Goal: Transaction & Acquisition: Purchase product/service

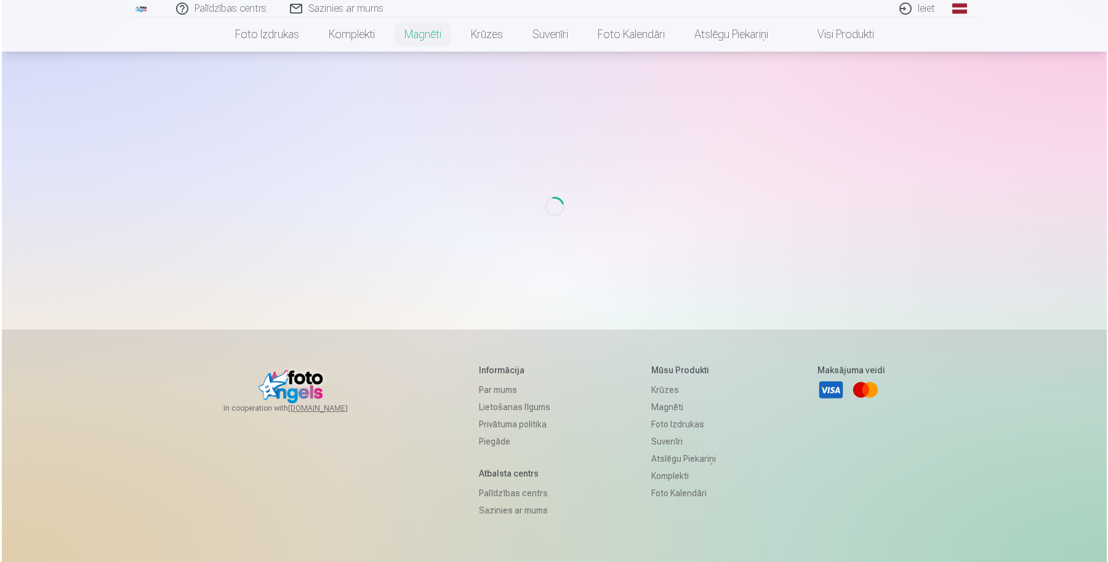
scroll to position [106, 0]
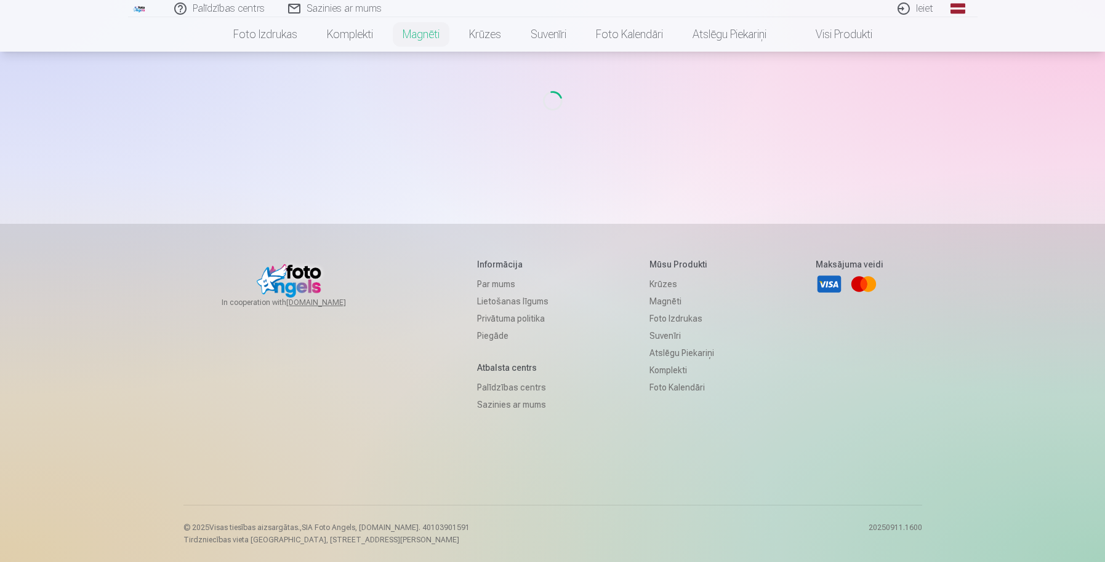
click at [919, 7] on link "Ieiet" at bounding box center [915, 8] width 59 height 17
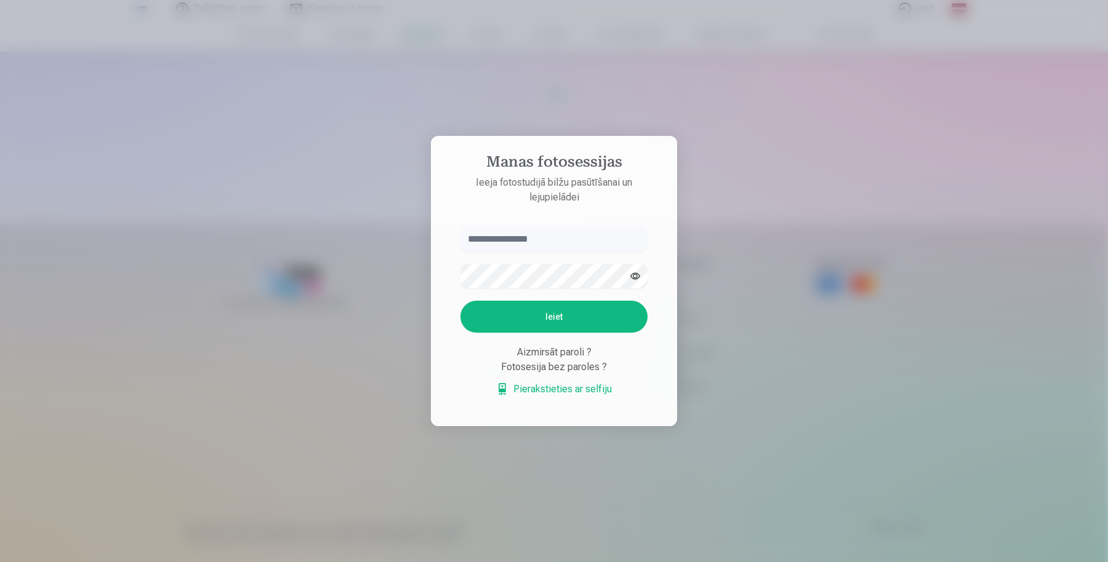
click at [515, 248] on input "text" at bounding box center [553, 239] width 187 height 25
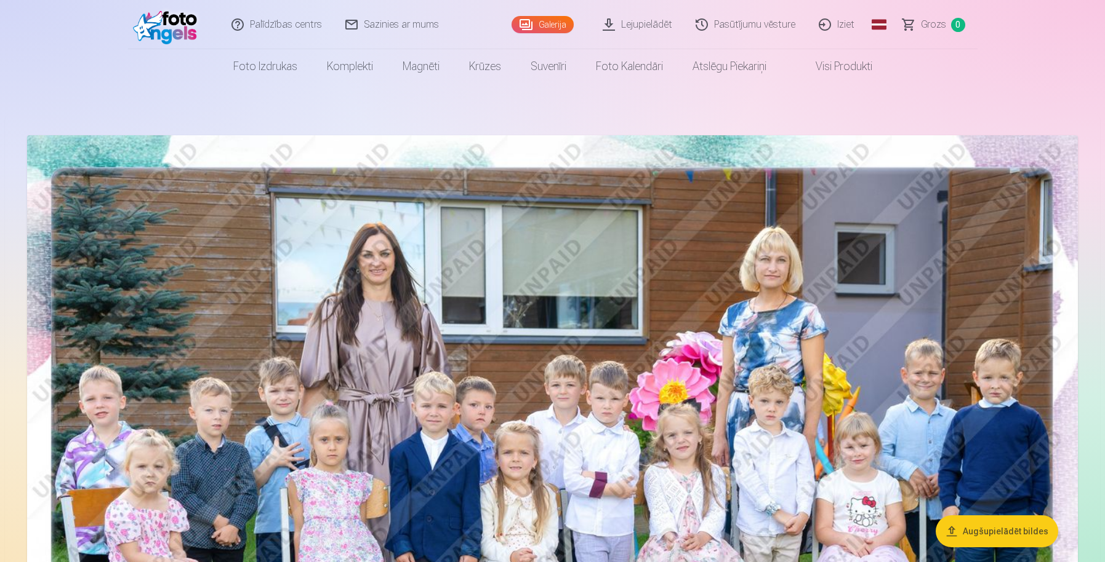
click at [588, 251] on img at bounding box center [552, 485] width 1050 height 701
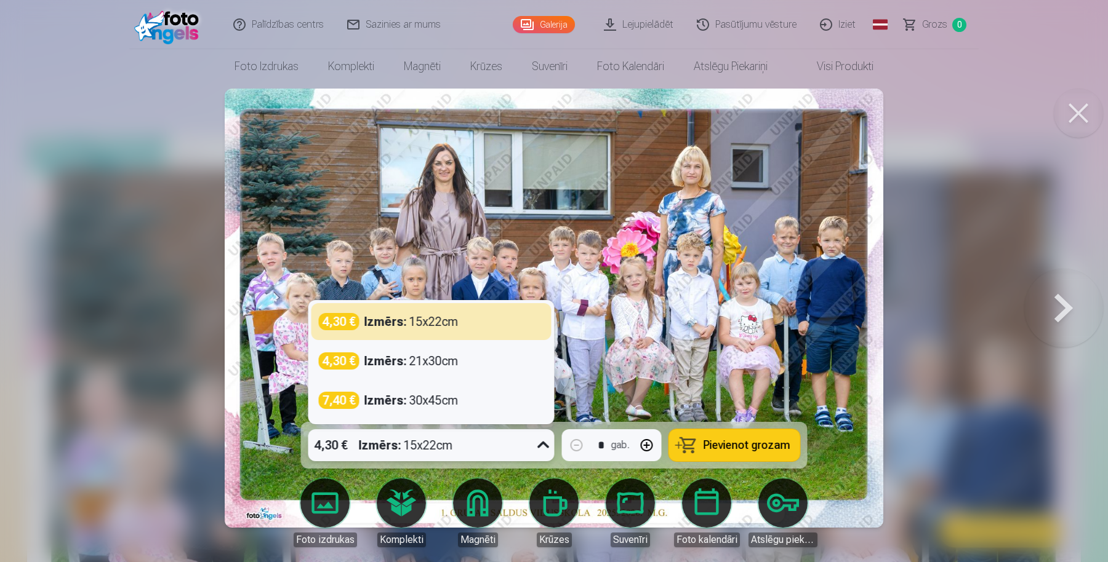
click at [480, 452] on div "4,30 € Izmērs : 15x22cm" at bounding box center [419, 446] width 223 height 32
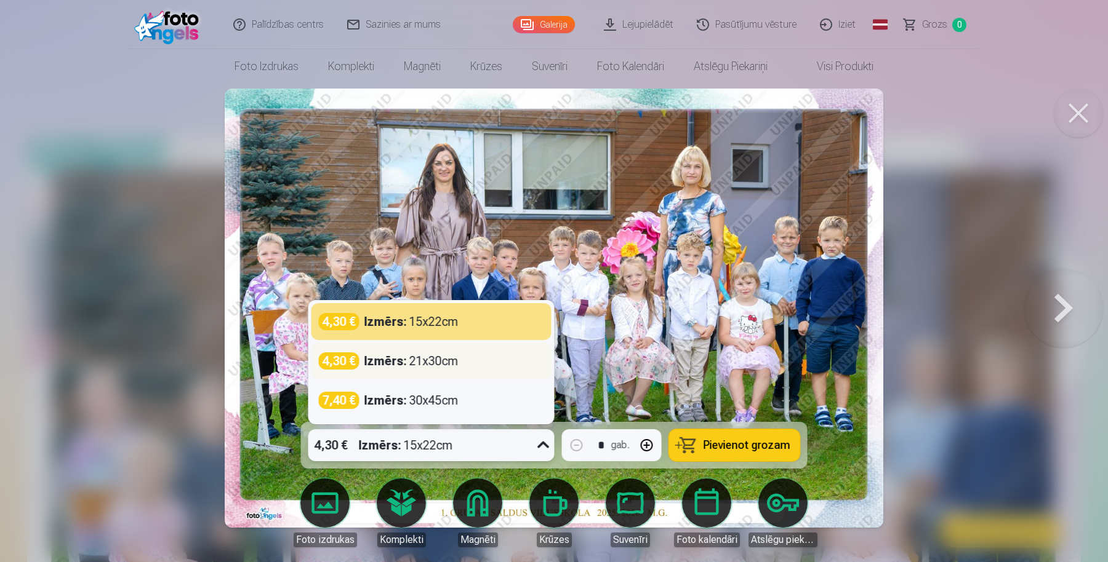
click at [418, 365] on div "Izmērs : 21x30cm" at bounding box center [411, 361] width 94 height 17
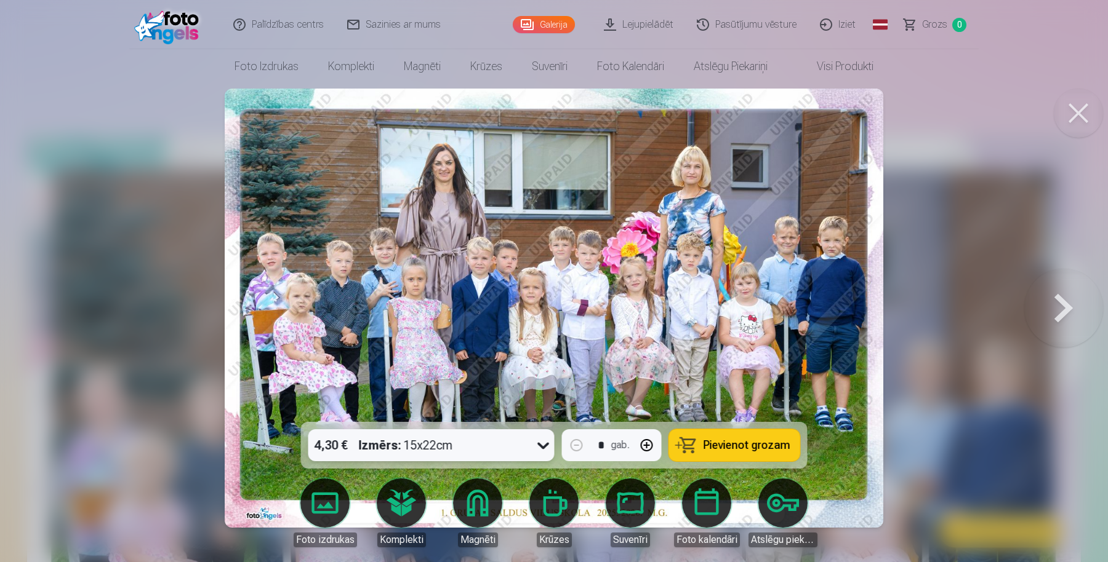
click at [714, 454] on button "Pievienot grozam" at bounding box center [734, 446] width 131 height 32
click at [1060, 313] on button at bounding box center [1063, 308] width 79 height 203
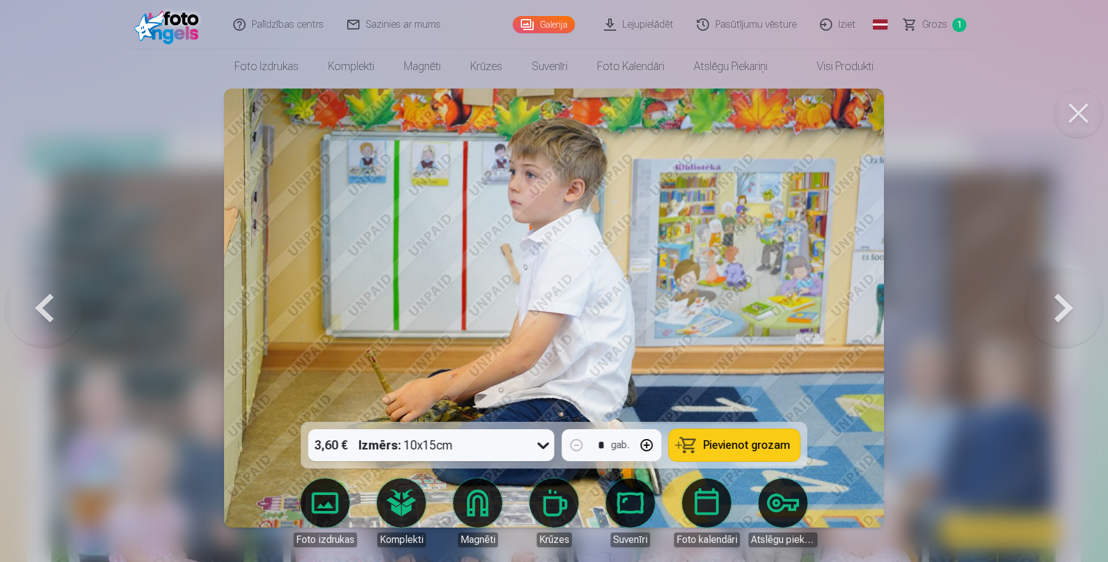
click at [1060, 313] on button at bounding box center [1063, 308] width 79 height 203
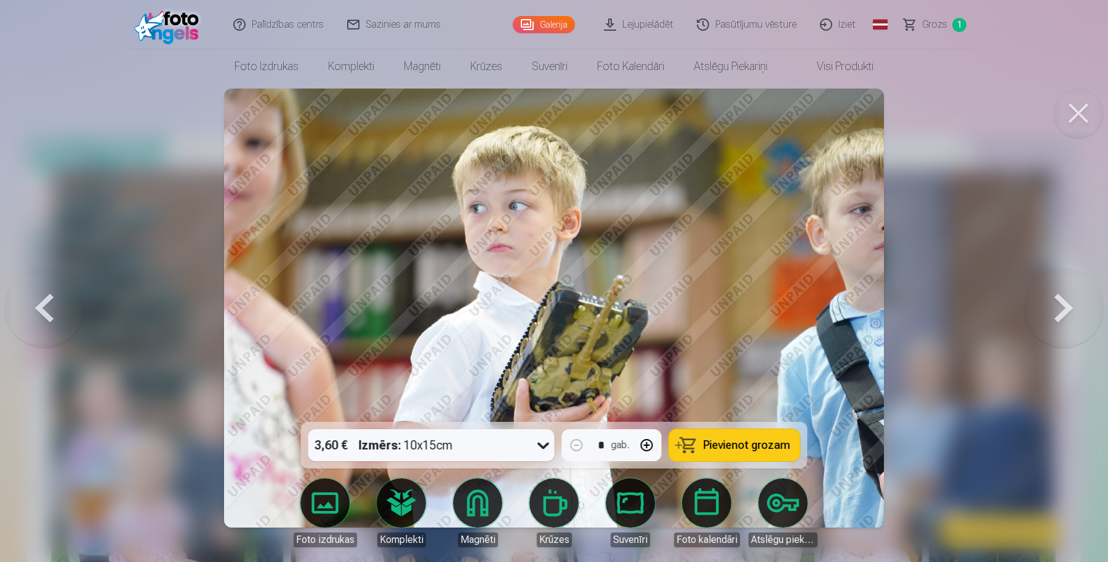
click at [1060, 313] on button at bounding box center [1063, 308] width 79 height 203
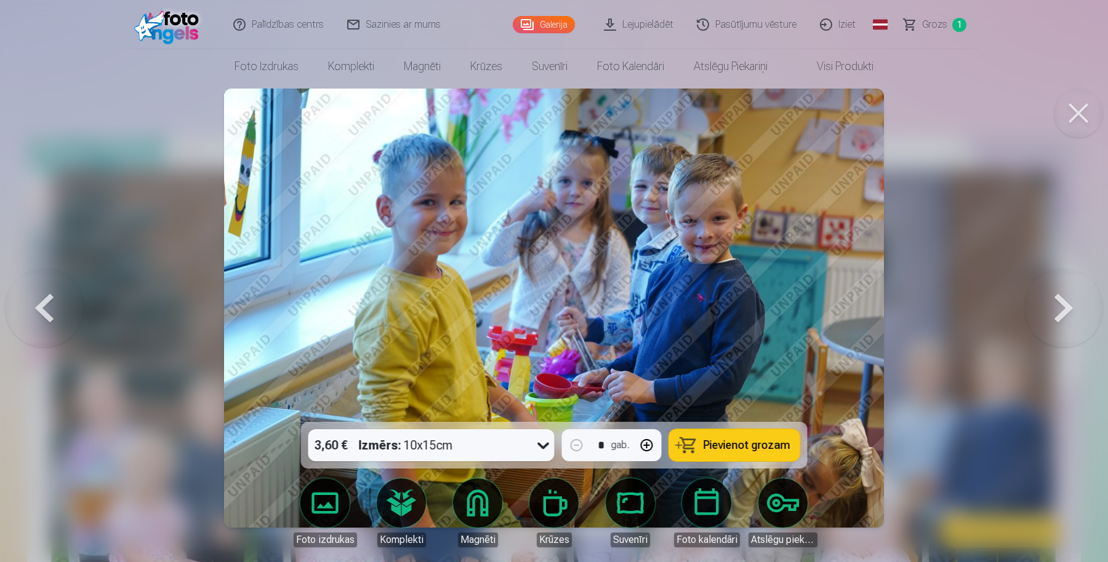
click at [1060, 313] on button at bounding box center [1063, 308] width 79 height 203
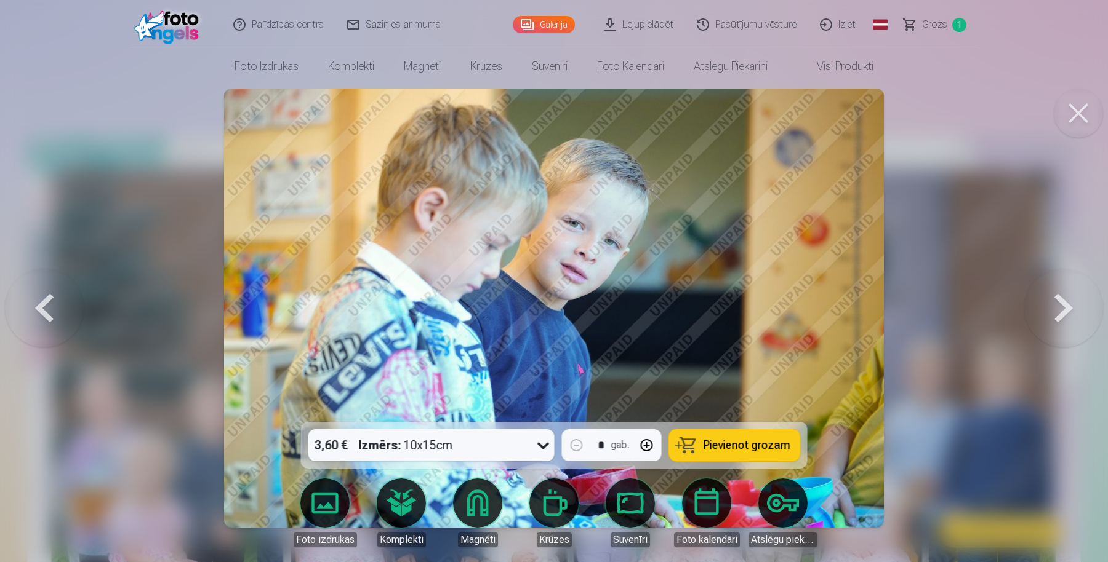
click at [1060, 313] on button at bounding box center [1063, 308] width 79 height 203
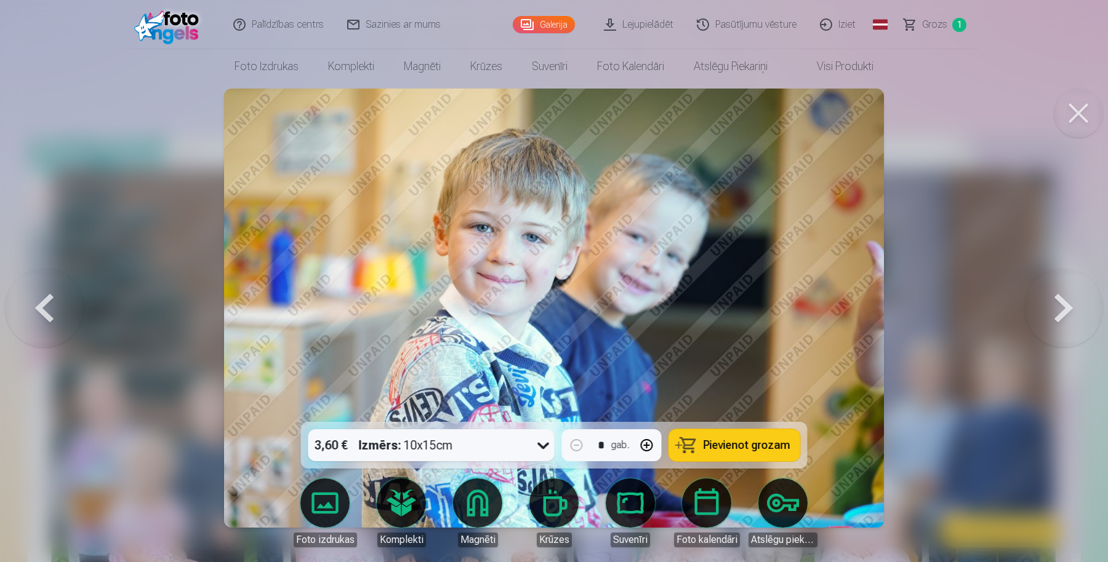
click at [1060, 313] on button at bounding box center [1063, 308] width 79 height 203
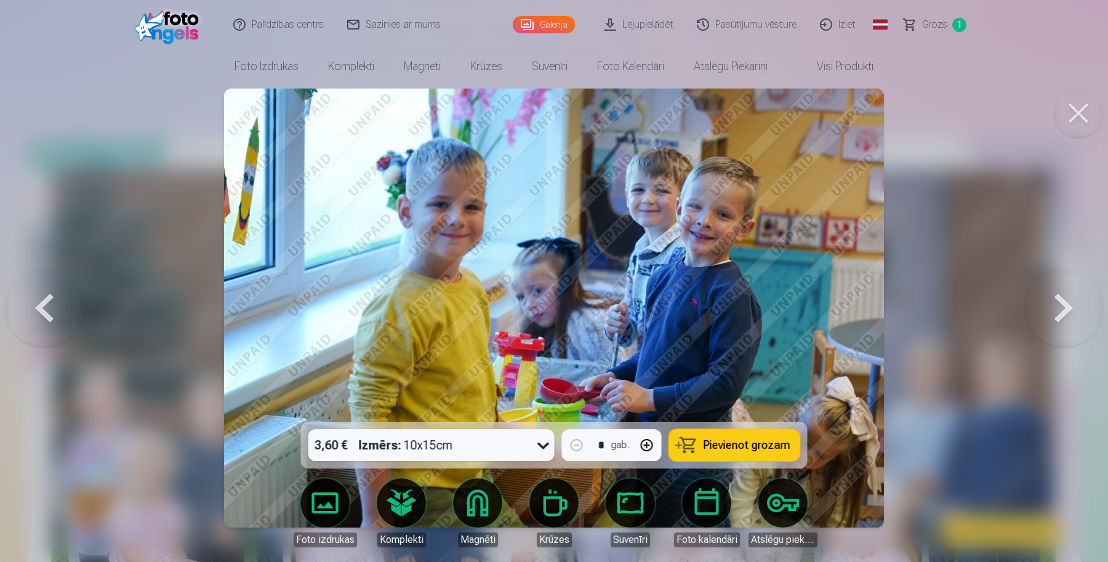
click at [1060, 313] on button at bounding box center [1063, 308] width 79 height 203
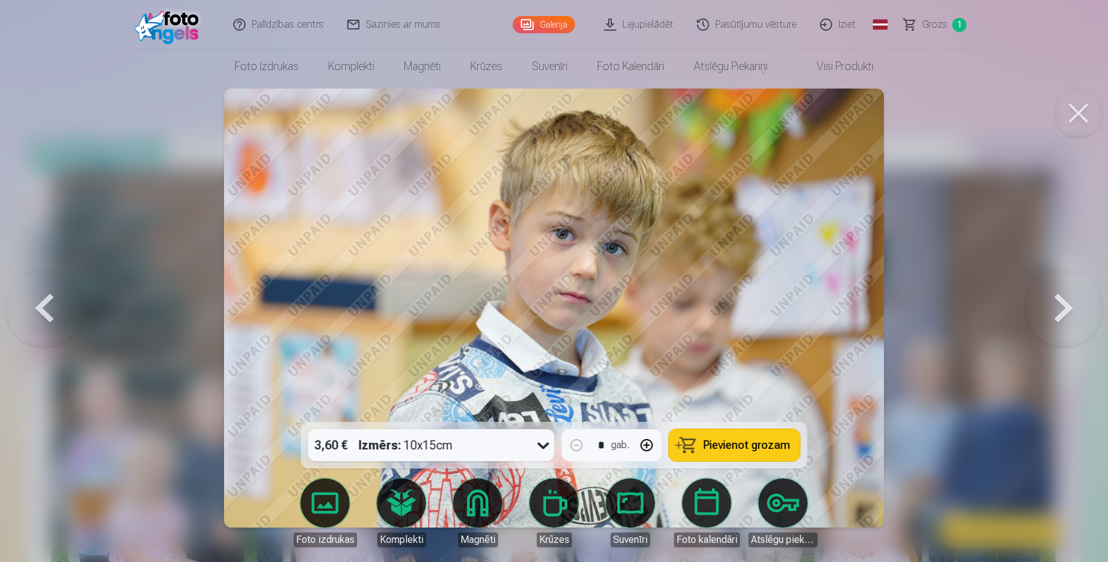
click at [1060, 313] on button at bounding box center [1063, 308] width 79 height 203
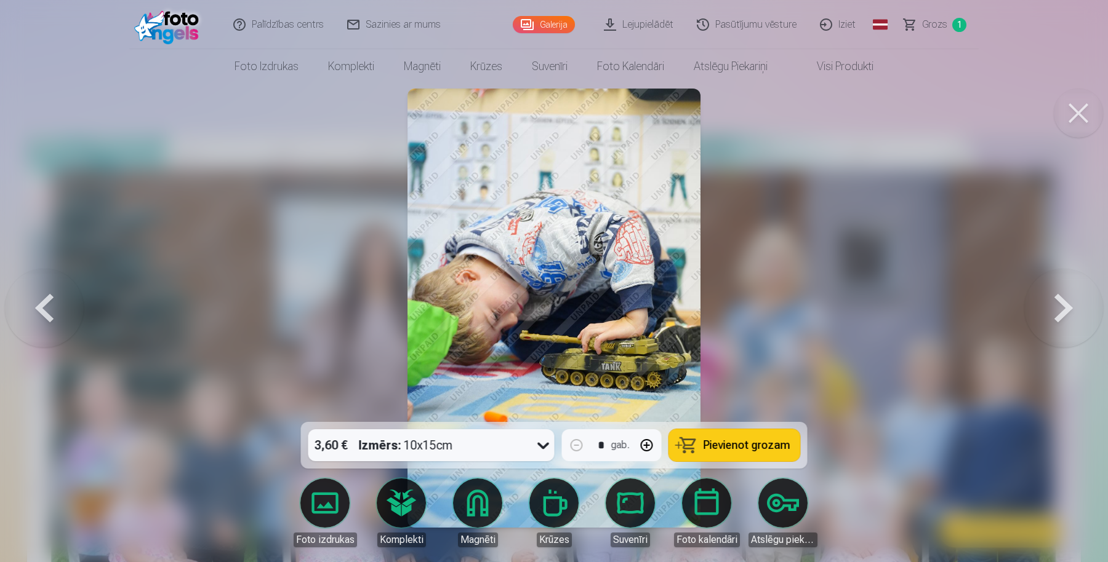
click at [1060, 313] on button at bounding box center [1063, 308] width 79 height 203
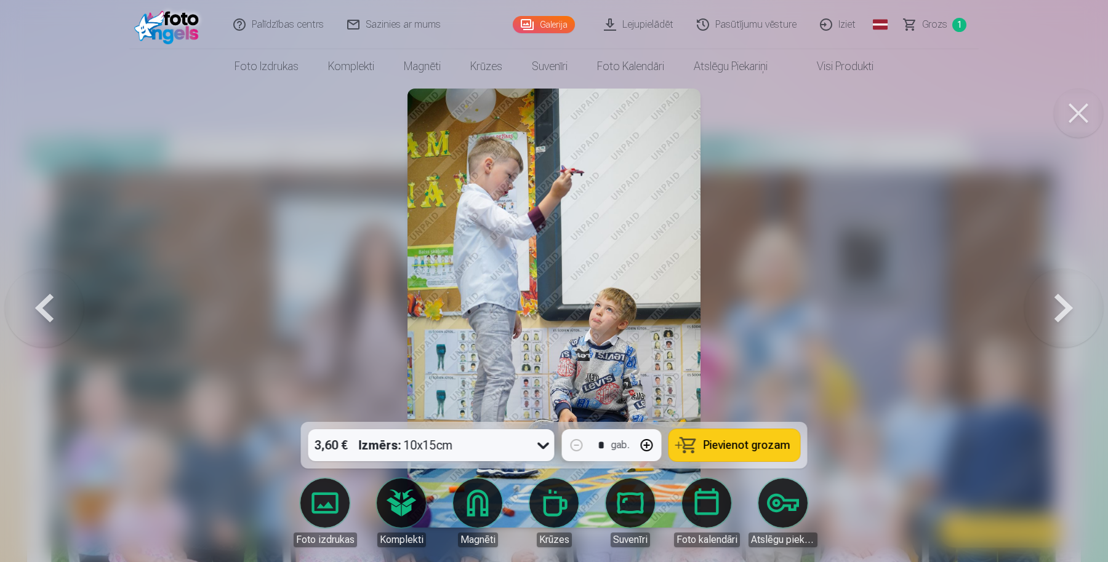
click at [1060, 313] on button at bounding box center [1063, 308] width 79 height 203
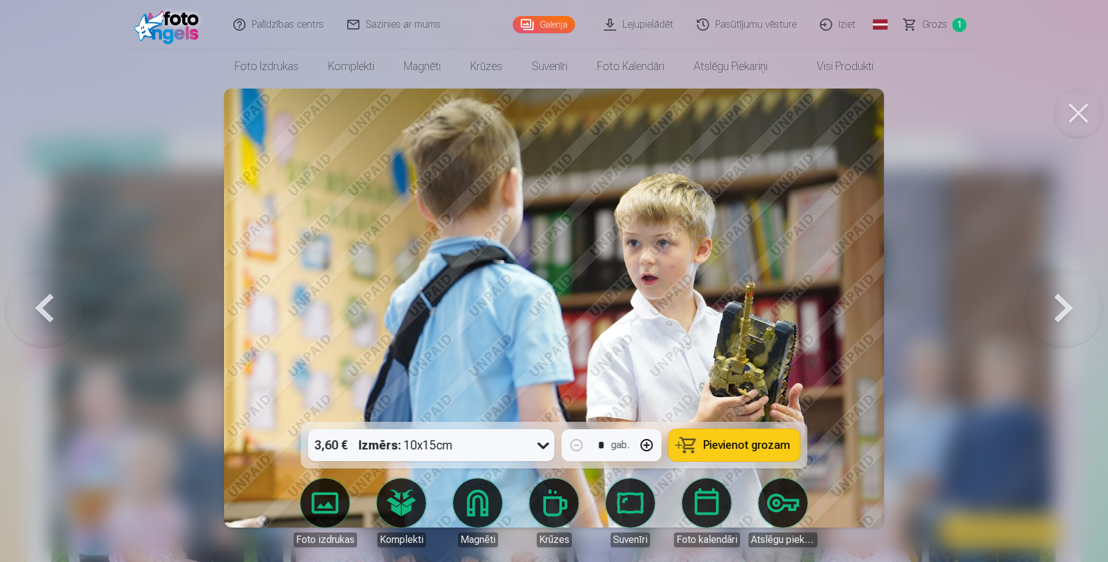
click at [1060, 313] on button at bounding box center [1063, 308] width 79 height 203
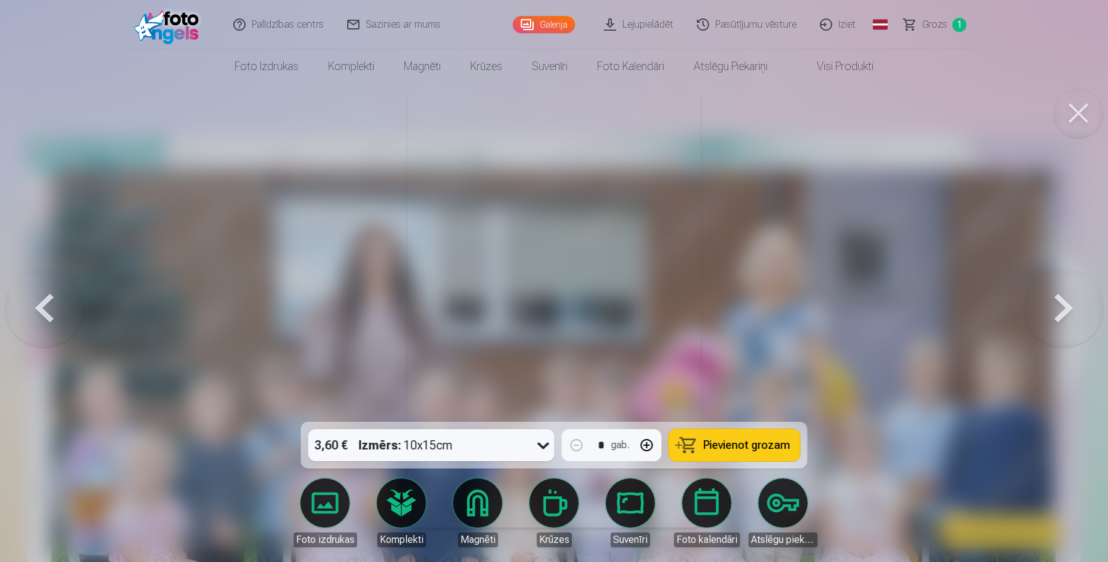
click at [1060, 313] on button at bounding box center [1063, 308] width 79 height 203
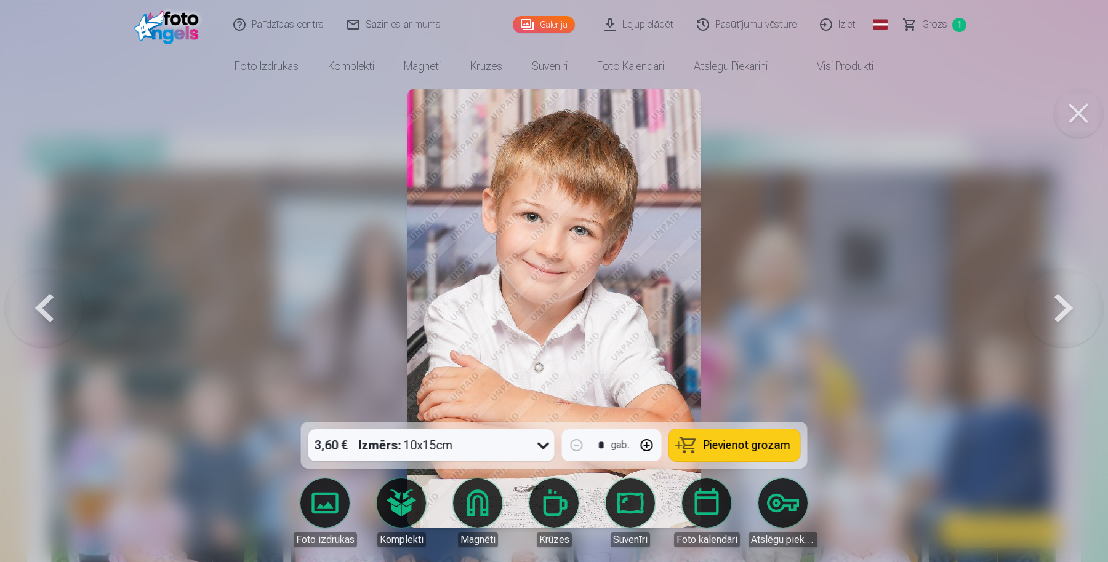
click at [1060, 313] on button at bounding box center [1063, 308] width 79 height 203
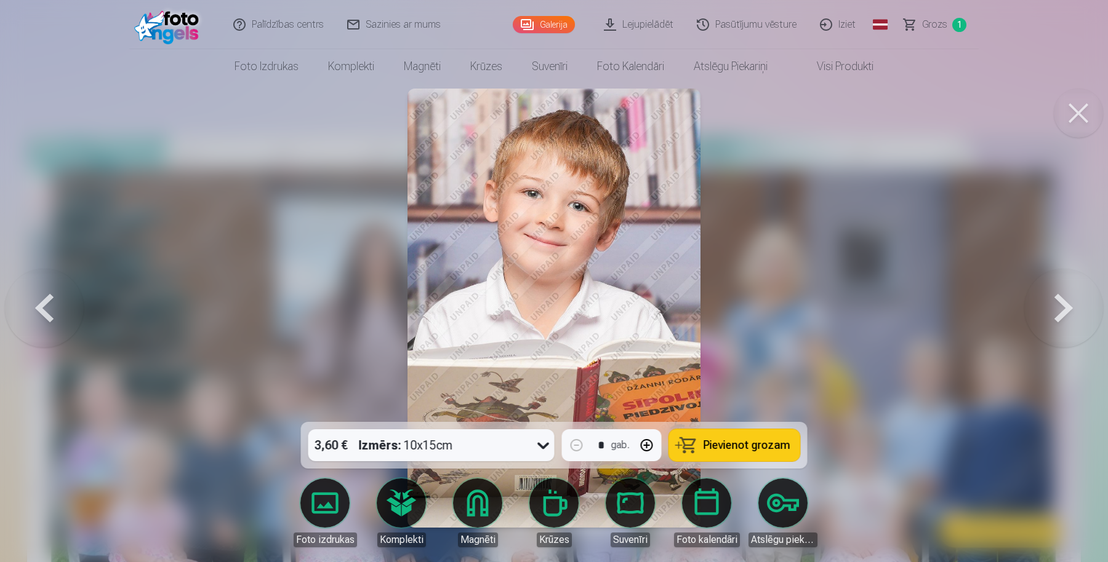
click at [1060, 313] on button at bounding box center [1063, 308] width 79 height 203
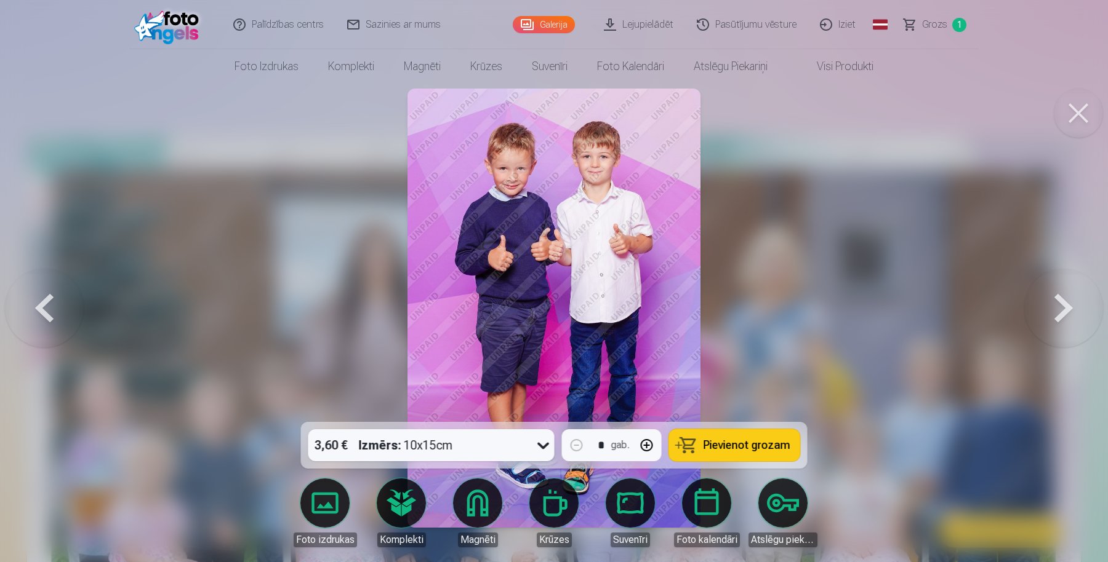
click at [1060, 313] on button at bounding box center [1063, 308] width 79 height 203
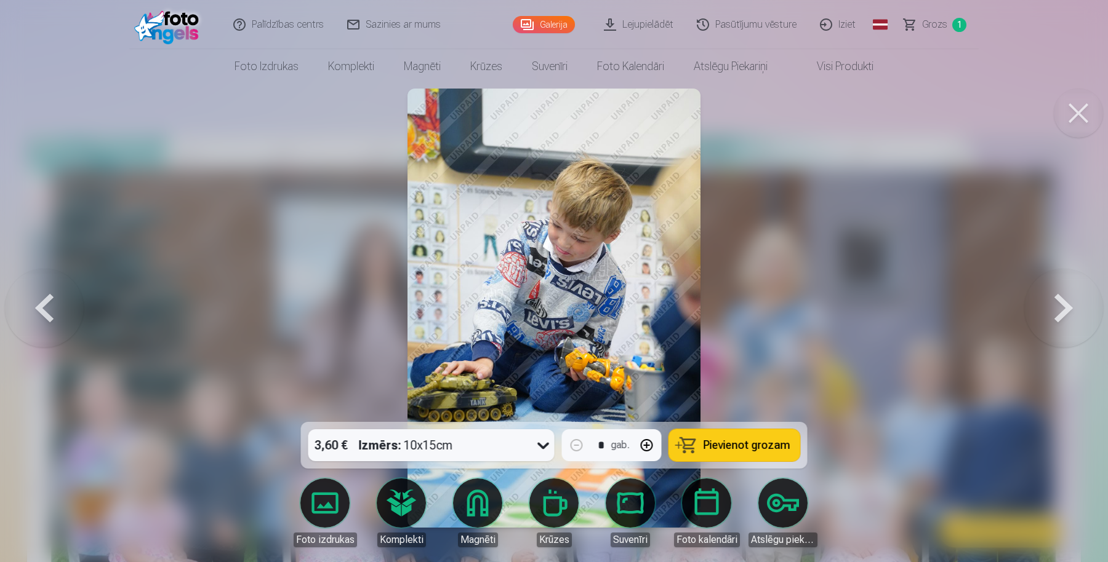
click at [1060, 313] on button at bounding box center [1063, 308] width 79 height 203
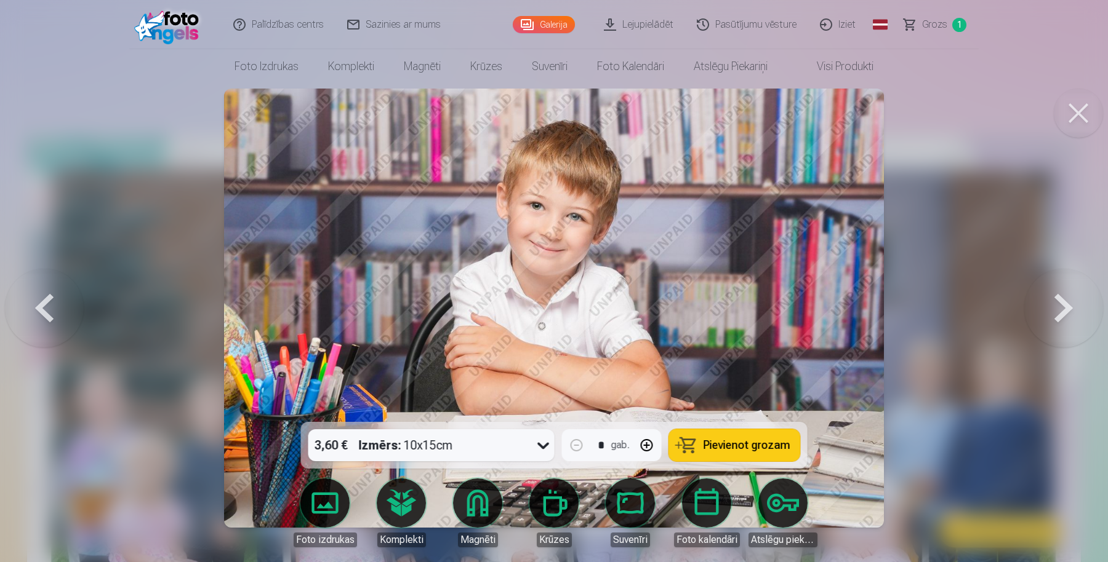
click at [1060, 313] on button at bounding box center [1063, 308] width 79 height 203
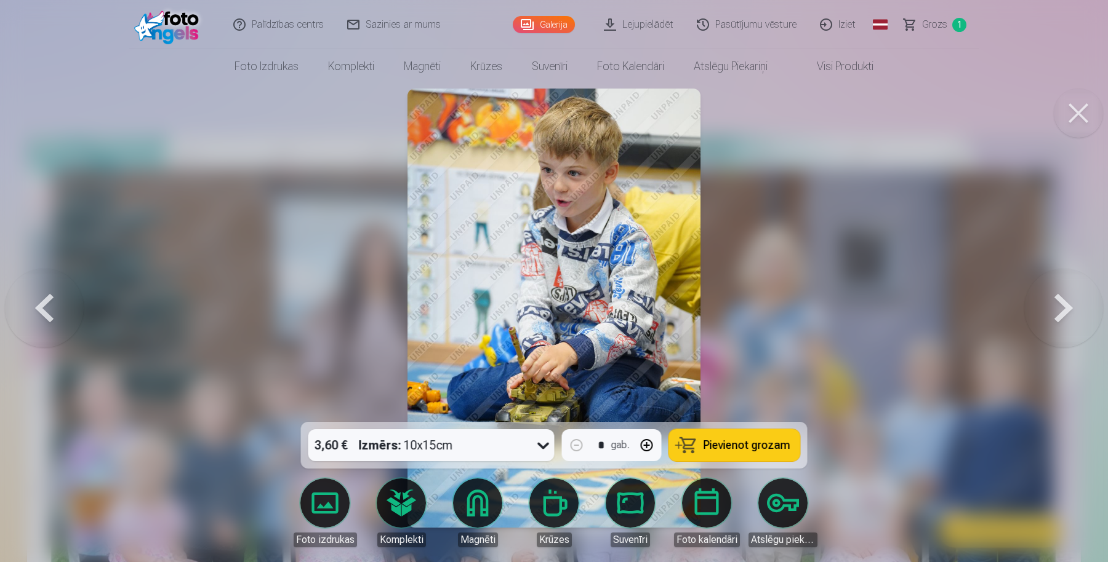
click at [41, 318] on button at bounding box center [44, 308] width 79 height 203
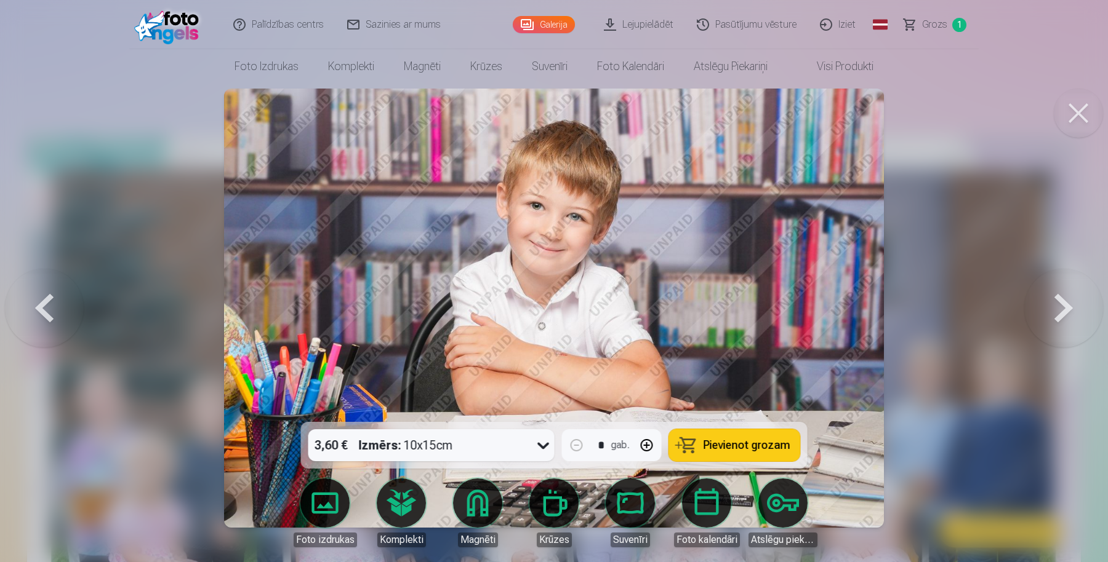
click at [511, 444] on div "3,60 € Izmērs : 10x15cm" at bounding box center [419, 446] width 223 height 32
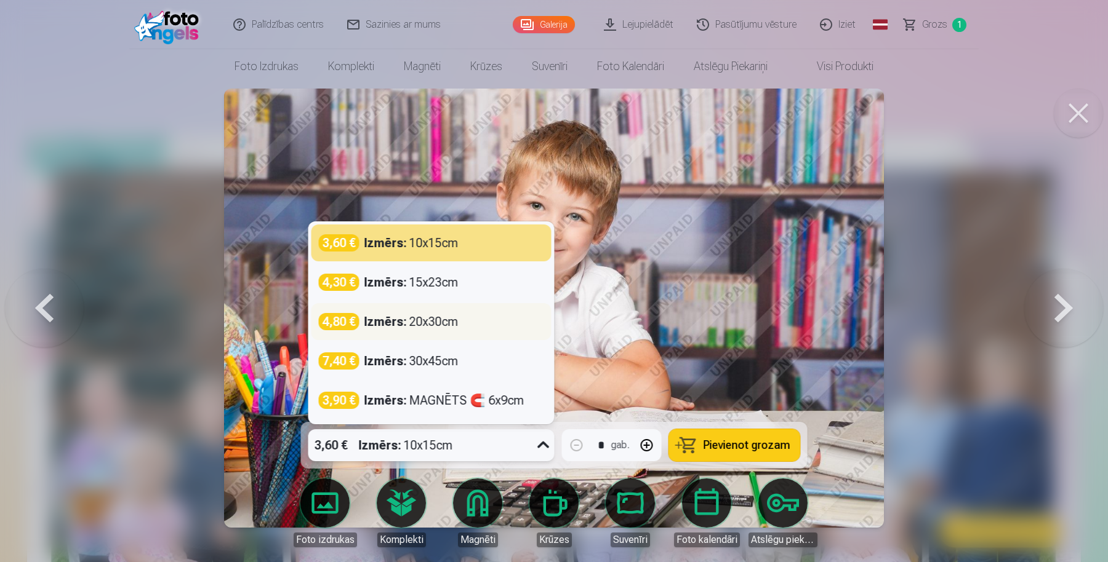
click at [463, 316] on div "4,80 € Izmērs : 20x30cm" at bounding box center [431, 321] width 225 height 17
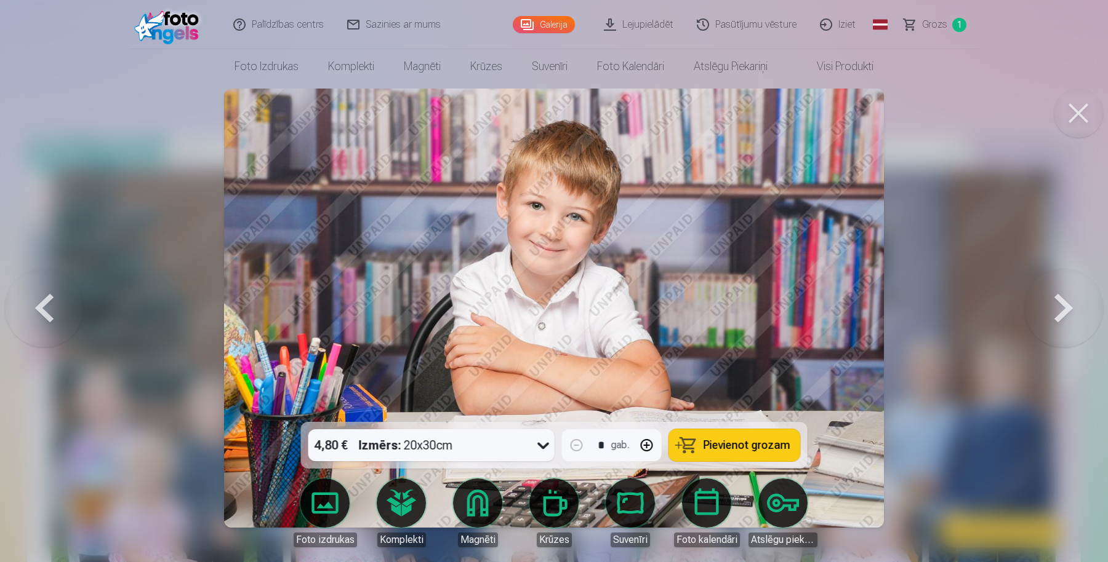
click at [648, 446] on button "button" at bounding box center [647, 446] width 30 height 30
click at [735, 448] on span "Pievienot grozam" at bounding box center [746, 445] width 87 height 11
type input "*"
click at [1069, 312] on button at bounding box center [1063, 308] width 79 height 203
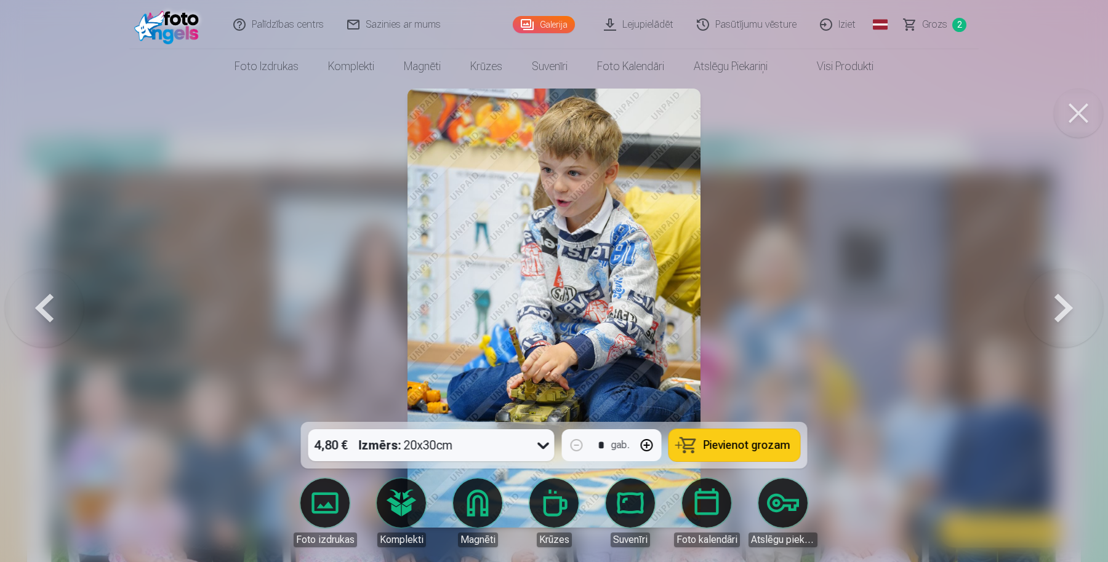
click at [1069, 312] on button at bounding box center [1063, 308] width 79 height 203
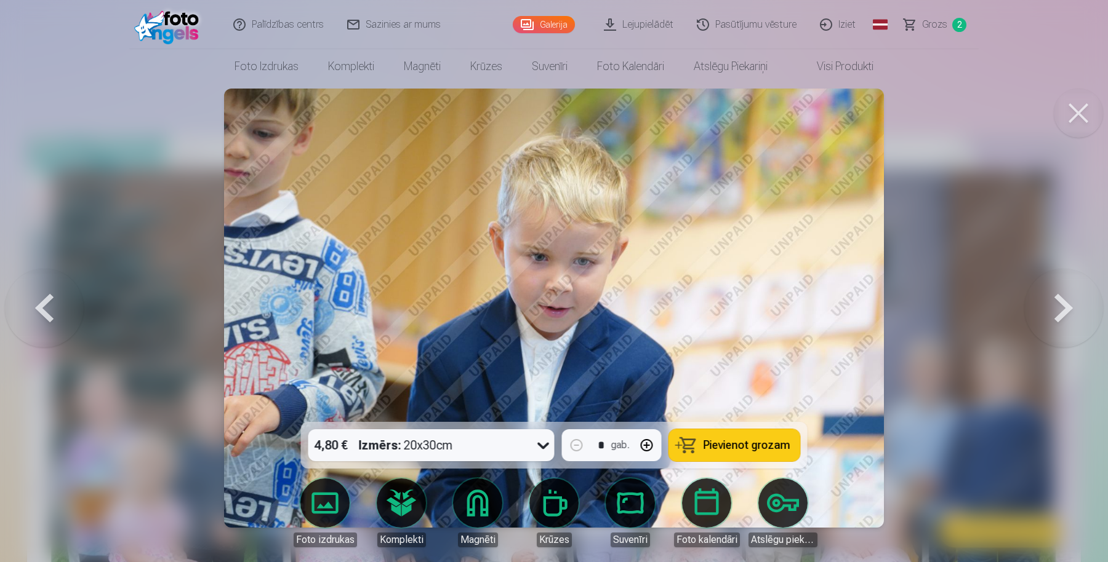
click at [1069, 312] on button at bounding box center [1063, 308] width 79 height 203
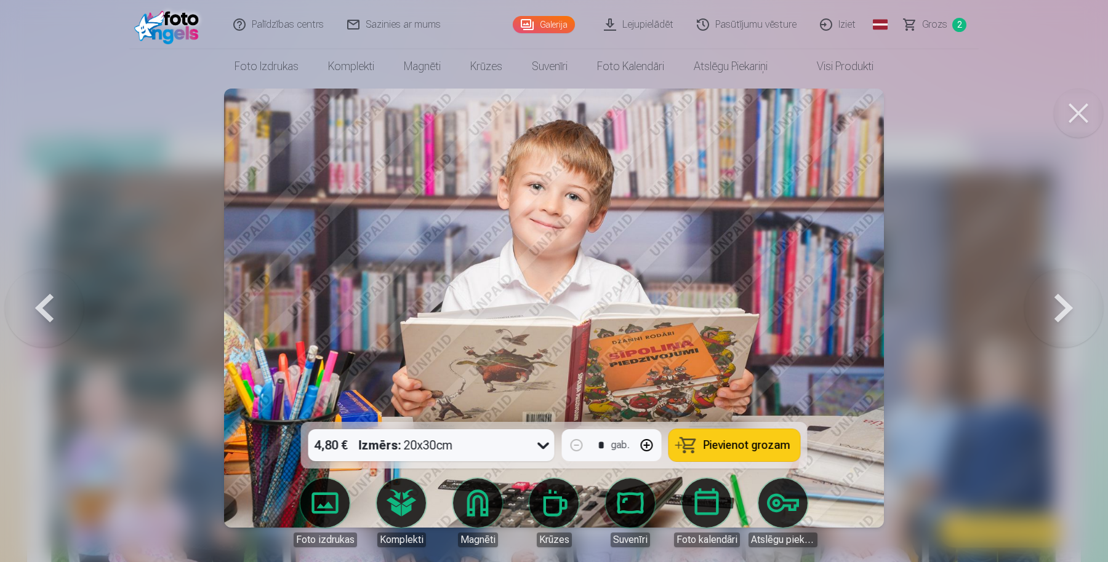
click at [1069, 312] on button at bounding box center [1063, 308] width 79 height 203
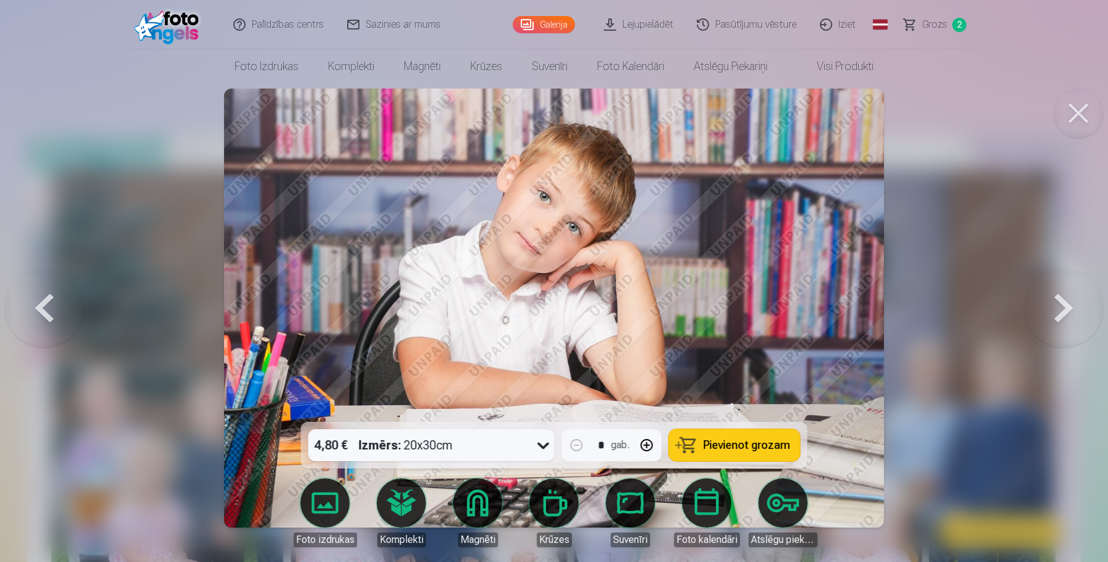
click at [1069, 312] on button at bounding box center [1063, 308] width 79 height 203
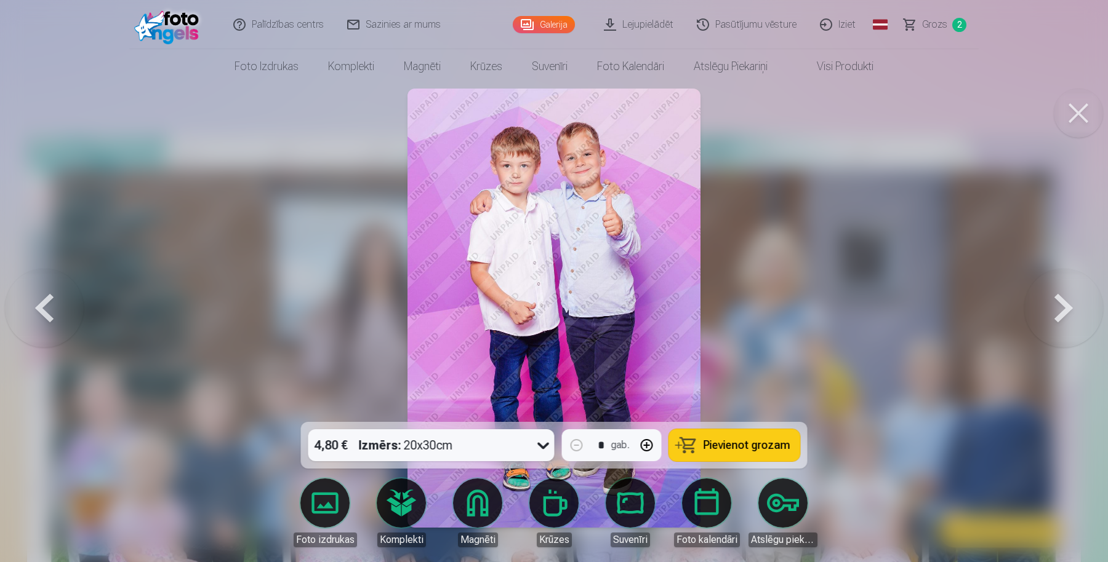
click at [1069, 312] on button at bounding box center [1063, 308] width 79 height 203
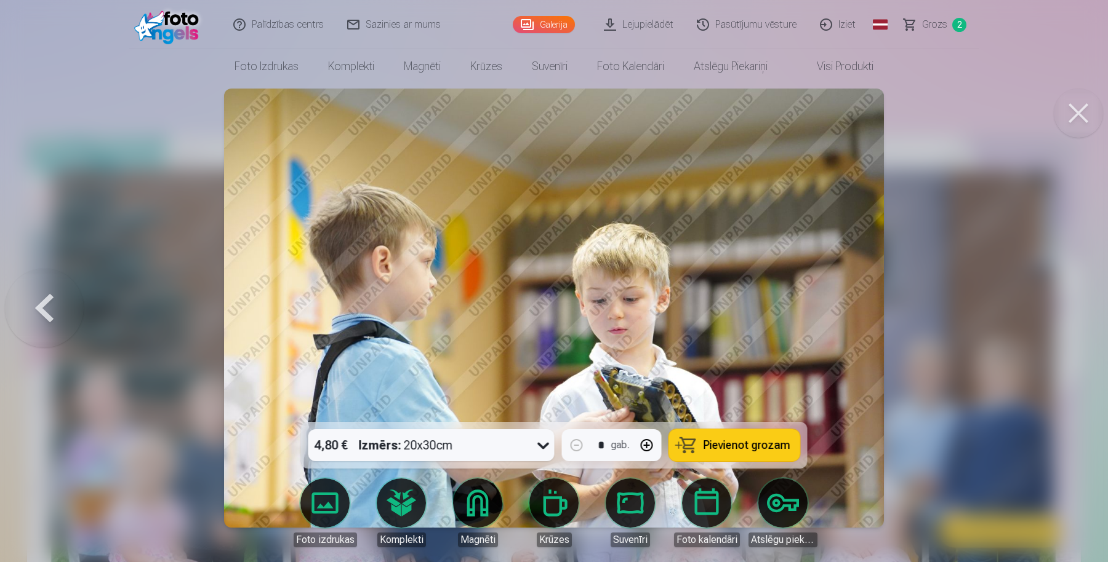
click at [1069, 312] on div at bounding box center [554, 281] width 1108 height 562
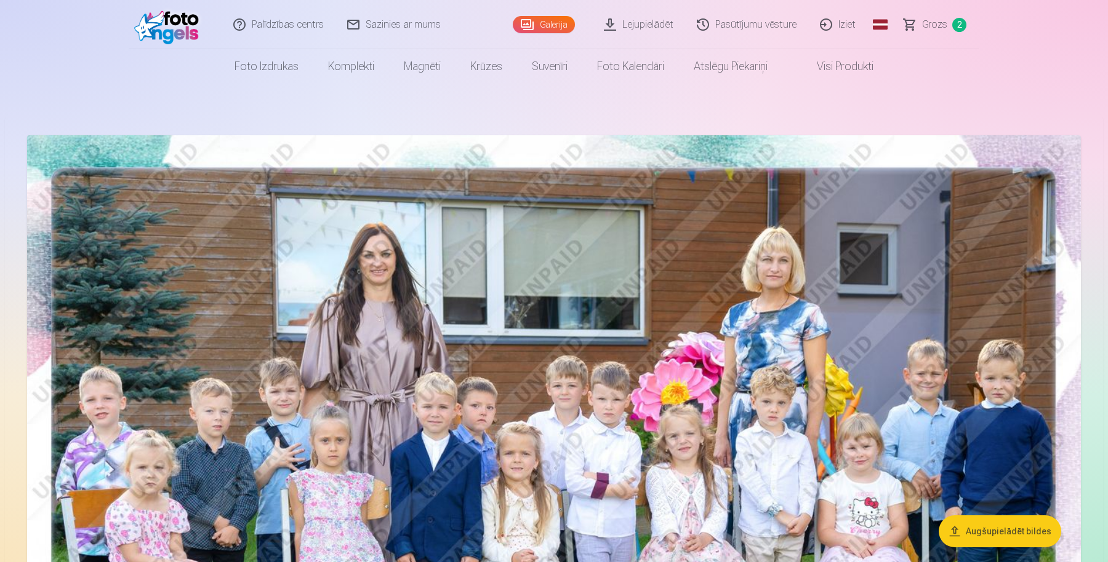
click at [1069, 312] on img at bounding box center [554, 486] width 1054 height 703
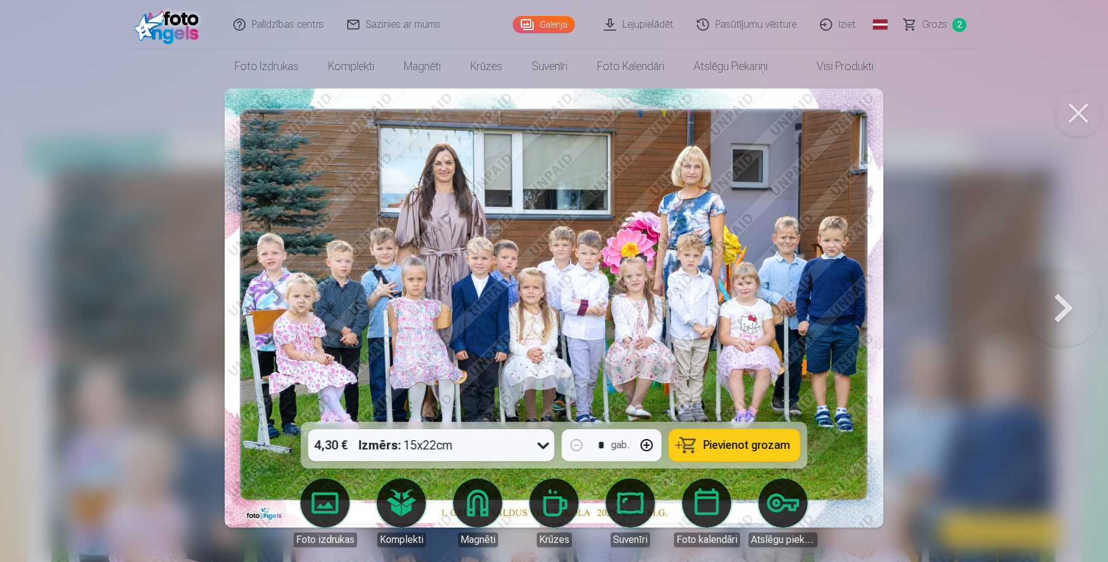
click at [1090, 111] on button at bounding box center [1078, 113] width 49 height 49
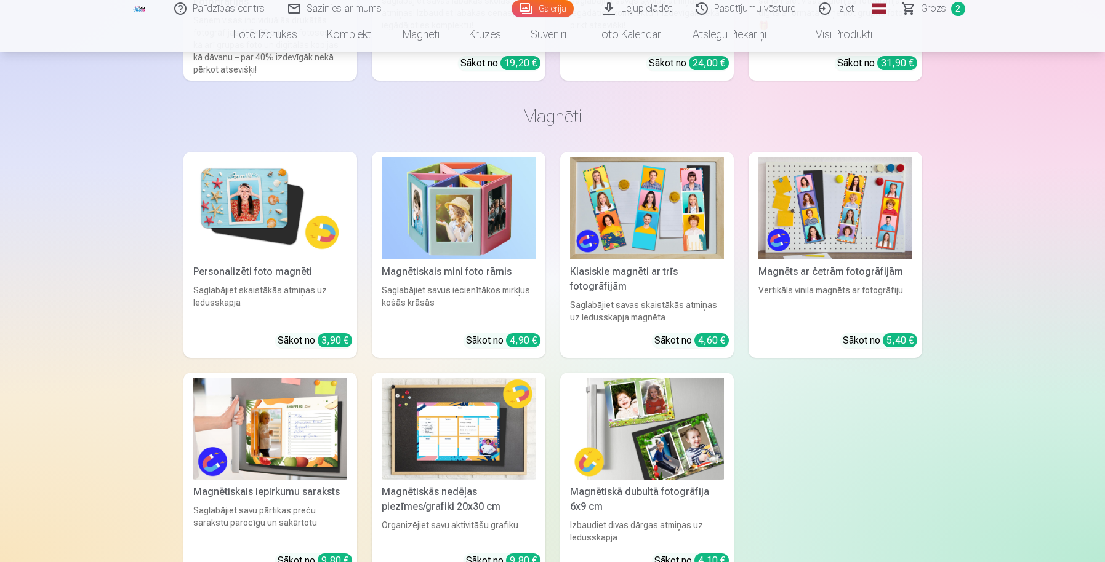
scroll to position [11016, 0]
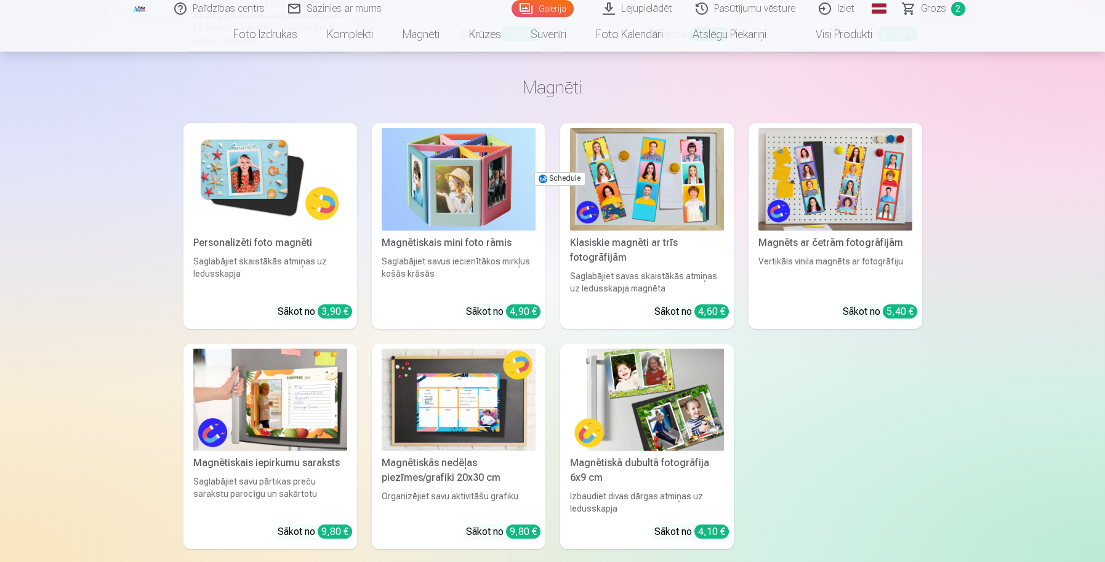
click at [658, 188] on img at bounding box center [647, 179] width 154 height 103
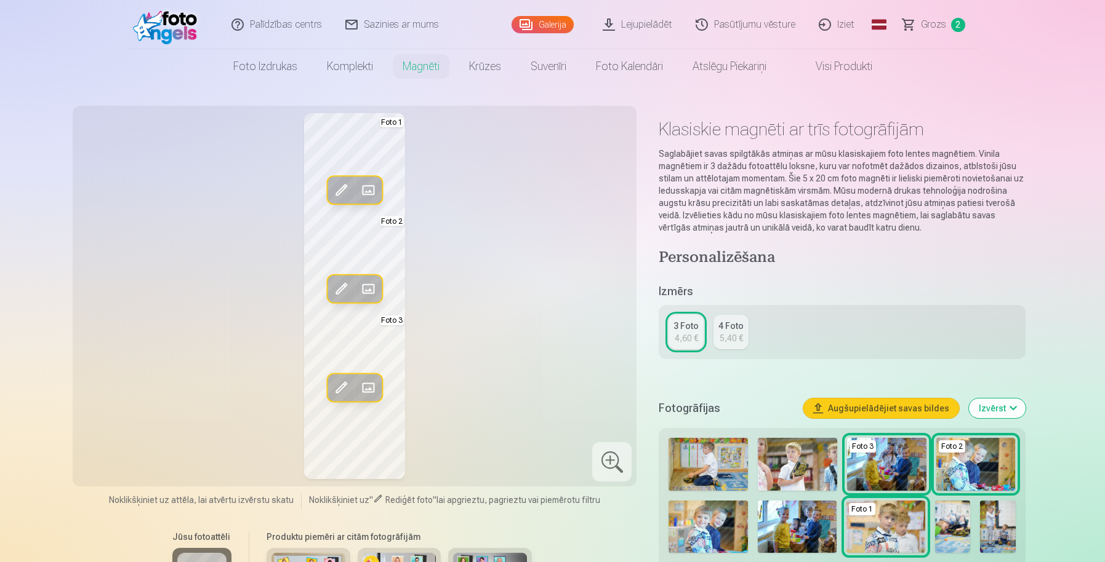
click at [371, 193] on span at bounding box center [368, 190] width 20 height 20
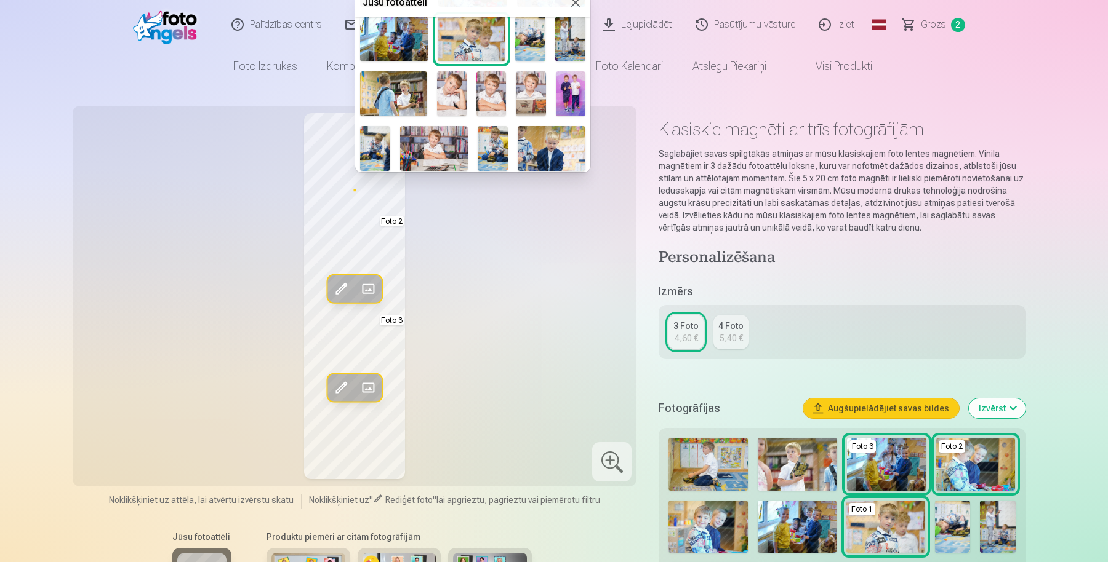
scroll to position [128, 0]
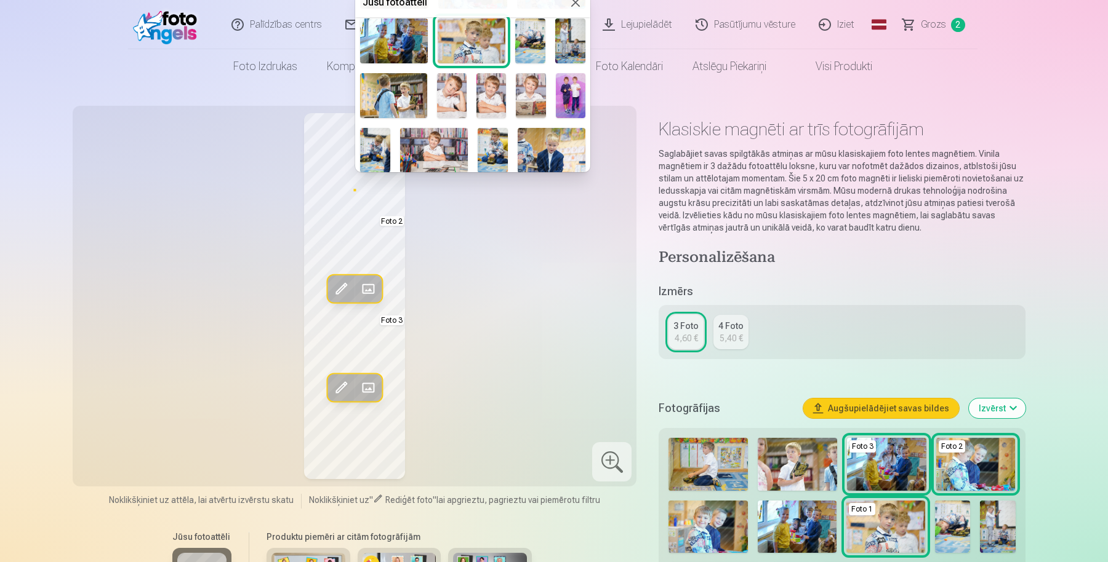
click at [487, 90] on img at bounding box center [491, 95] width 30 height 45
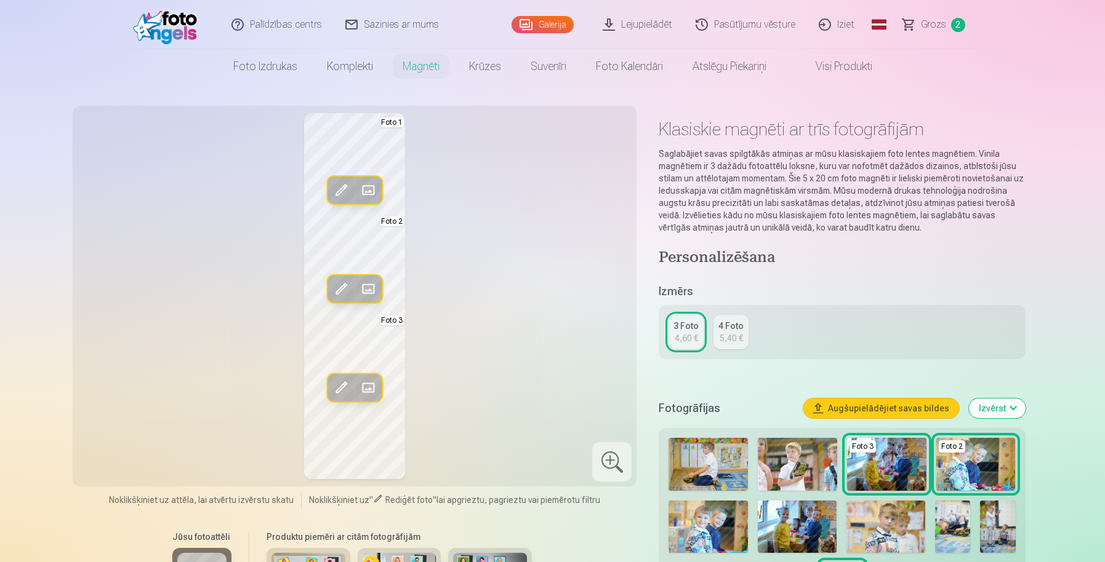
click at [367, 293] on span at bounding box center [368, 289] width 20 height 20
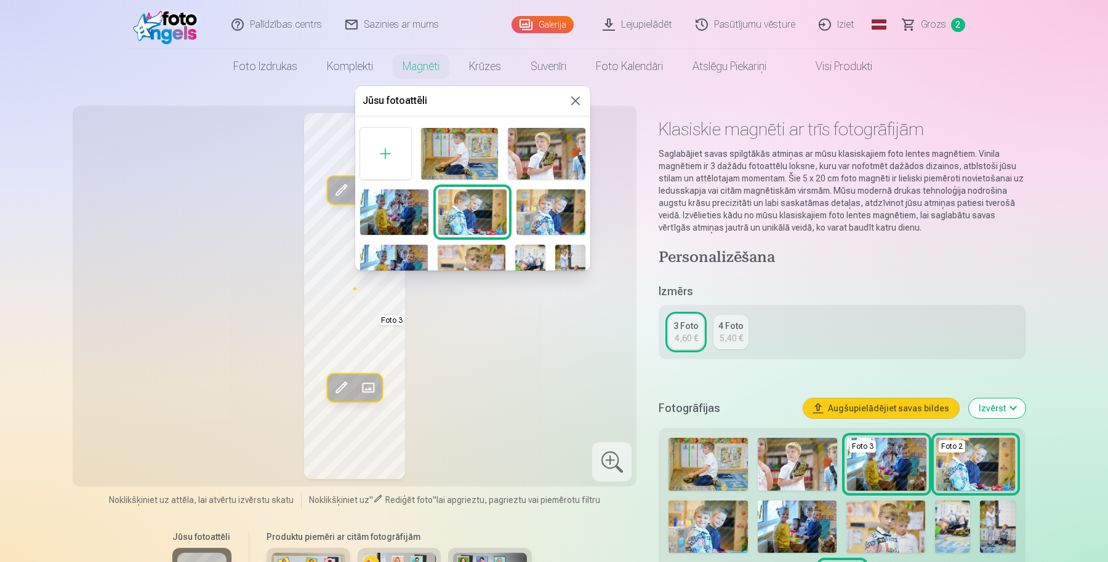
drag, startPoint x: 585, startPoint y: 141, endPoint x: 588, endPoint y: 176, distance: 35.2
click at [588, 176] on div "Jūsu fotoattēli Foto 2" at bounding box center [472, 178] width 235 height 185
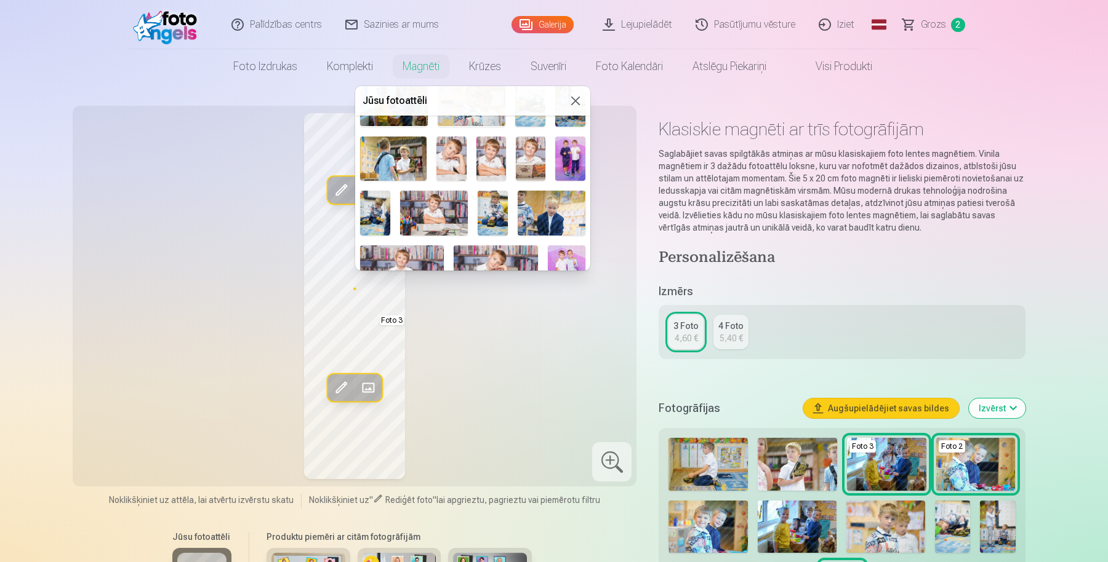
scroll to position [165, 0]
click at [434, 201] on img at bounding box center [434, 212] width 68 height 45
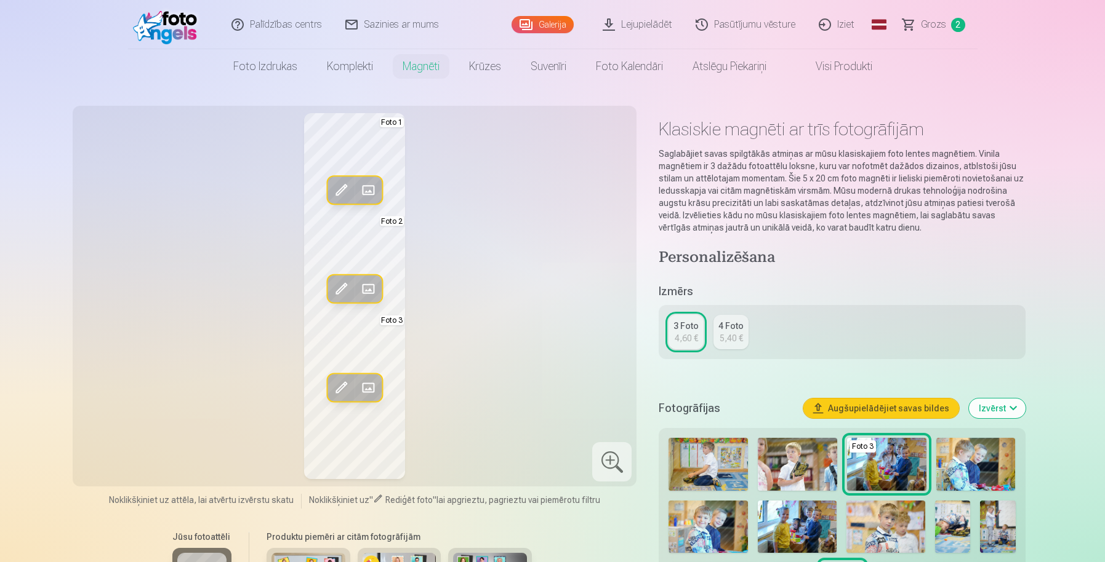
click at [364, 292] on span at bounding box center [368, 289] width 20 height 20
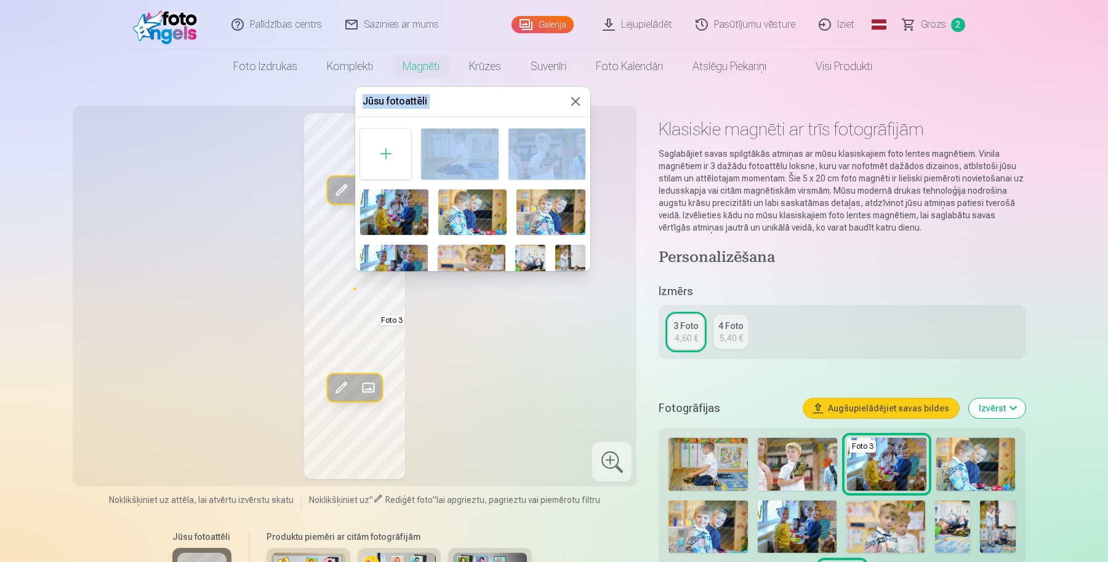
drag, startPoint x: 364, startPoint y: 292, endPoint x: 588, endPoint y: 142, distance: 270.0
click at [588, 142] on body "Palīdzības centrs Sazinies ar mums Galerija Lejupielādēt Pasūtījumu vēsture Izi…" at bounding box center [554, 281] width 1108 height 562
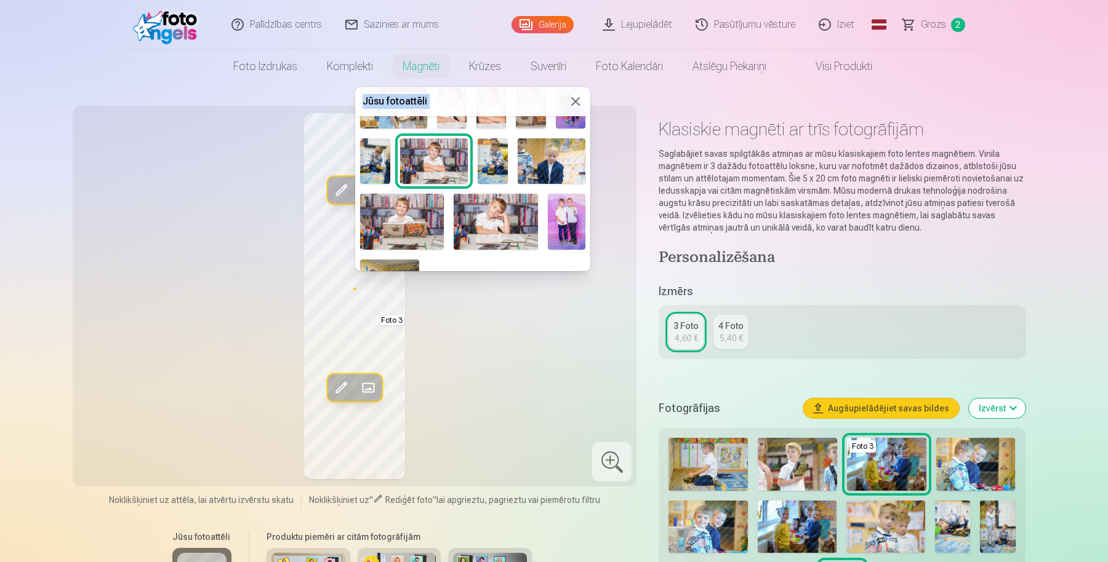
scroll to position [220, 0]
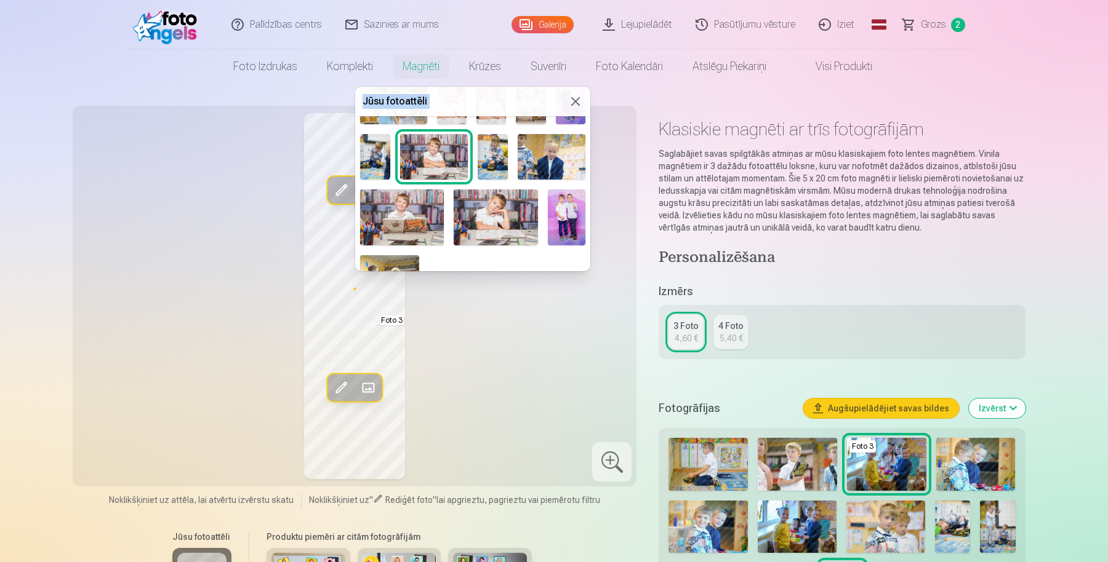
click at [504, 222] on img at bounding box center [496, 218] width 84 height 56
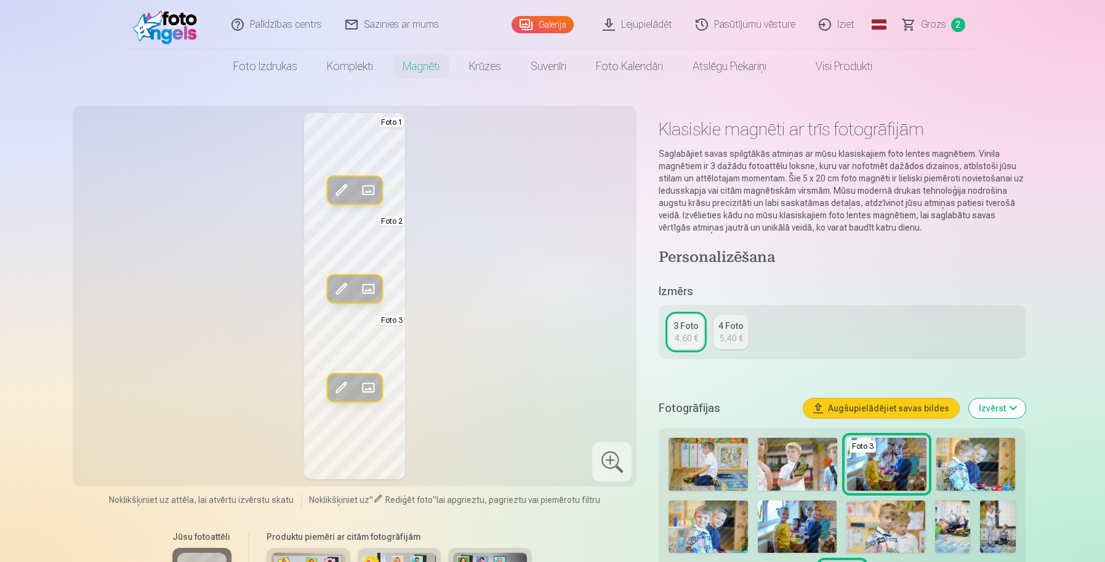
click at [368, 391] on span at bounding box center [368, 388] width 20 height 20
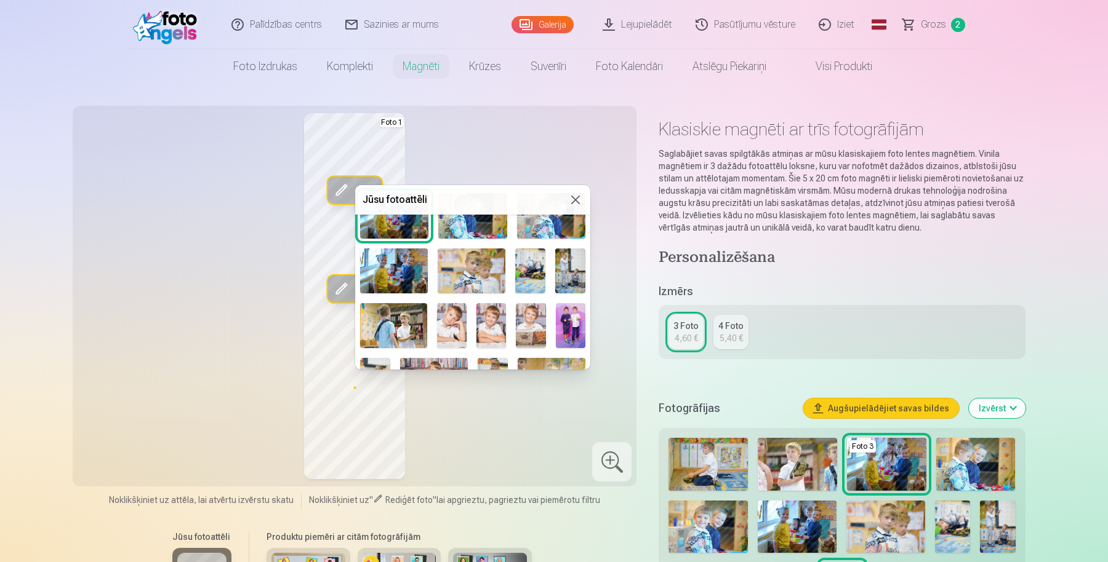
scroll to position [97, 0]
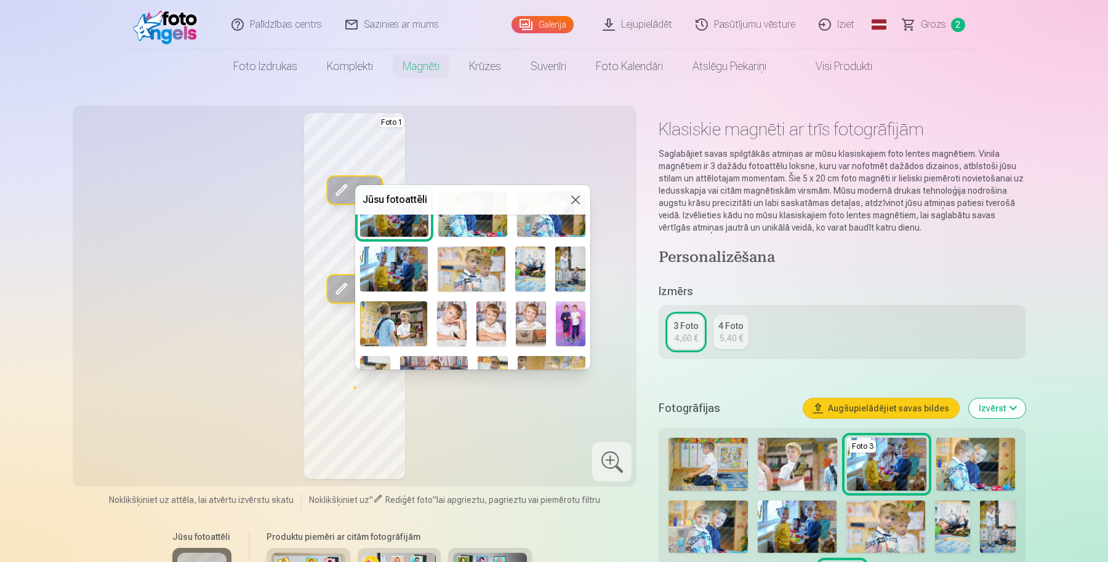
click at [587, 286] on div "Jūsu fotoattēli Foto 3" at bounding box center [472, 277] width 235 height 185
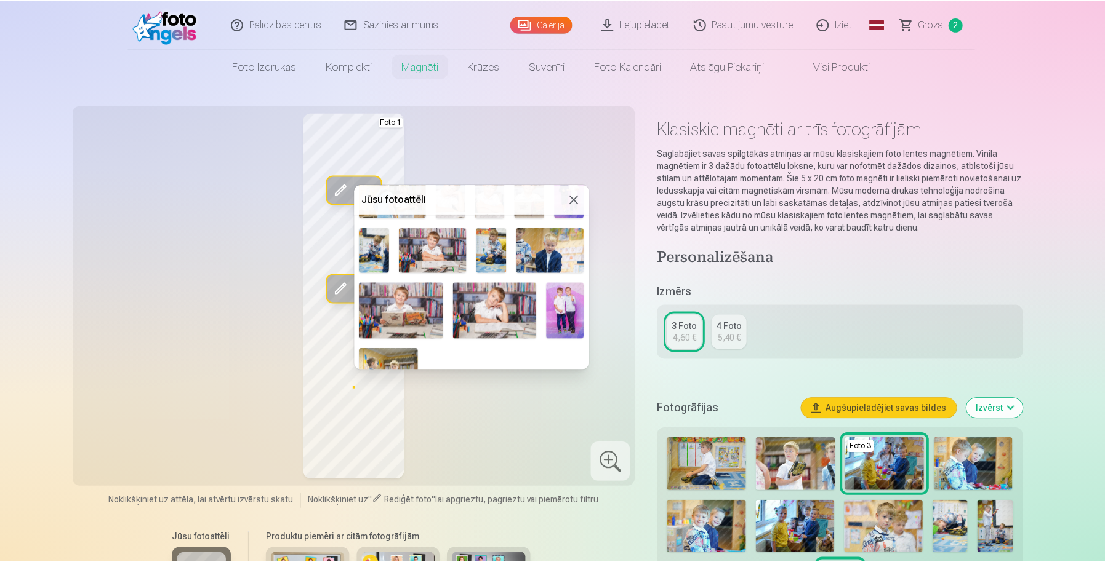
scroll to position [228, 0]
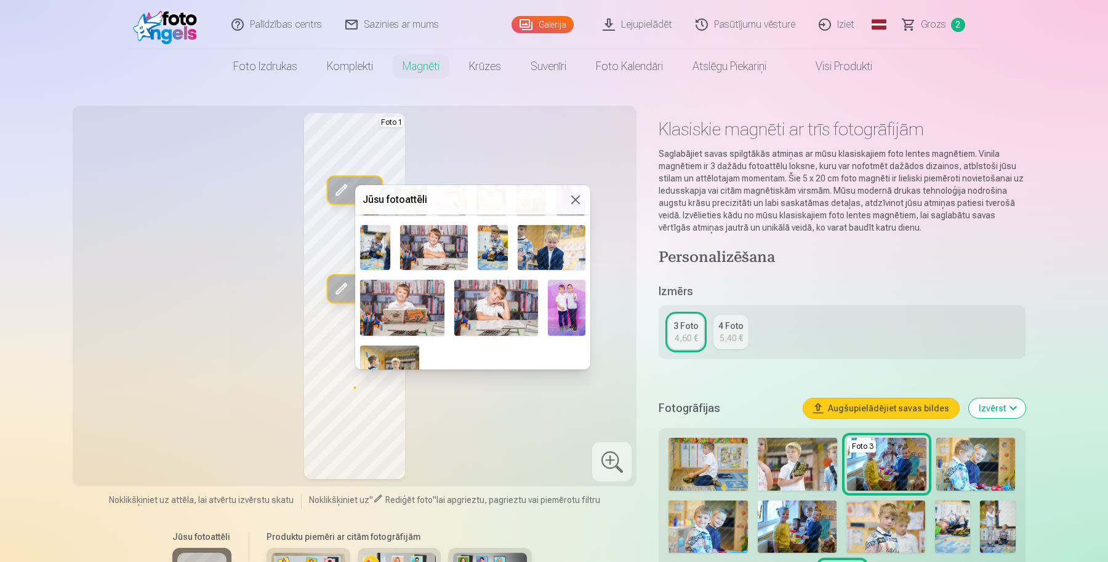
click at [412, 305] on img at bounding box center [402, 308] width 84 height 56
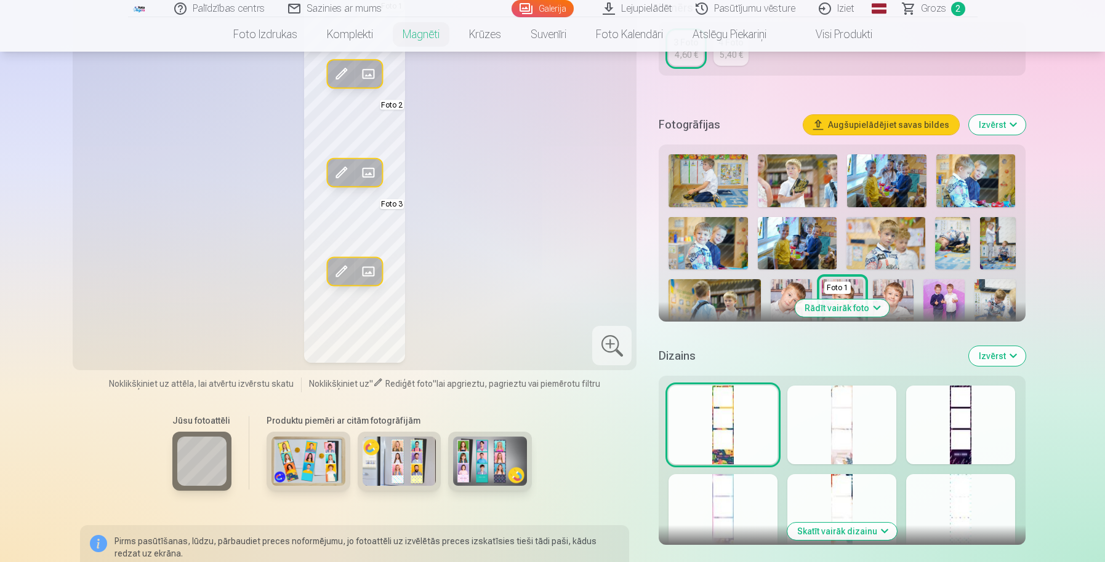
scroll to position [273, 0]
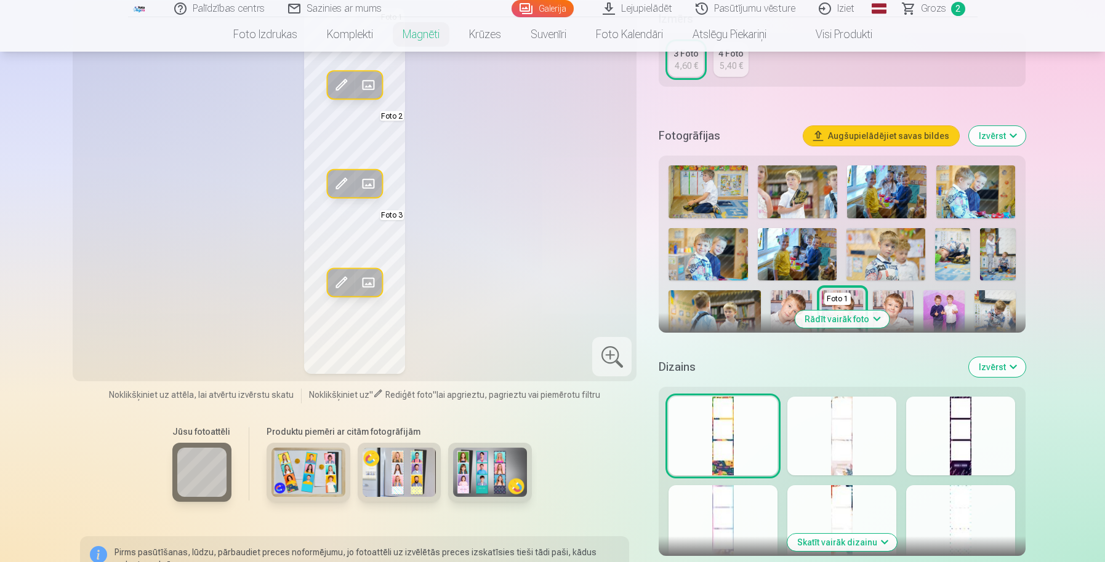
click at [838, 434] on div at bounding box center [841, 436] width 109 height 79
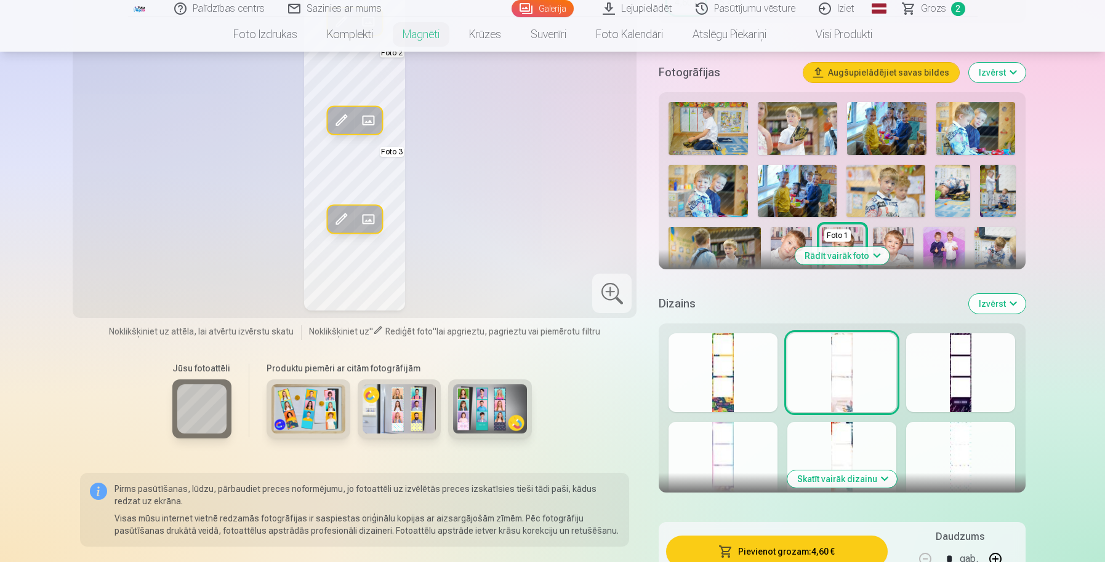
scroll to position [340, 0]
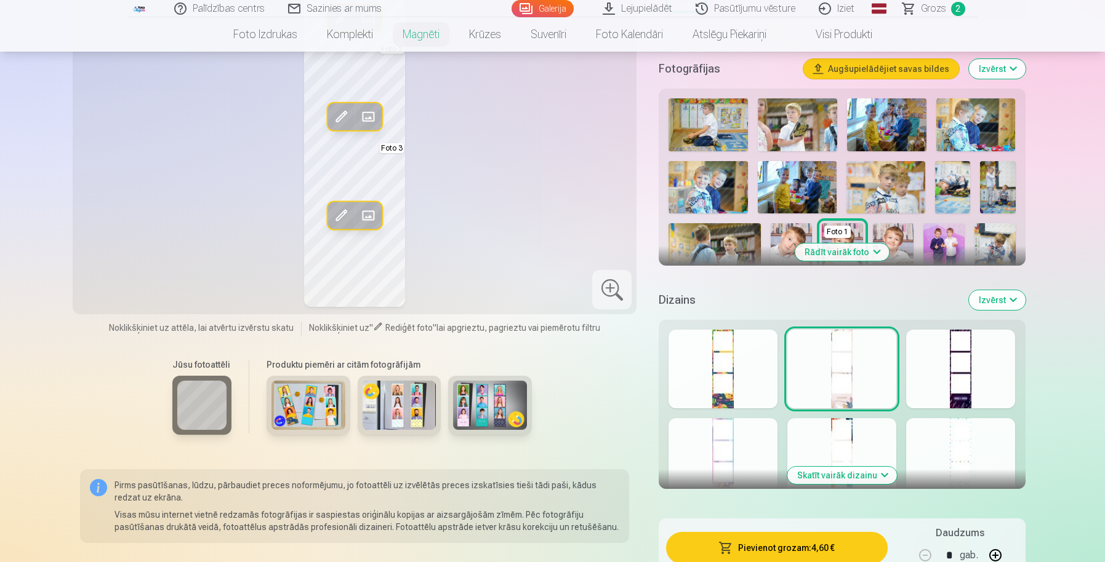
click at [729, 441] on div at bounding box center [722, 457] width 109 height 79
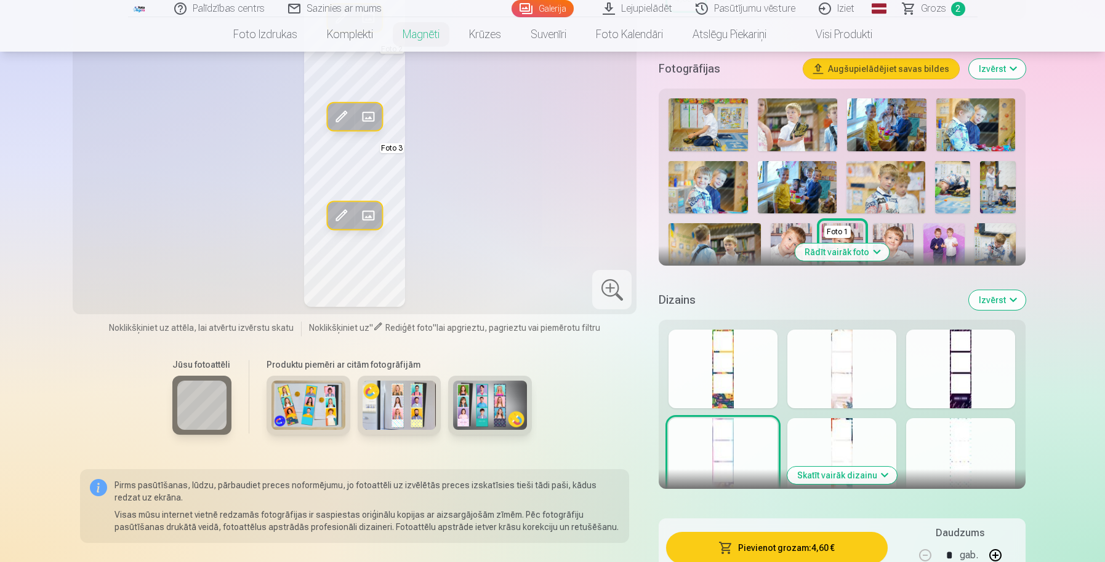
click at [830, 430] on div at bounding box center [841, 457] width 109 height 79
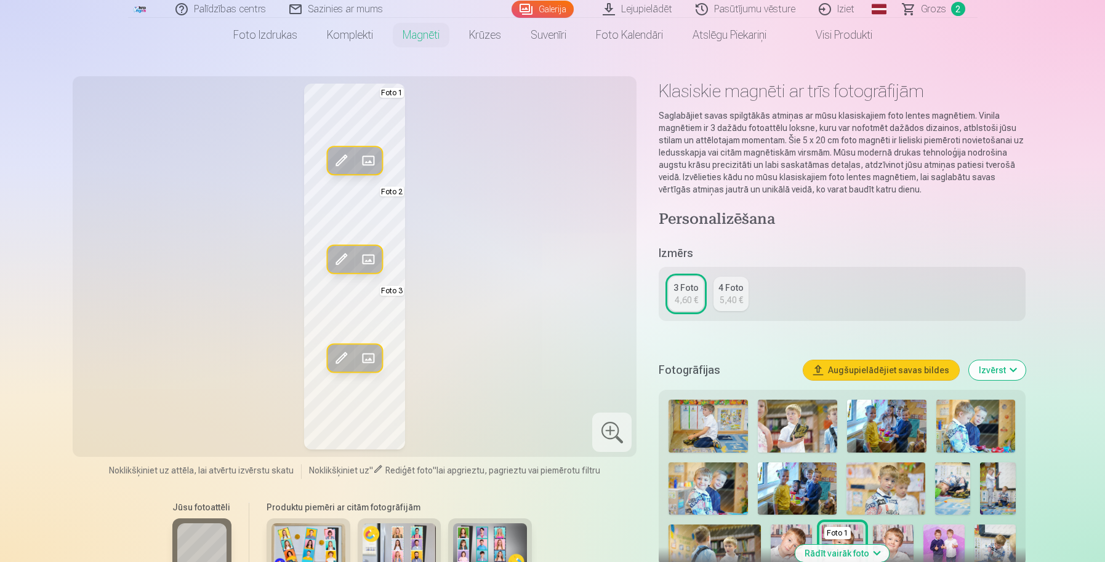
scroll to position [31, 0]
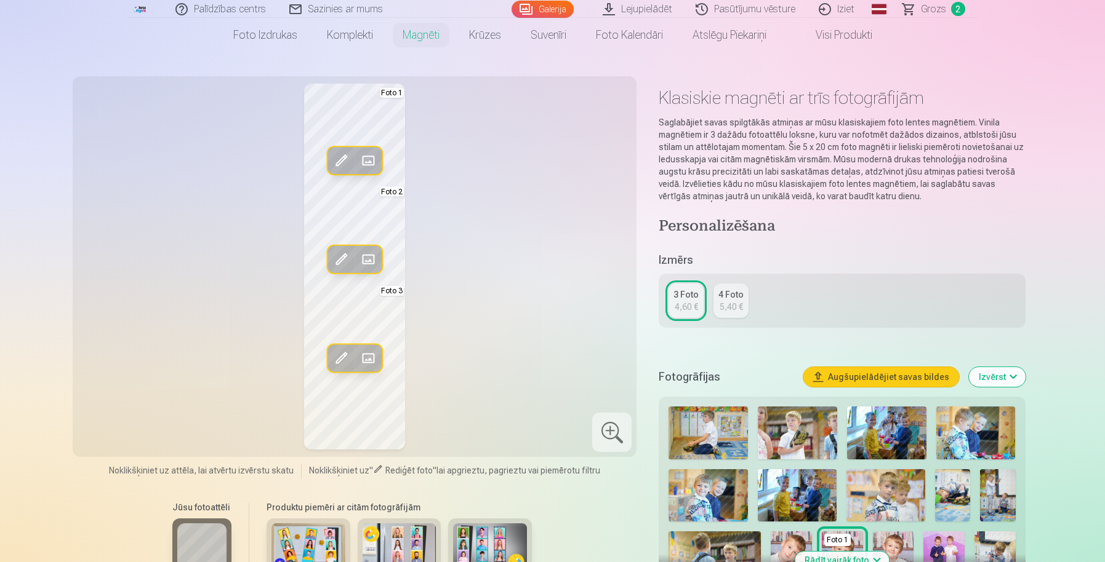
click at [683, 301] on div "4,60 €" at bounding box center [685, 307] width 23 height 12
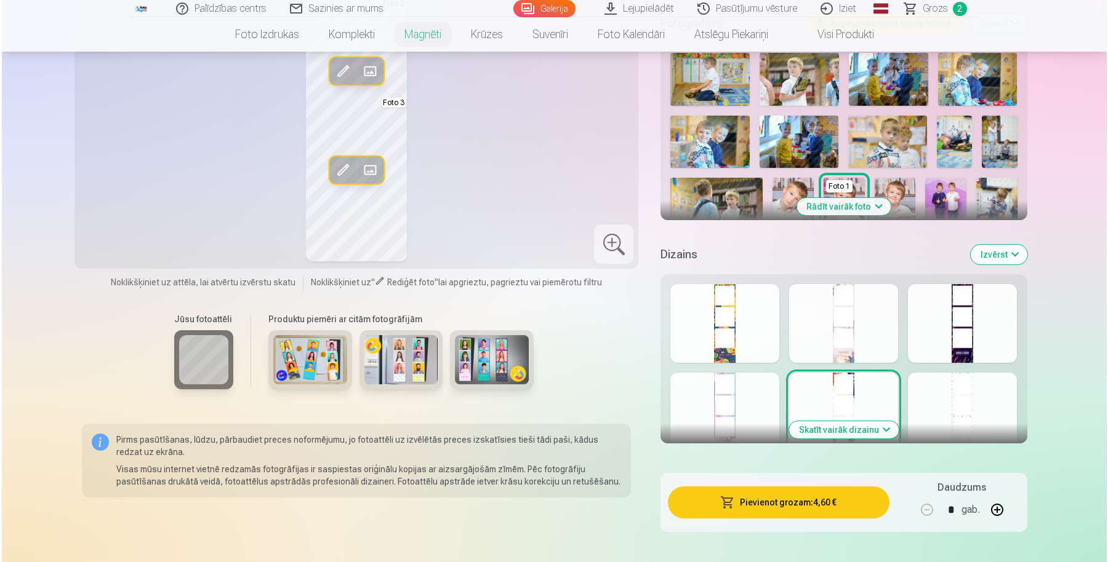
scroll to position [406, 0]
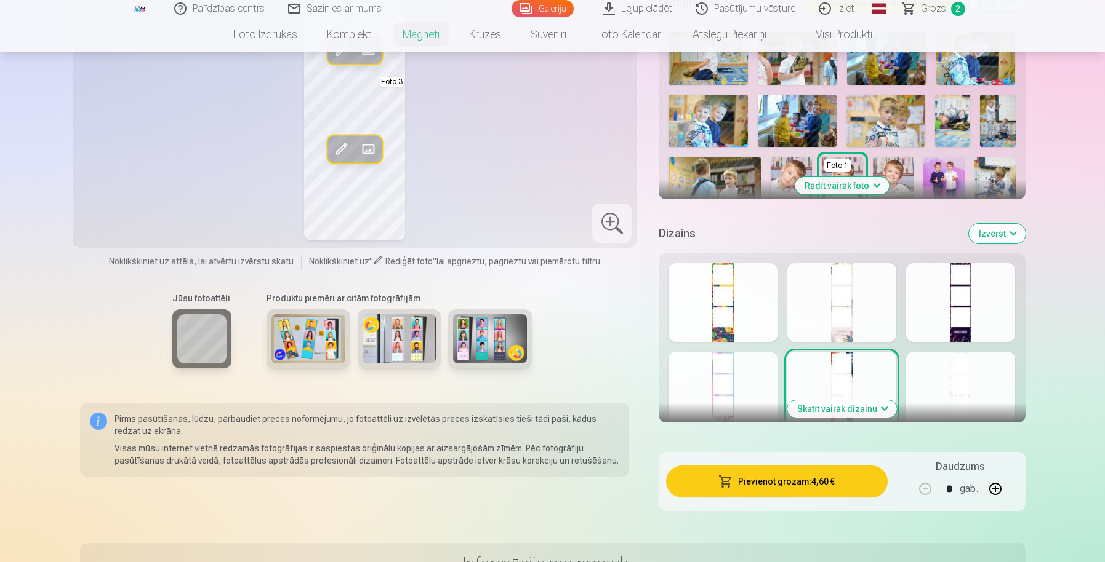
click at [997, 489] on button "button" at bounding box center [995, 489] width 30 height 30
type input "*"
click at [830, 485] on button "Pievienot grozam : 13,80 €" at bounding box center [776, 482] width 221 height 32
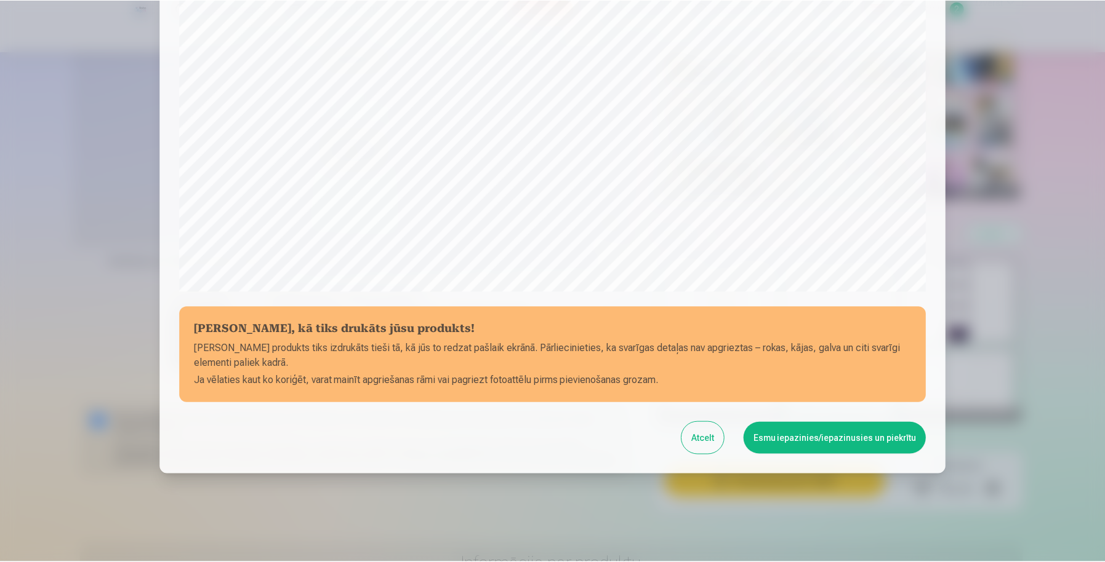
scroll to position [324, 0]
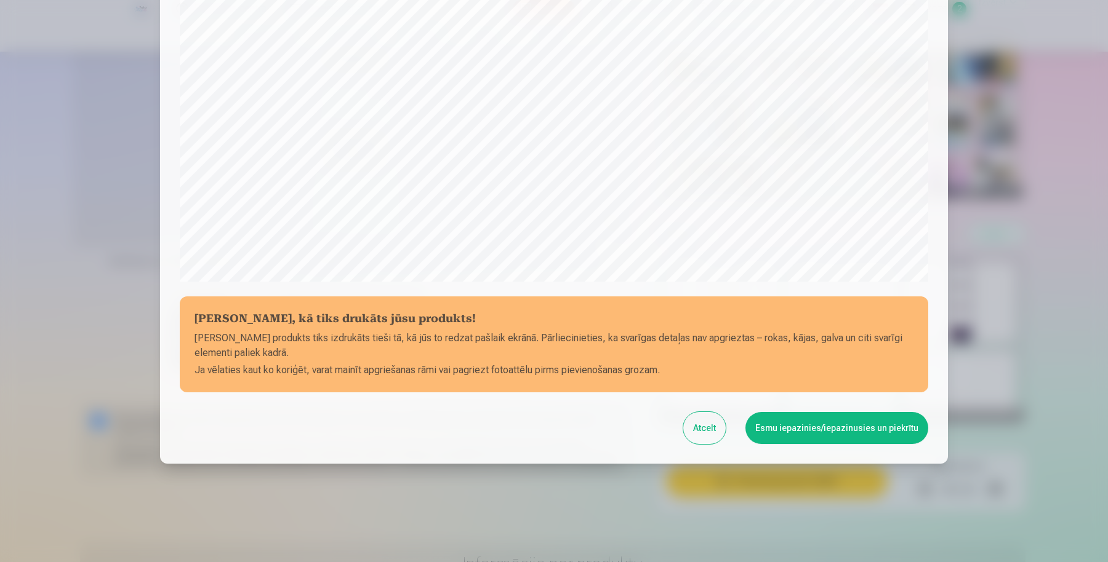
click at [855, 433] on button "Esmu iepazinies/iepazinusies un piekrītu" at bounding box center [836, 428] width 183 height 32
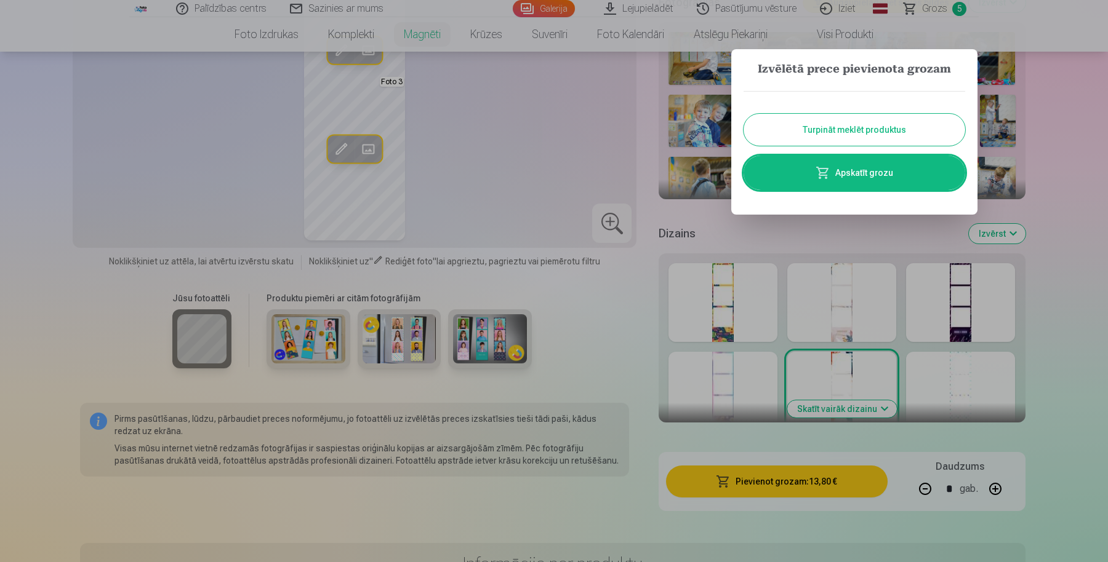
click at [865, 182] on link "Apskatīt grozu" at bounding box center [854, 173] width 222 height 34
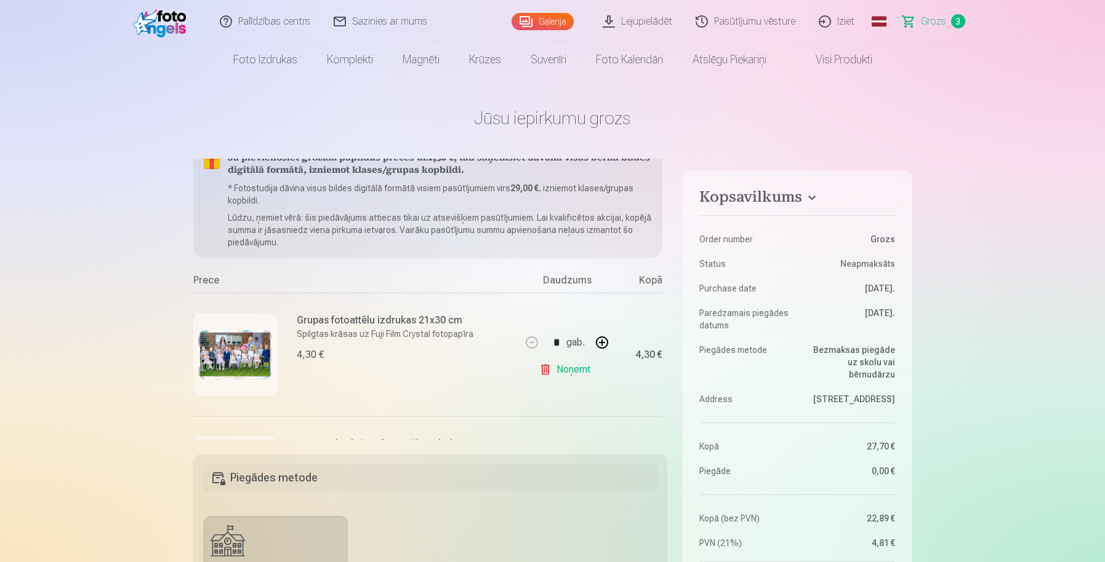
scroll to position [1, 0]
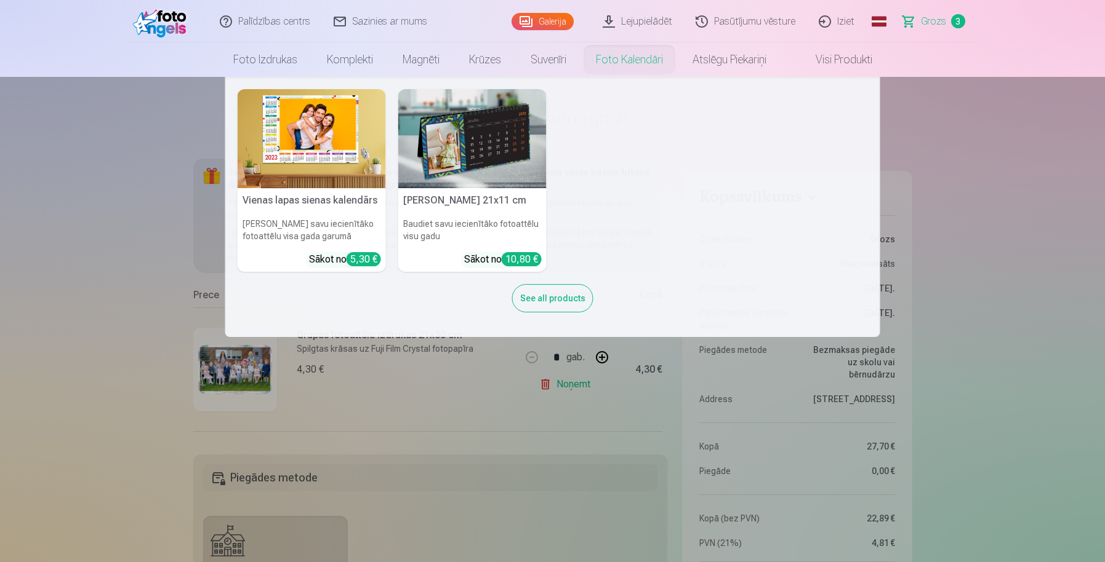
click at [622, 43] on link "Foto kalendāri" at bounding box center [629, 59] width 97 height 34
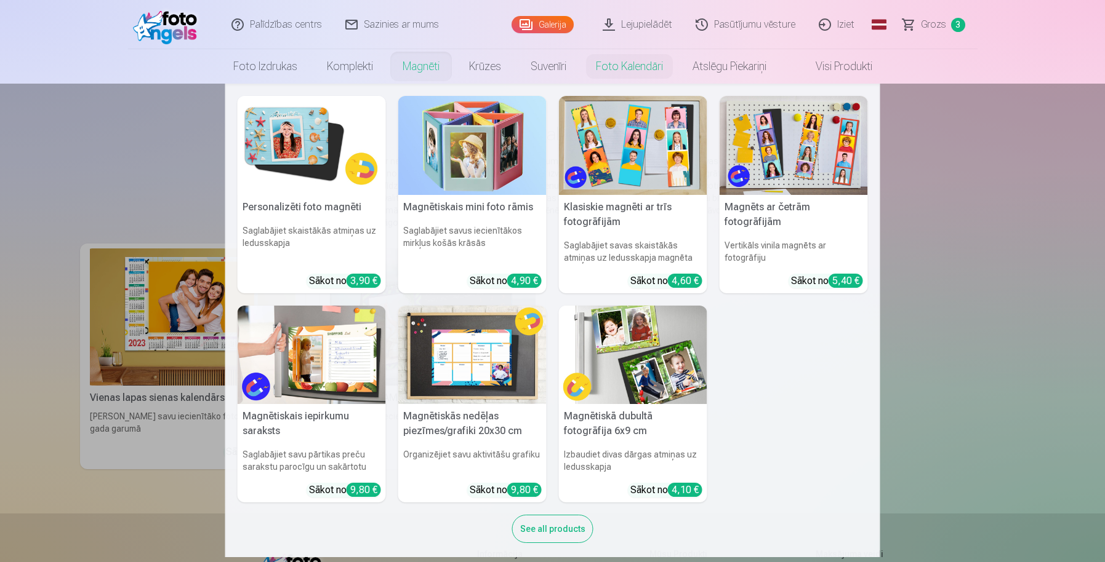
click at [417, 68] on link "Magnēti" at bounding box center [421, 66] width 66 height 34
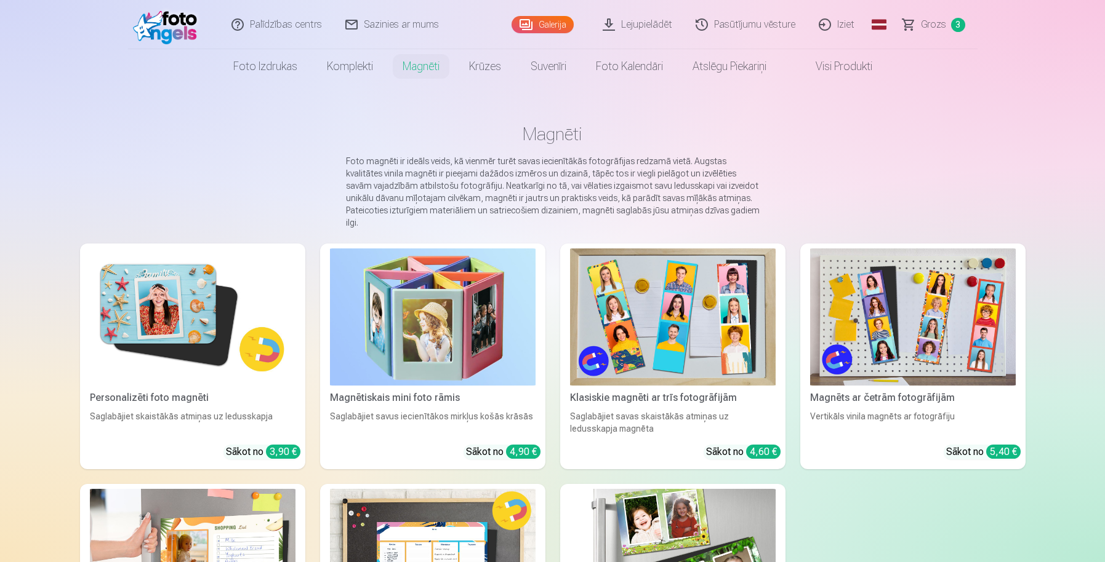
click at [843, 65] on link "Visi produkti" at bounding box center [834, 66] width 106 height 34
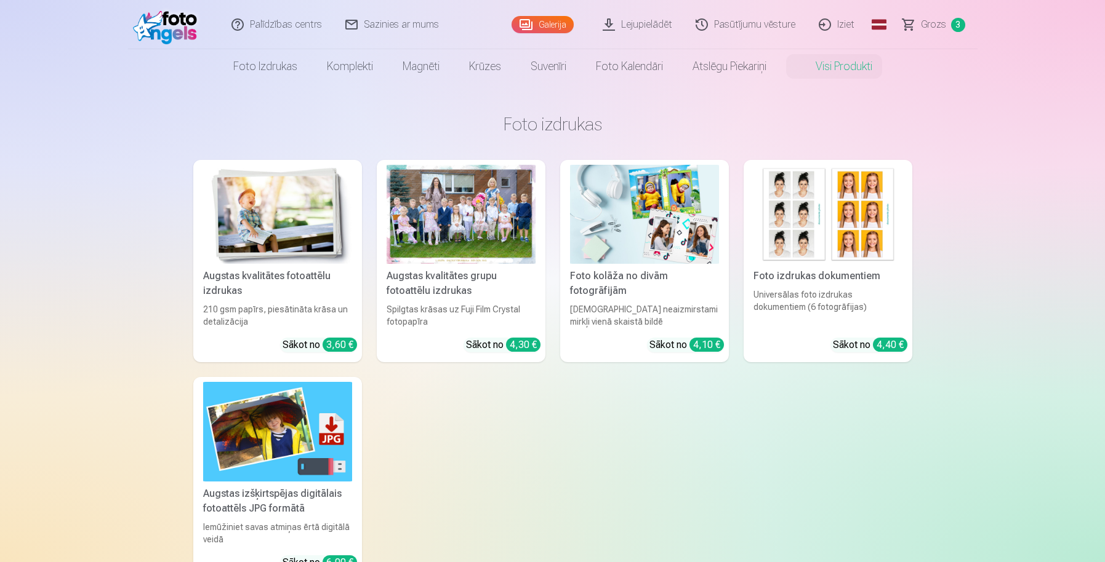
click at [947, 28] on link "Grozs 3" at bounding box center [934, 24] width 86 height 49
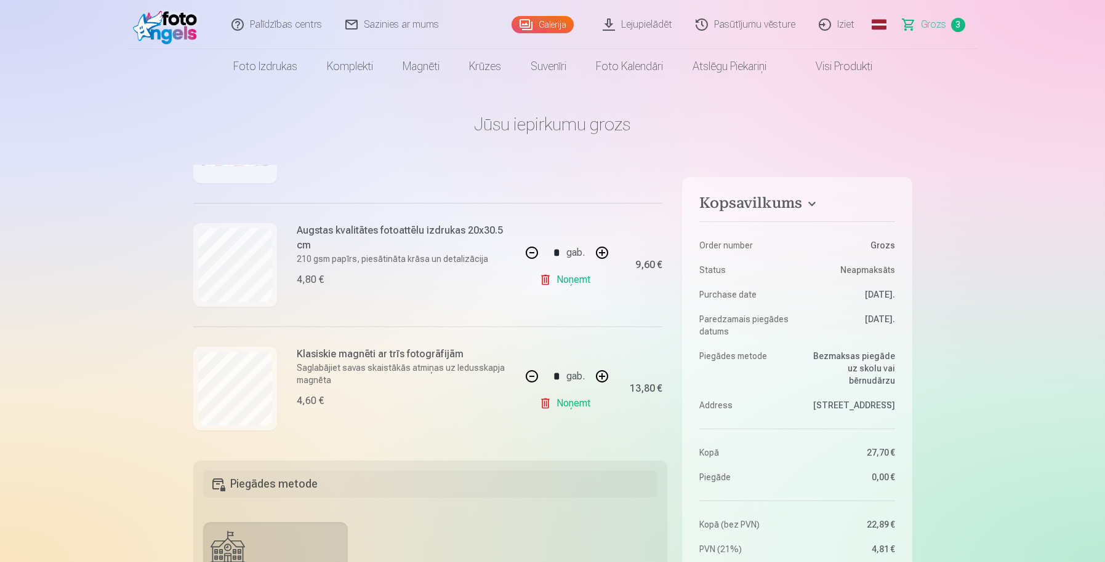
scroll to position [242, 0]
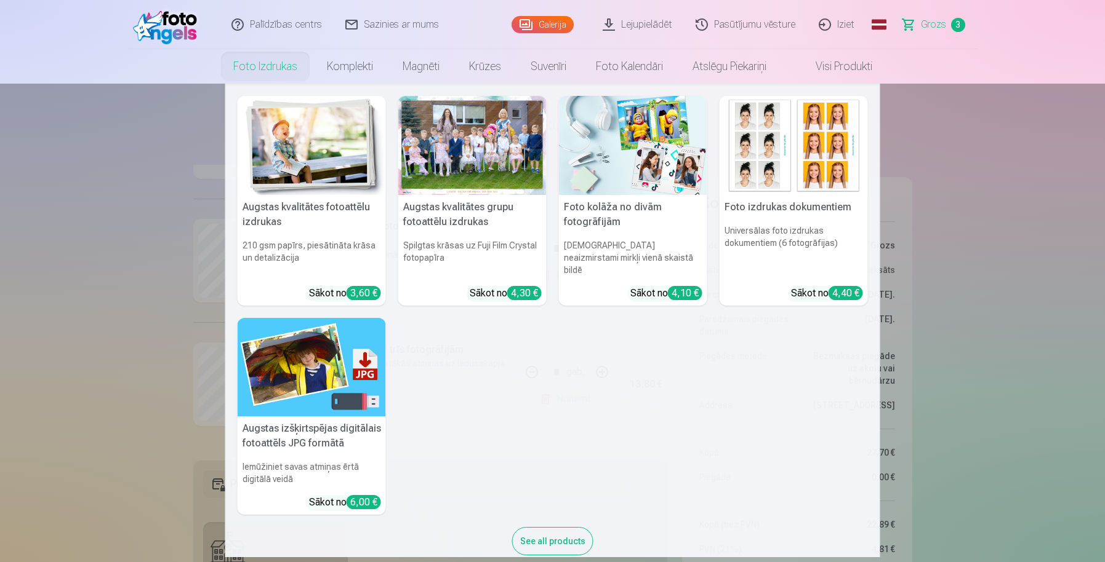
click at [277, 66] on link "Foto izdrukas" at bounding box center [265, 66] width 94 height 34
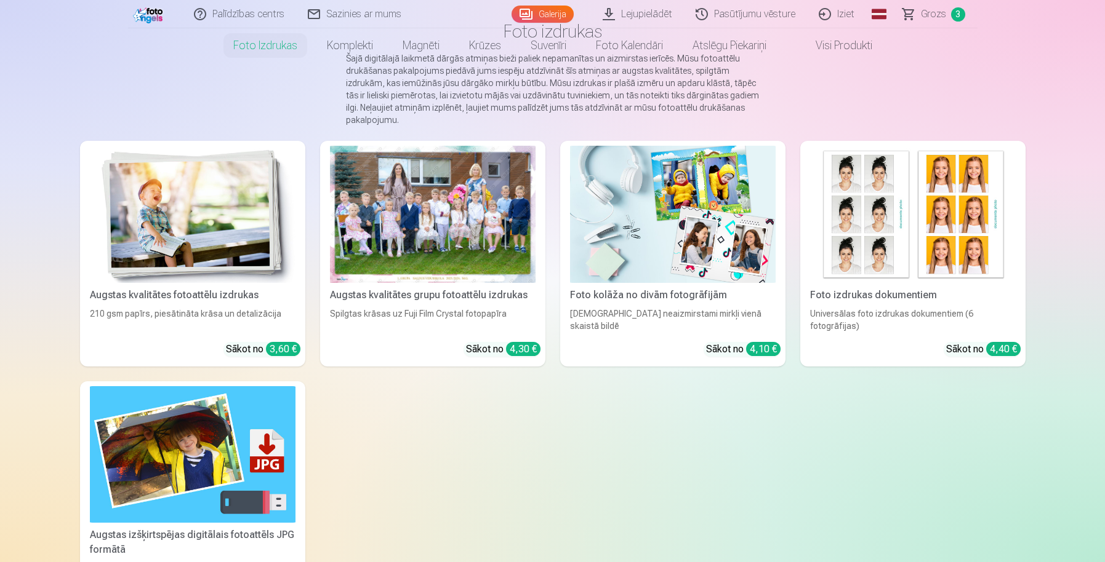
scroll to position [20, 0]
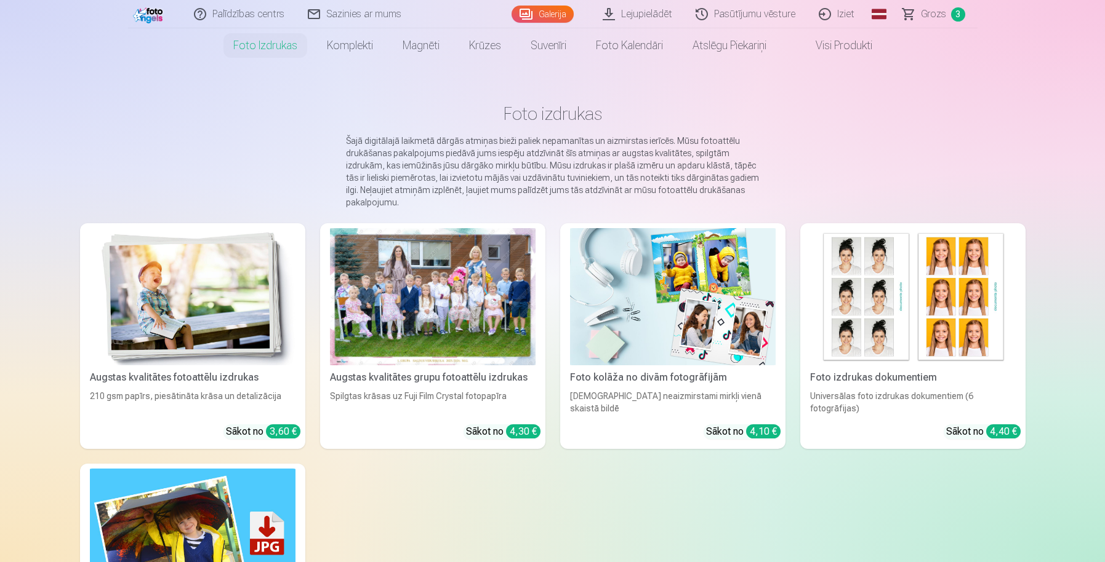
click at [159, 378] on div "Augstas kvalitātes fotoattēlu izdrukas" at bounding box center [192, 377] width 215 height 15
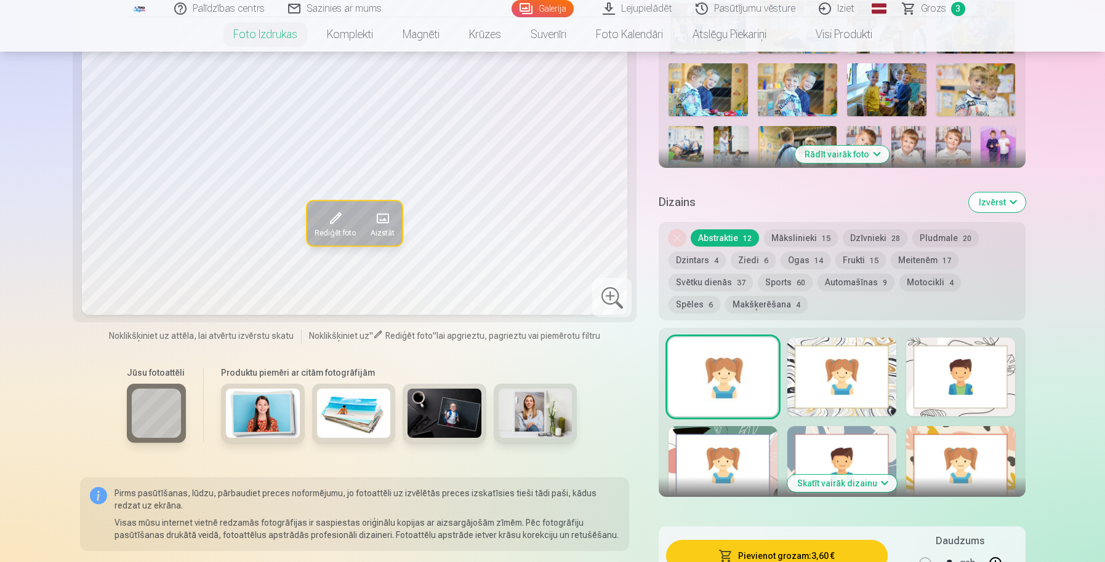
scroll to position [465, 0]
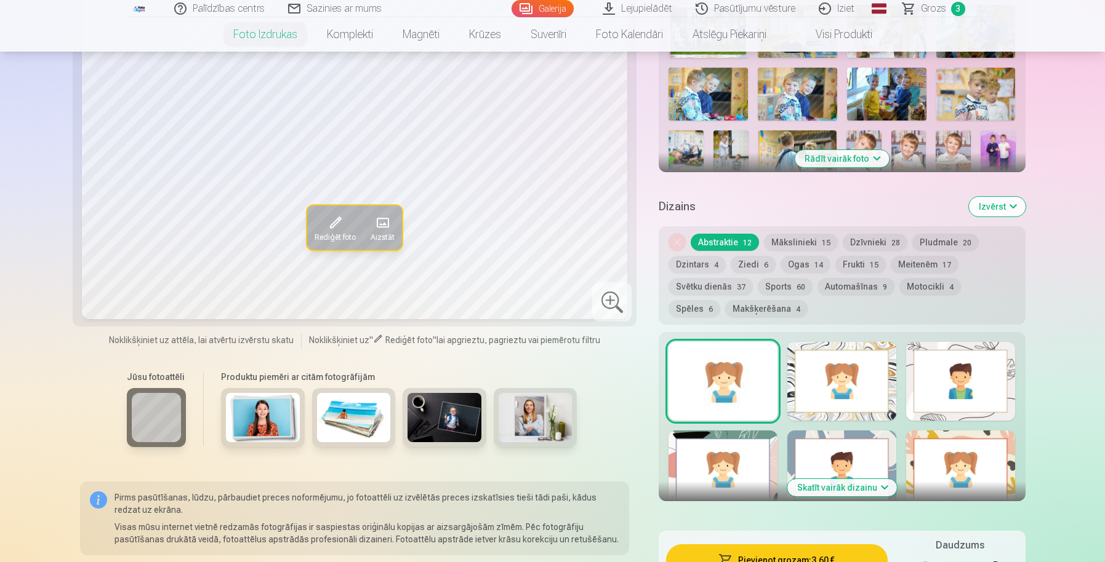
click at [830, 348] on div at bounding box center [841, 381] width 109 height 79
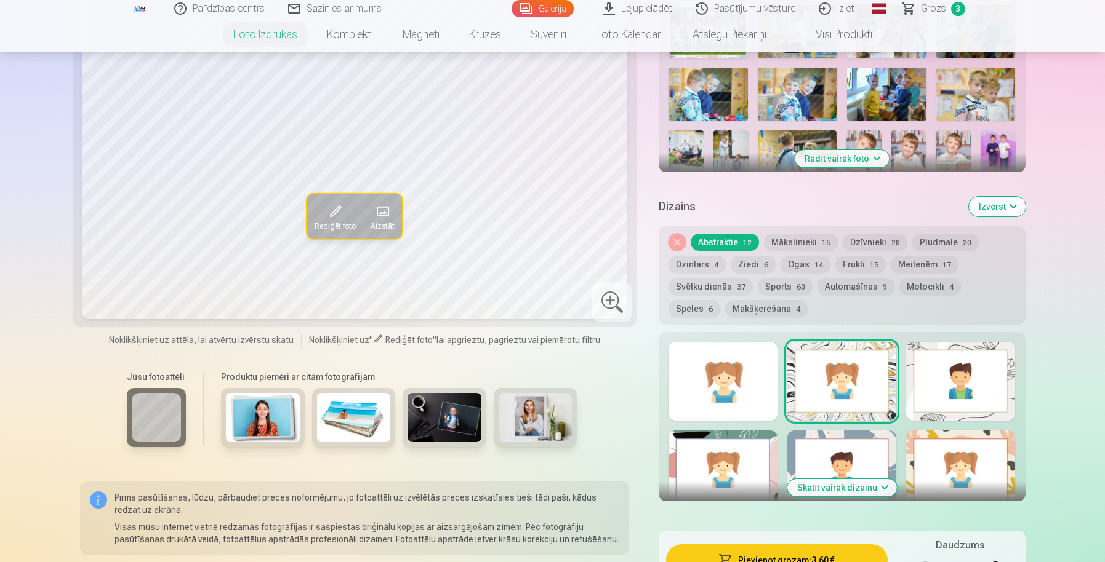
click at [751, 375] on div at bounding box center [722, 381] width 109 height 79
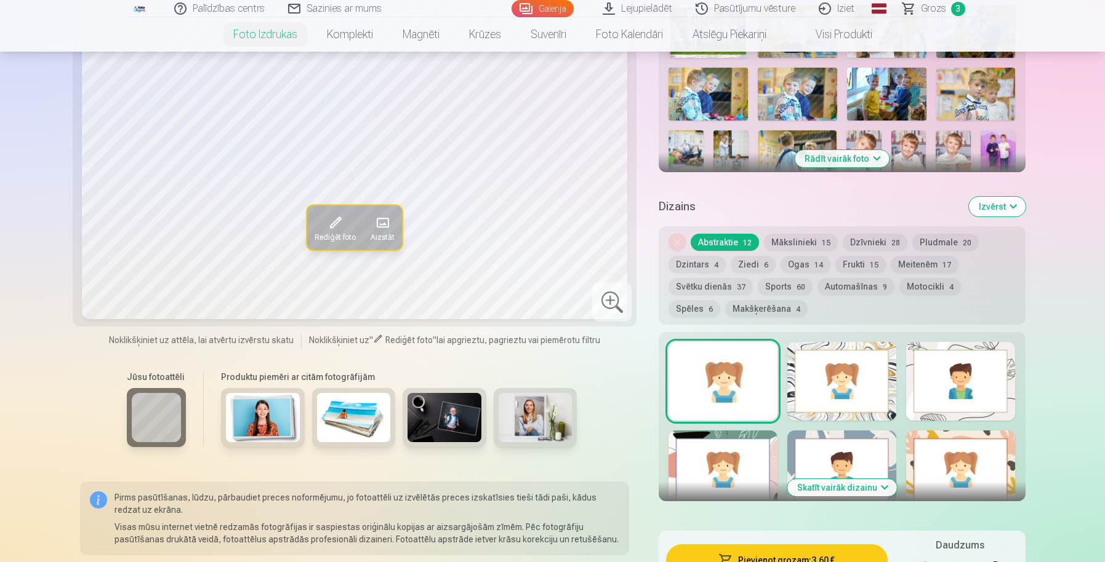
click at [750, 471] on div at bounding box center [722, 470] width 109 height 79
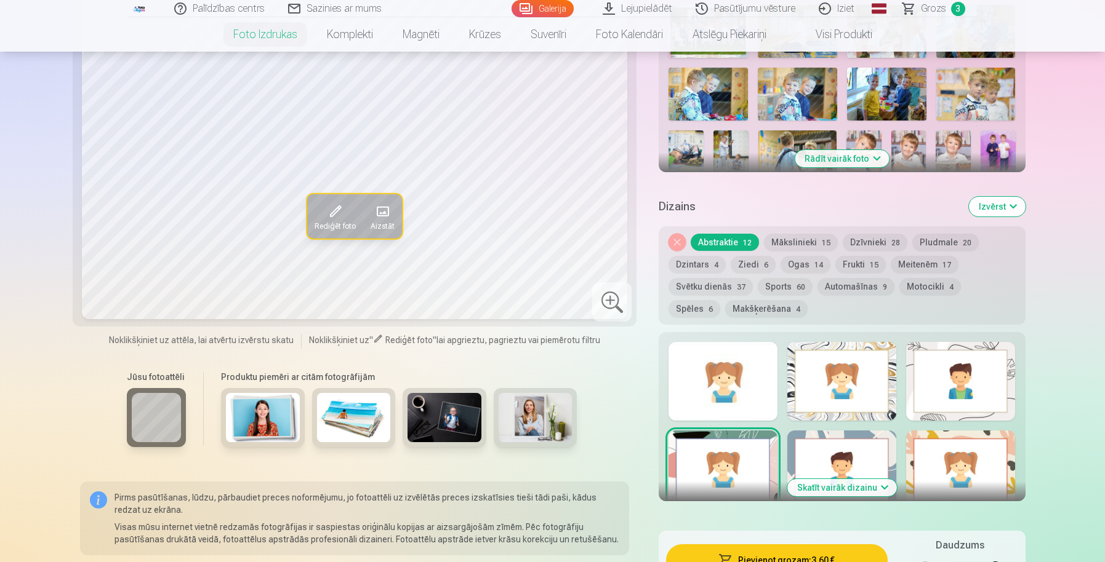
click at [756, 375] on div at bounding box center [722, 381] width 109 height 79
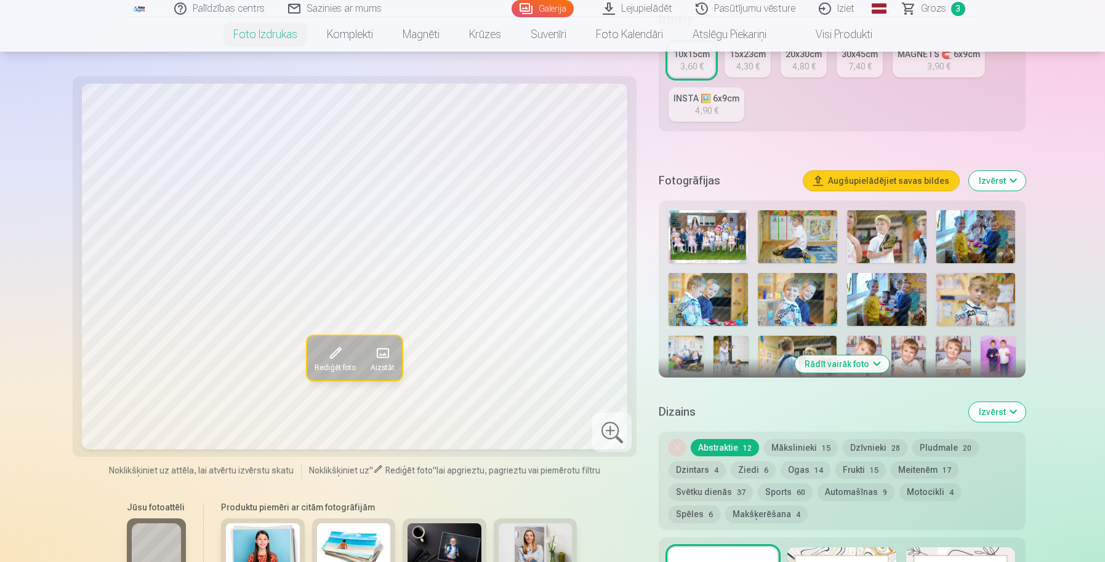
scroll to position [242, 0]
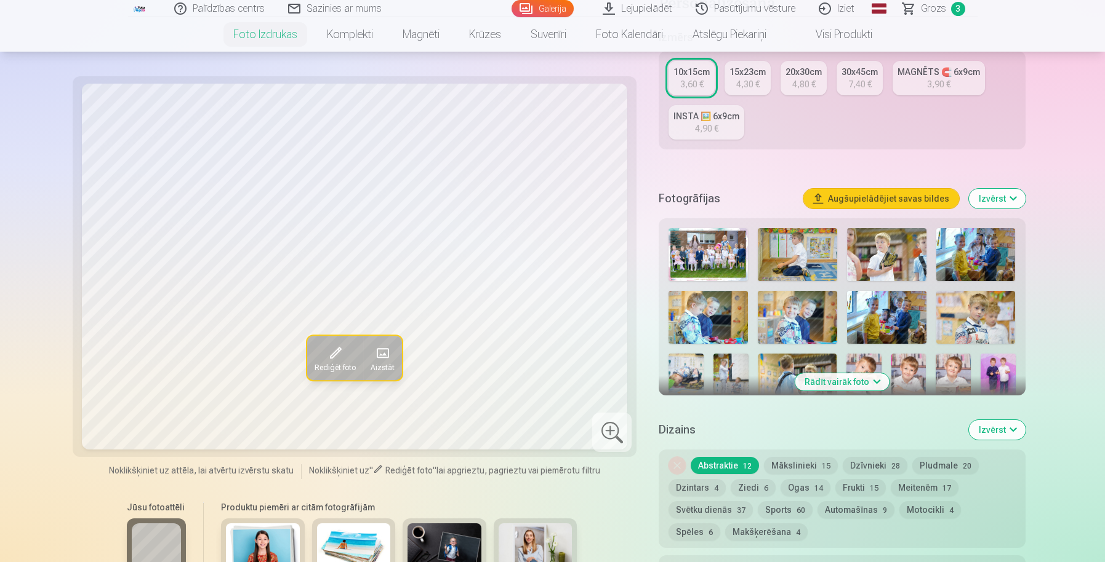
click at [857, 378] on button "Rādīt vairāk foto" at bounding box center [841, 382] width 94 height 17
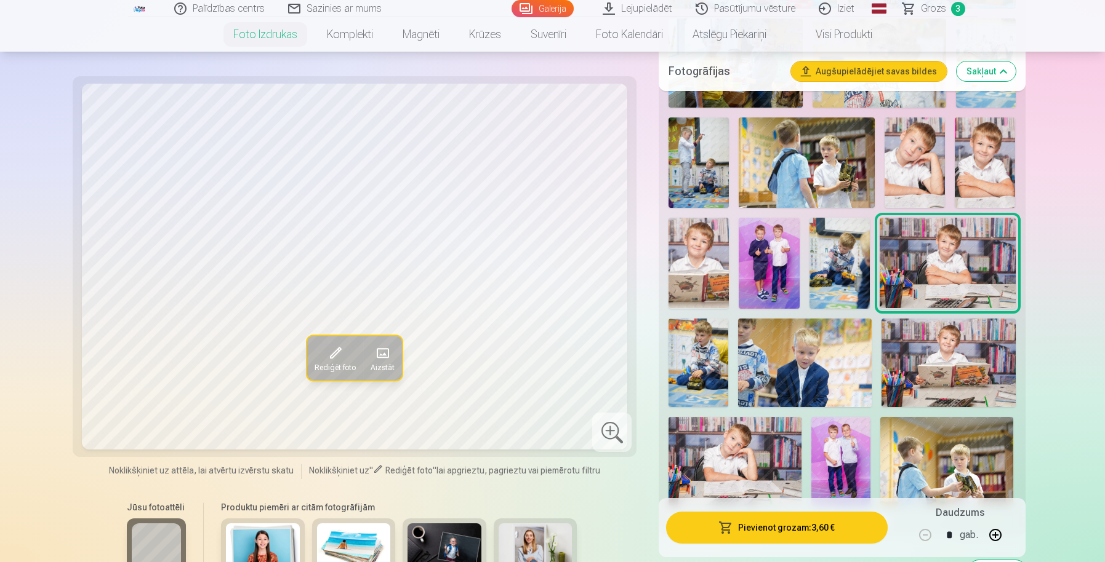
scroll to position [826, 0]
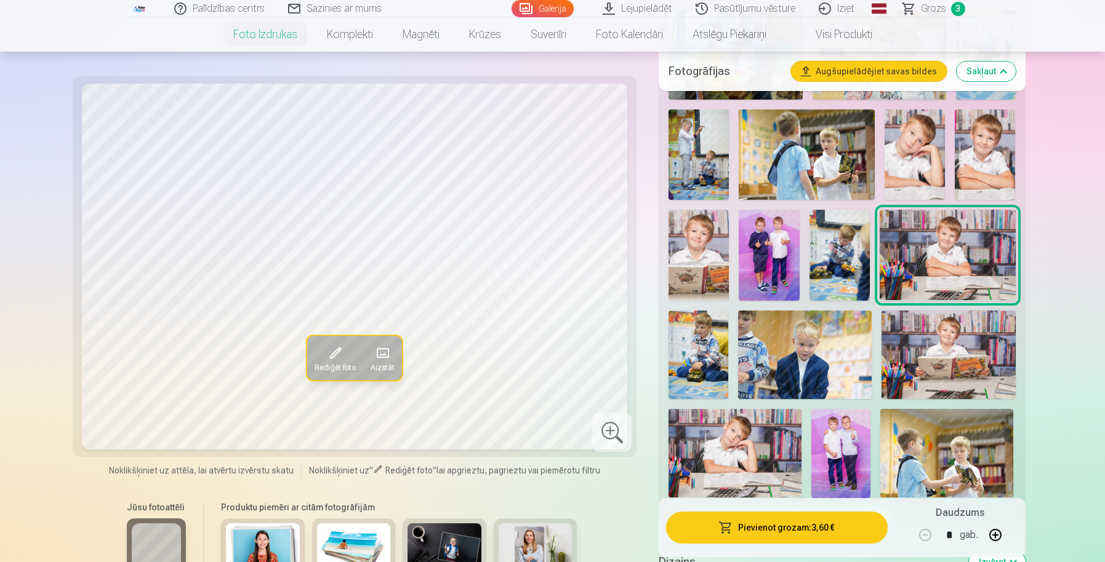
click at [766, 249] on img at bounding box center [768, 255] width 60 height 90
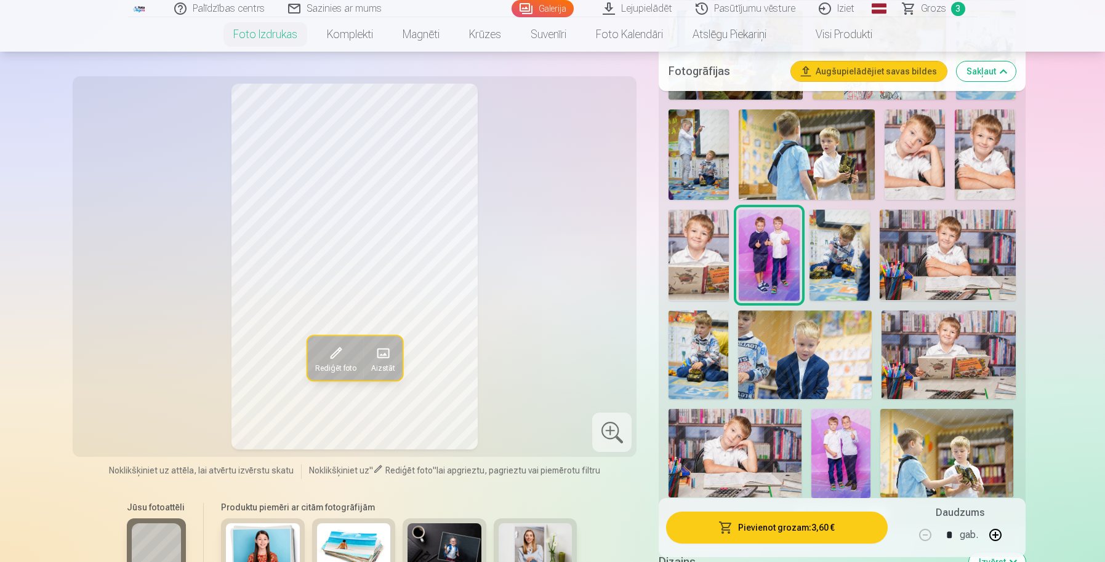
click at [690, 265] on img at bounding box center [698, 255] width 60 height 90
click at [699, 346] on img at bounding box center [698, 355] width 60 height 89
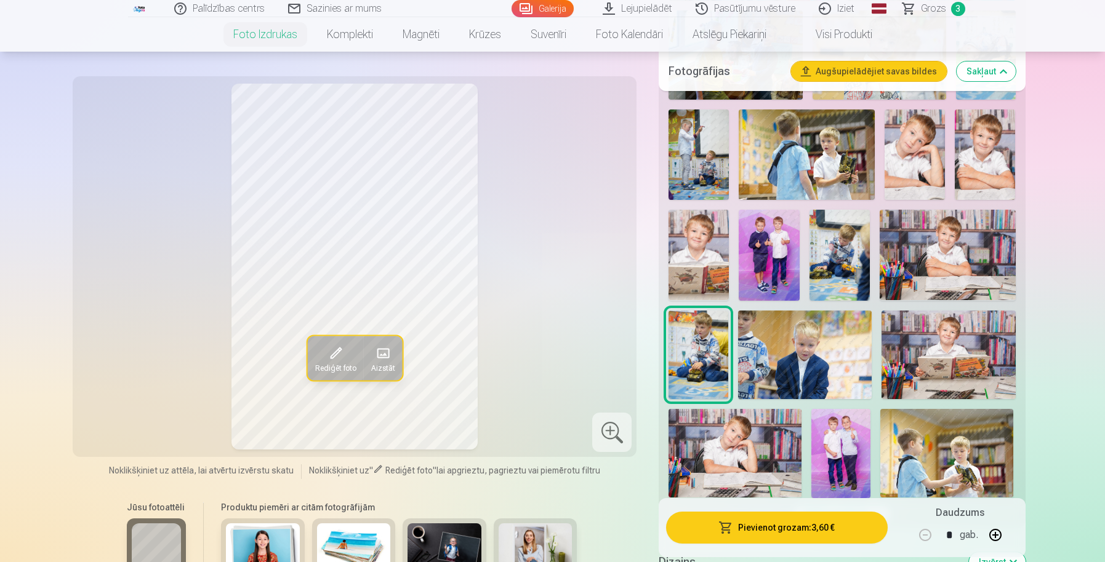
click at [730, 431] on img at bounding box center [734, 453] width 133 height 89
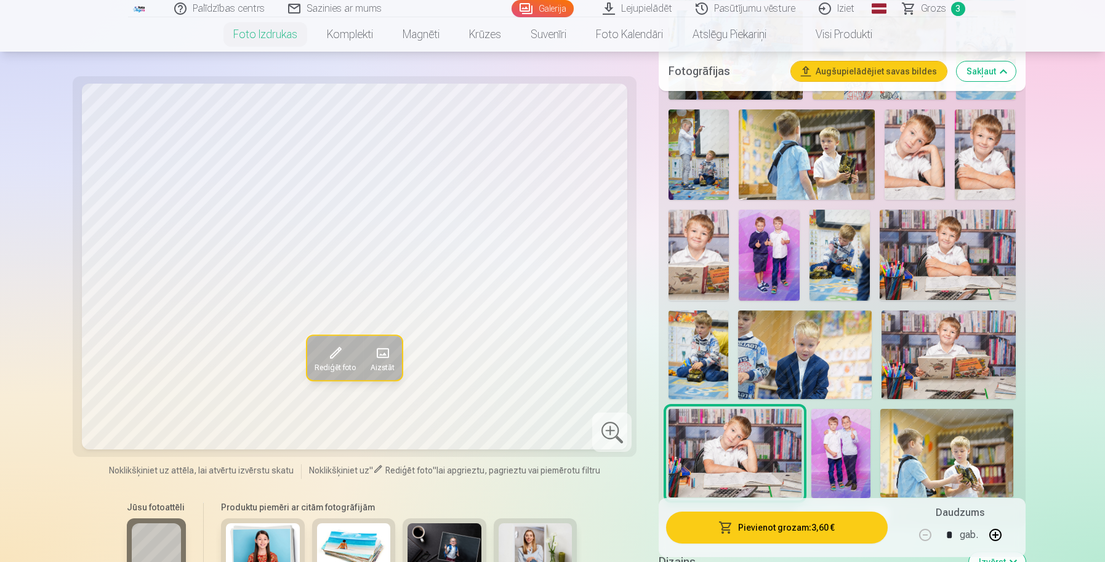
click at [842, 452] on img at bounding box center [840, 453] width 59 height 89
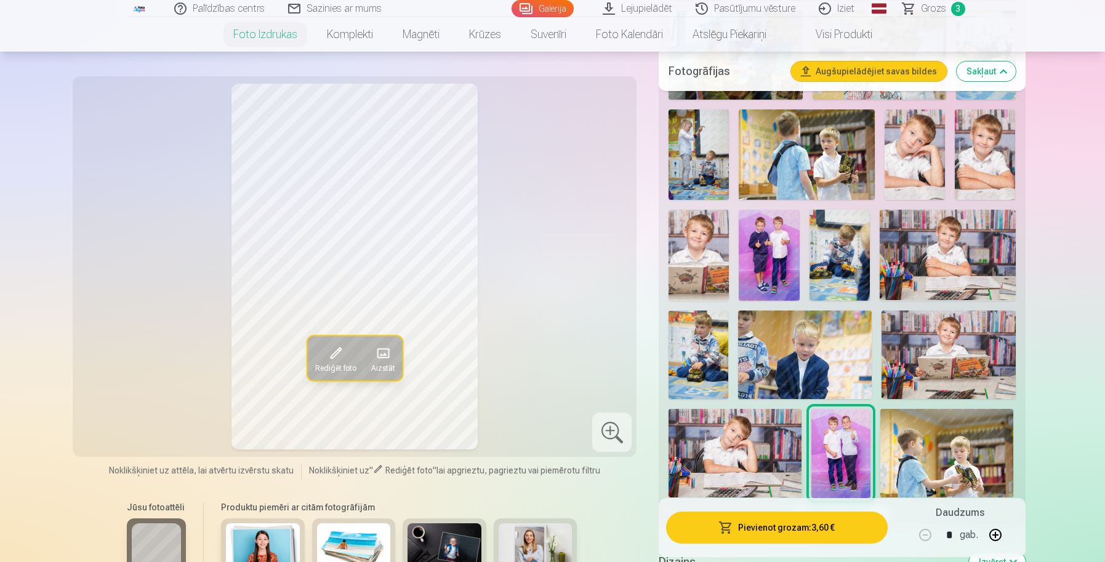
click at [942, 249] on img at bounding box center [947, 255] width 136 height 90
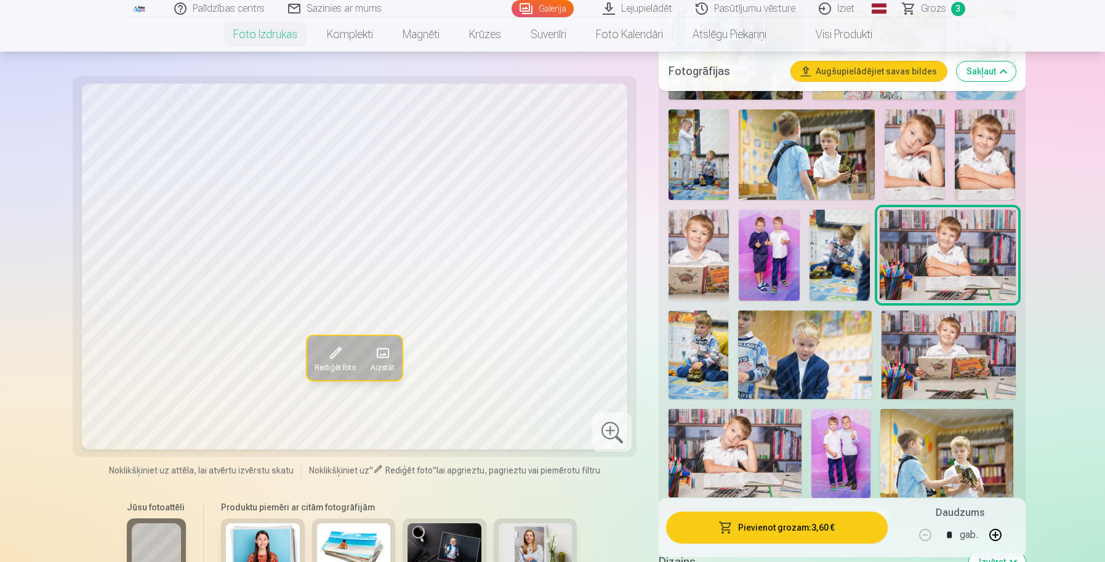
click at [857, 246] on img at bounding box center [839, 255] width 60 height 90
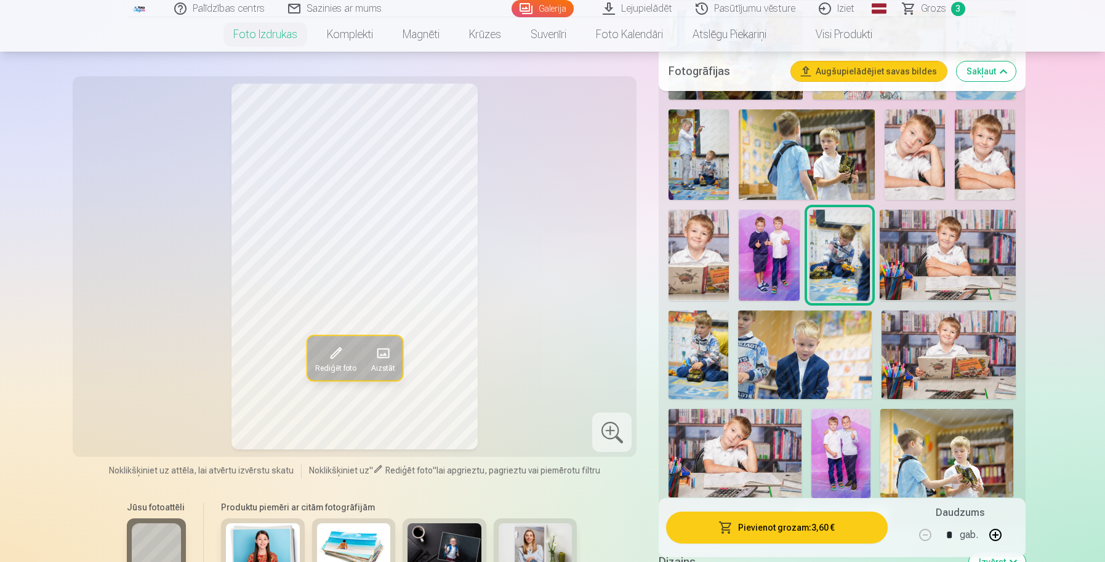
click at [695, 246] on img at bounding box center [698, 255] width 60 height 90
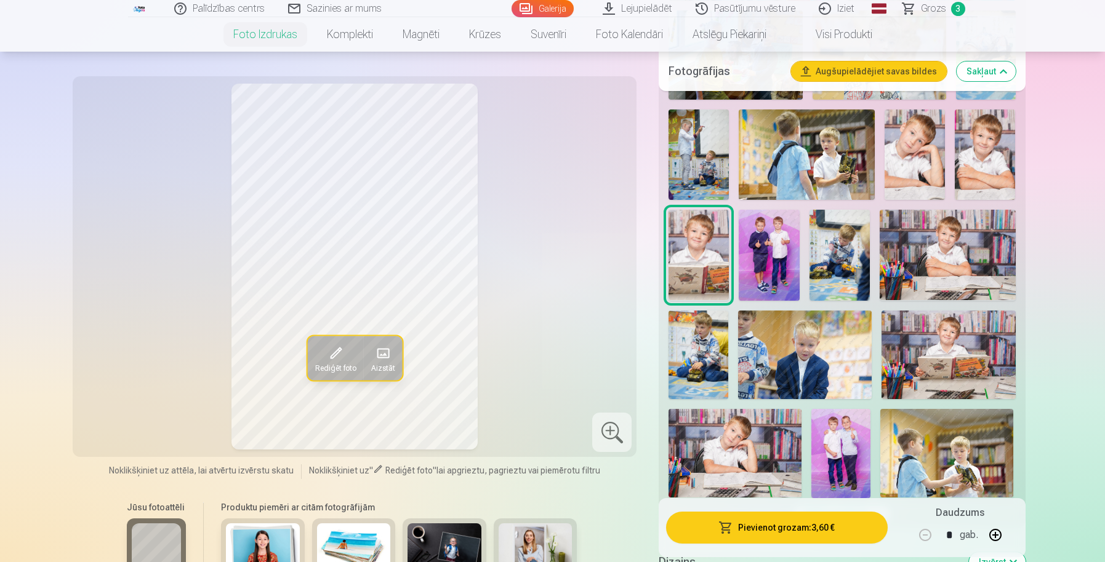
click at [700, 167] on img at bounding box center [698, 155] width 60 height 90
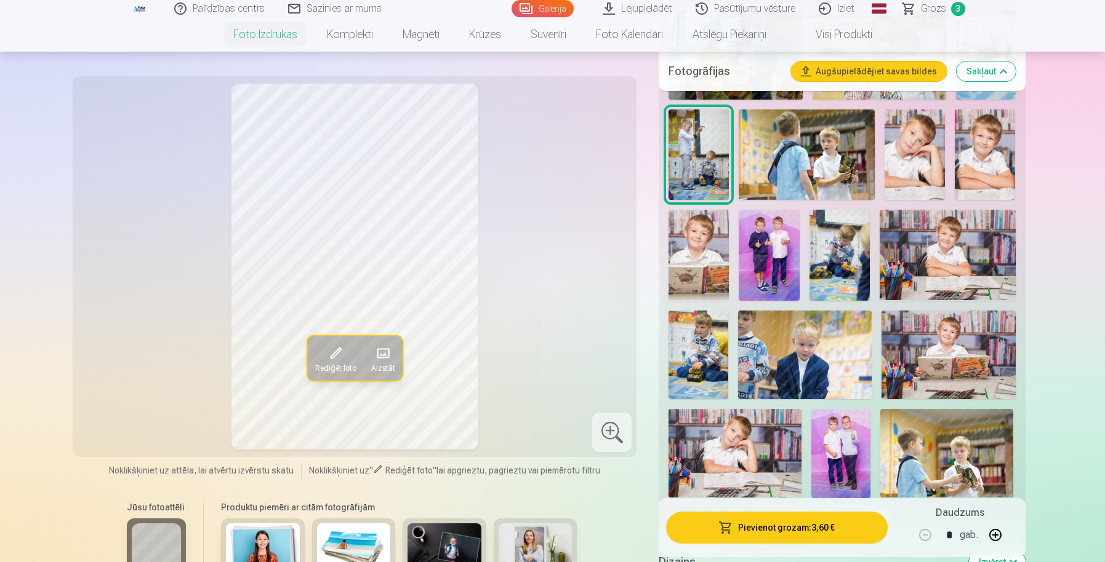
click at [903, 345] on img at bounding box center [948, 355] width 134 height 89
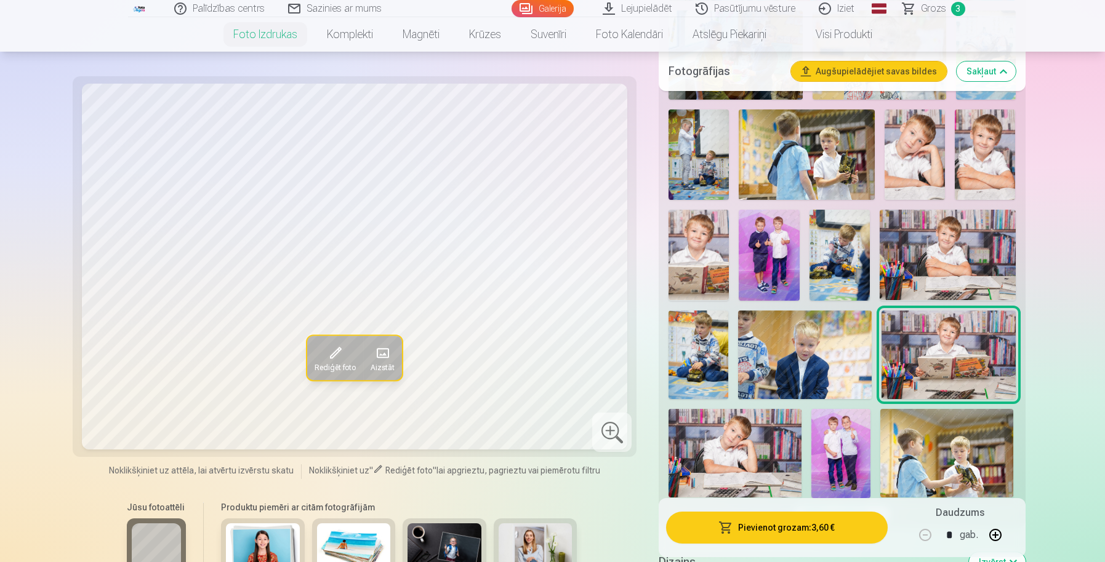
click at [929, 455] on img at bounding box center [946, 453] width 133 height 89
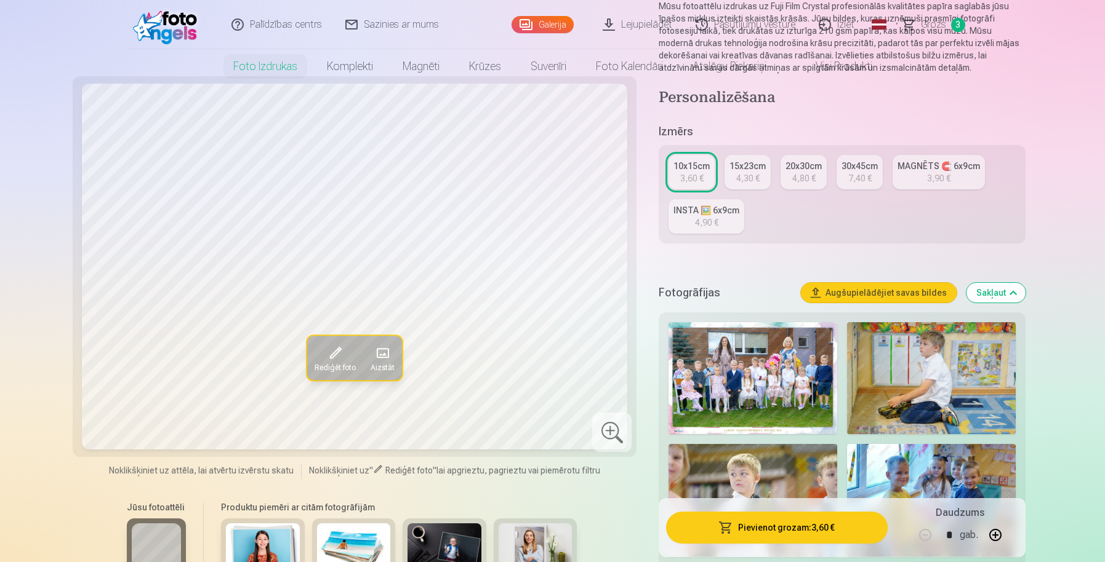
scroll to position [0, 0]
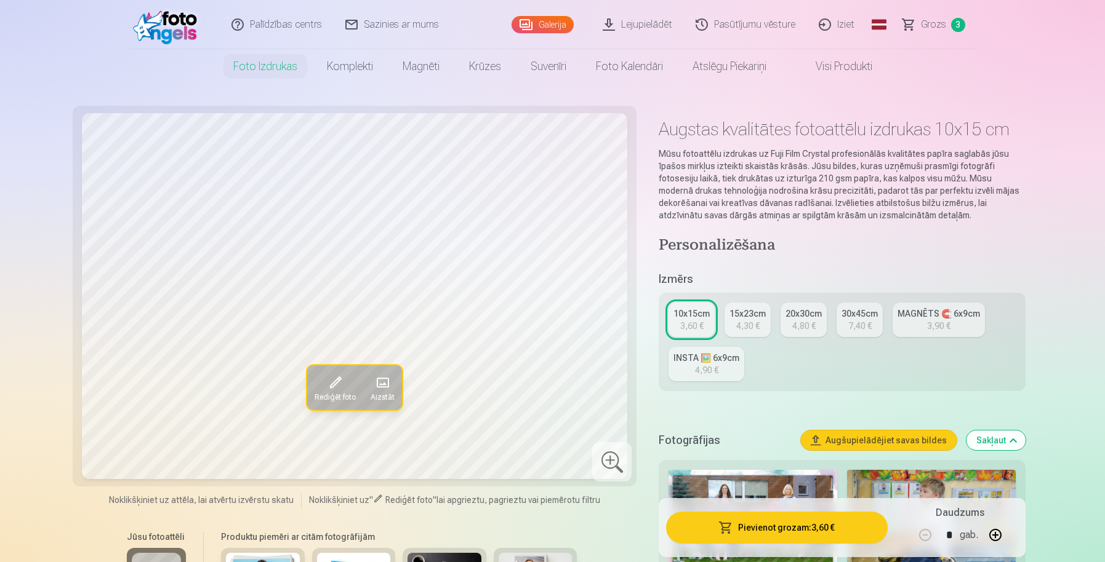
click at [934, 20] on span "Grozs" at bounding box center [933, 24] width 25 height 15
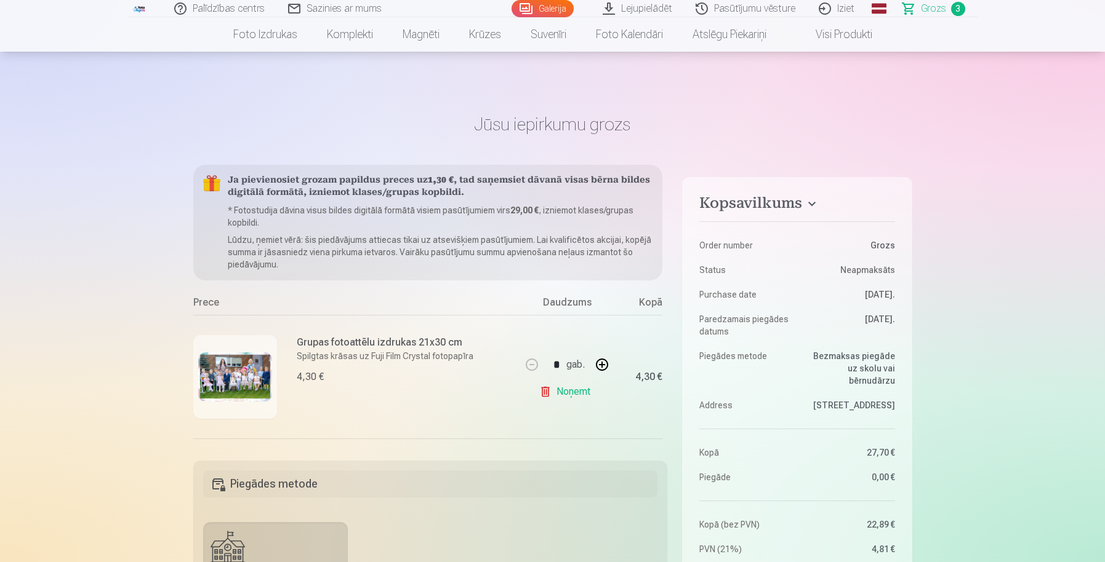
scroll to position [88, 0]
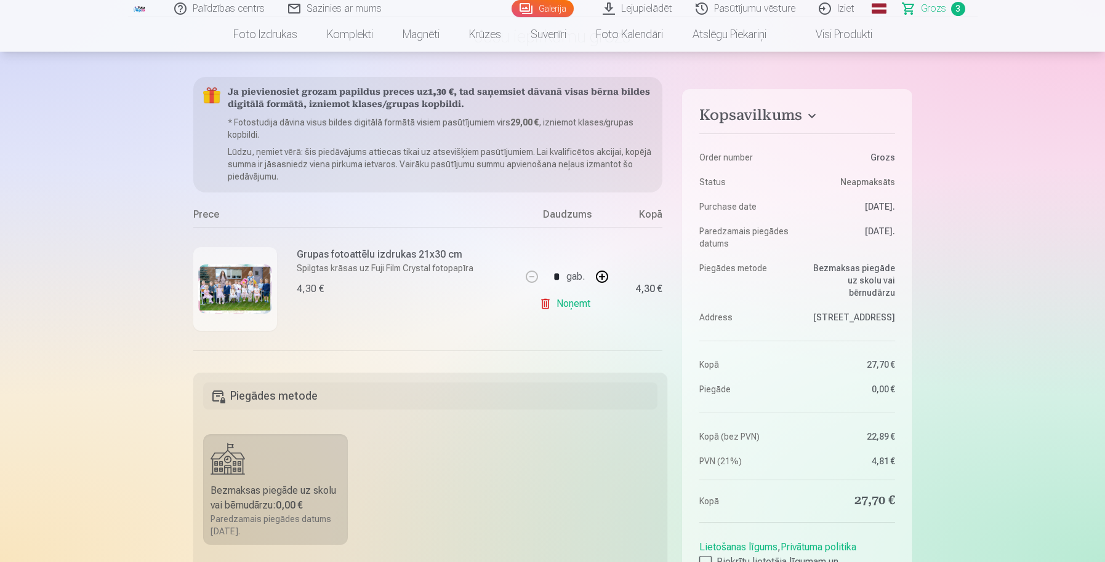
drag, startPoint x: 662, startPoint y: 181, endPoint x: 663, endPoint y: 192, distance: 11.1
click at [663, 192] on div "Ja pievienosiet grozam papildus preces uz 1,30 € , tad saņemsiet dāvanā visas b…" at bounding box center [430, 217] width 474 height 281
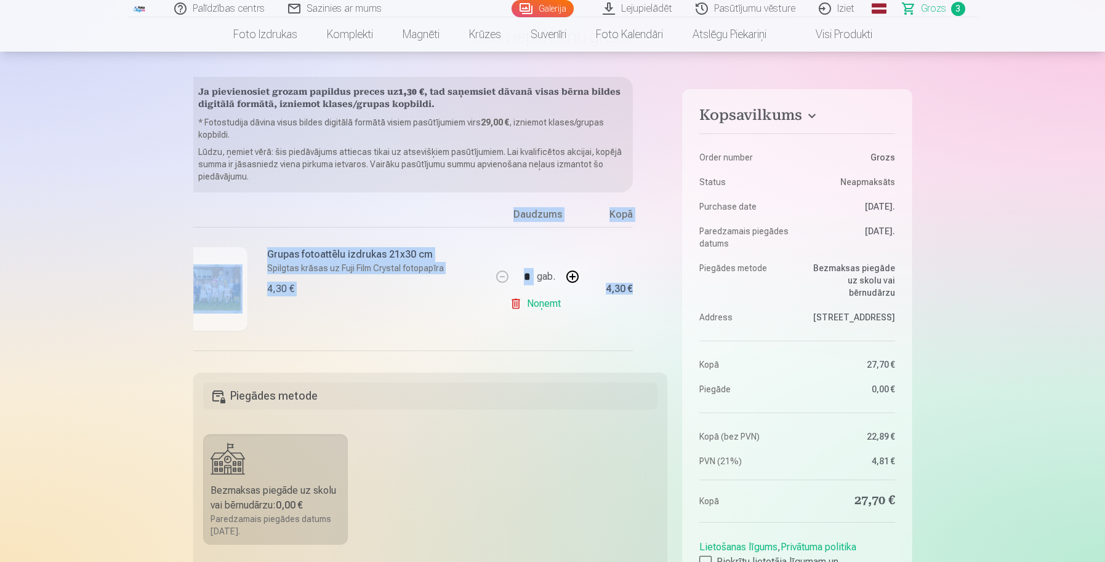
drag, startPoint x: 663, startPoint y: 192, endPoint x: 664, endPoint y: 234, distance: 42.5
click at [664, 234] on div "Ja pievienosiet grozam papildus preces uz 1,30 € , tad saņemsiet dāvanā visas b…" at bounding box center [430, 217] width 474 height 281
click at [657, 202] on div "Ja pievienosiet grozam papildus preces uz 1,30 € , tad saņemsiet dāvanā visas b…" at bounding box center [430, 217] width 474 height 281
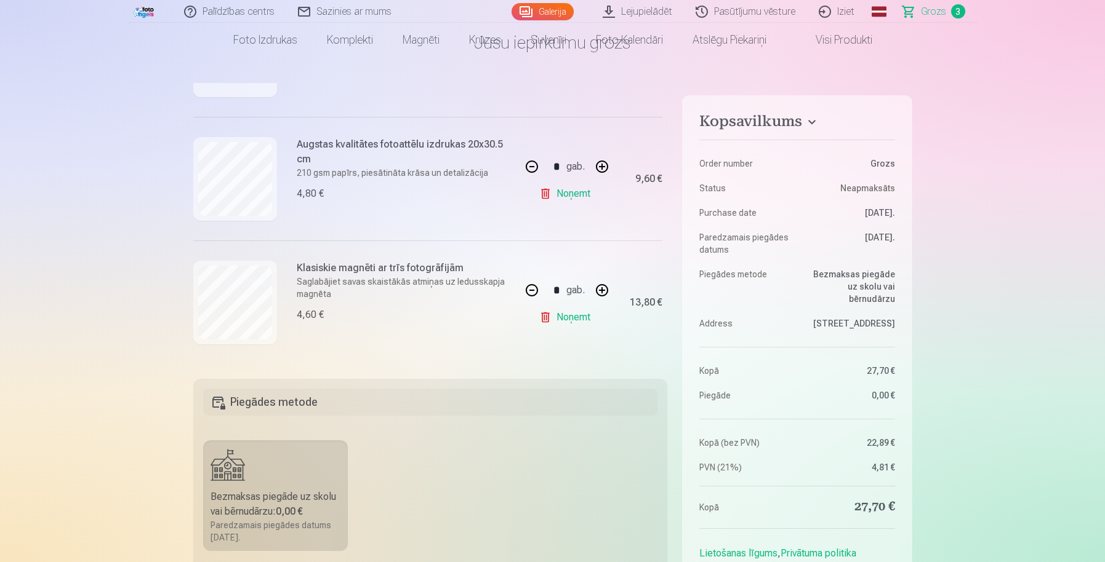
scroll to position [9, 0]
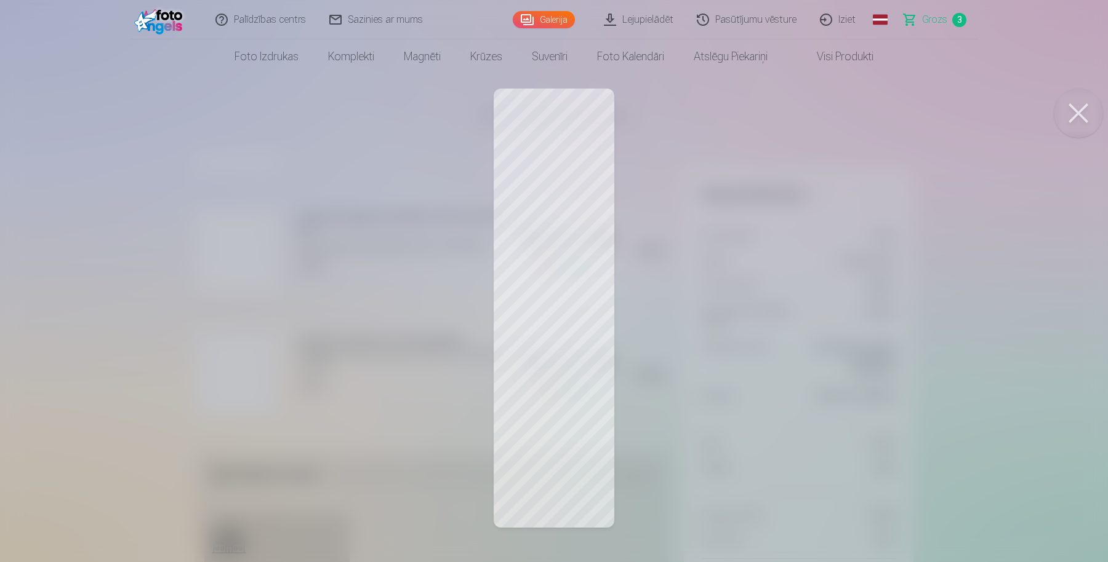
click at [1080, 114] on button at bounding box center [1078, 113] width 49 height 49
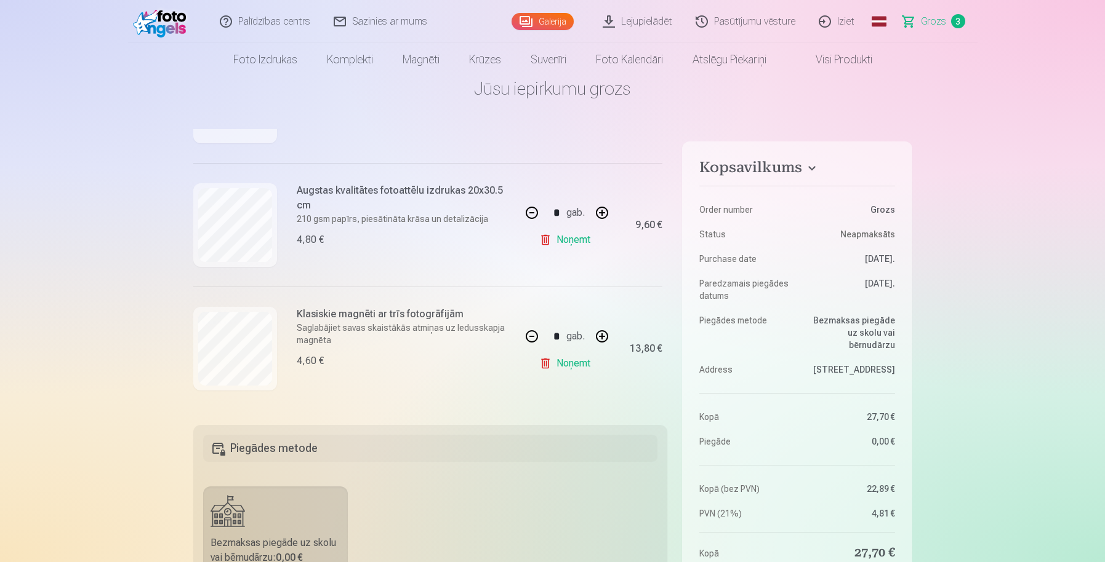
scroll to position [6, 0]
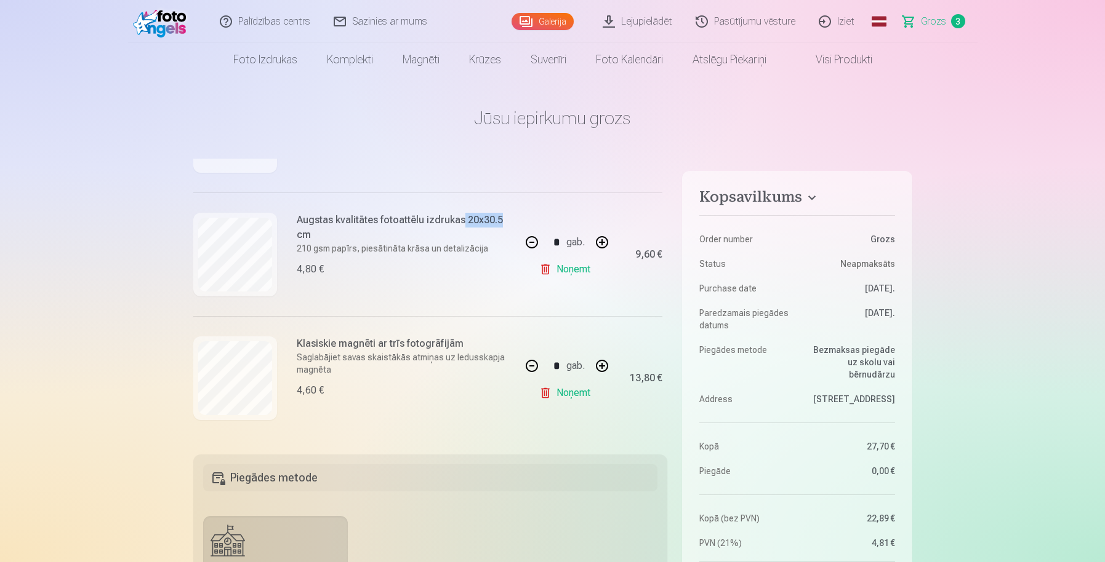
drag, startPoint x: 500, startPoint y: 219, endPoint x: 458, endPoint y: 220, distance: 41.9
click at [458, 220] on h6 "Augstas kvalitātes fotoattēlu izdrukas 20x30.5 cm" at bounding box center [405, 228] width 217 height 30
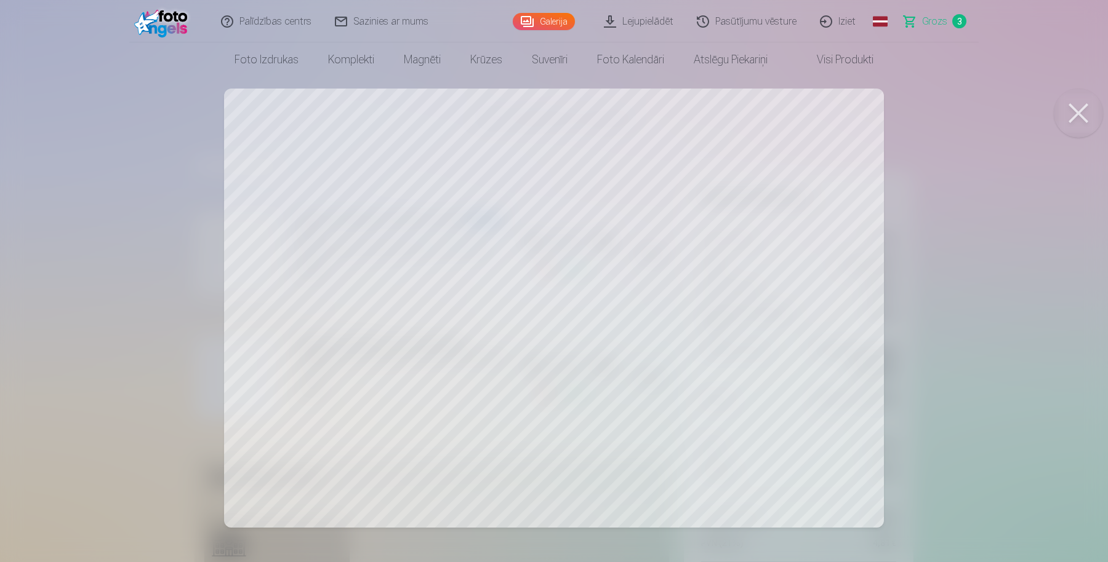
click at [1078, 119] on button at bounding box center [1078, 113] width 49 height 49
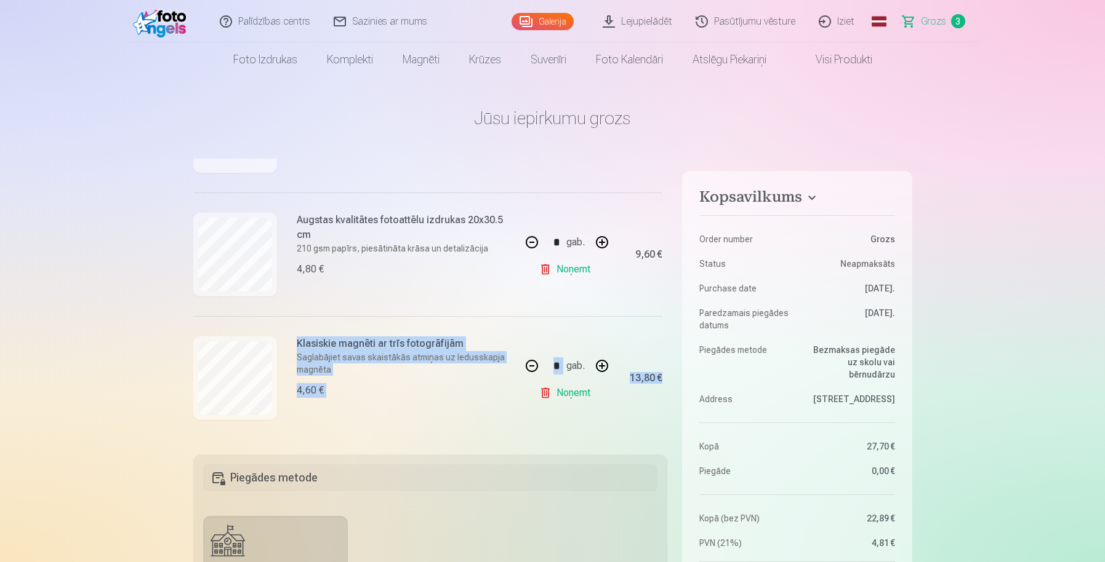
drag, startPoint x: 667, startPoint y: 355, endPoint x: 670, endPoint y: 280, distance: 75.1
click at [670, 280] on div "Kopsavilkums Order number Grozs Status Neapmaksāts Purchase date [DATE]. Paredz…" at bounding box center [552, 565] width 719 height 813
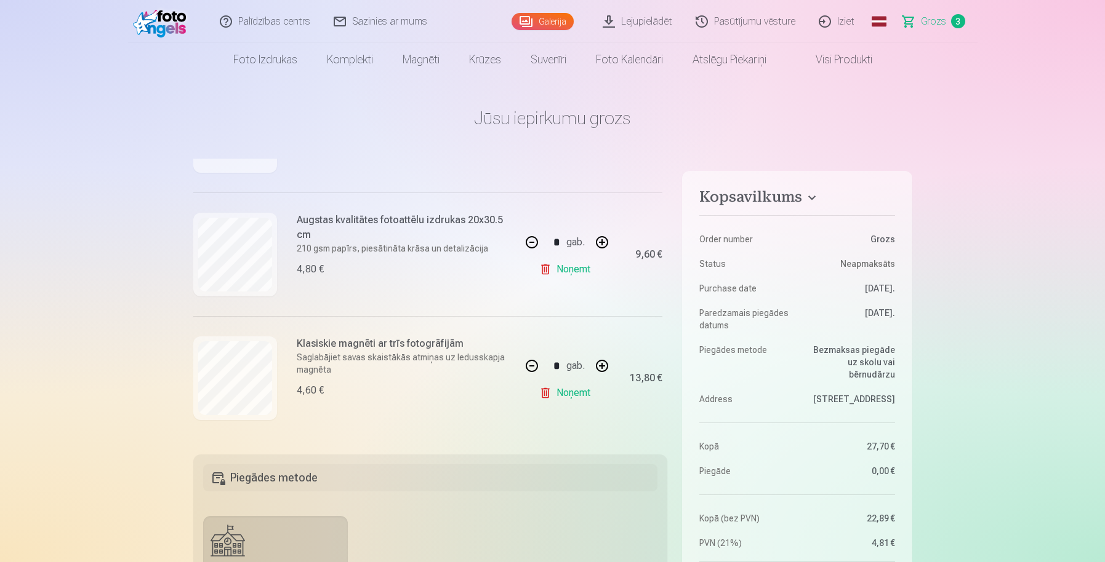
click at [688, 290] on aside "Kopsavilkums Order number Grozs Status Neapmaksāts Purchase date [DATE]. Paredz…" at bounding box center [797, 462] width 230 height 583
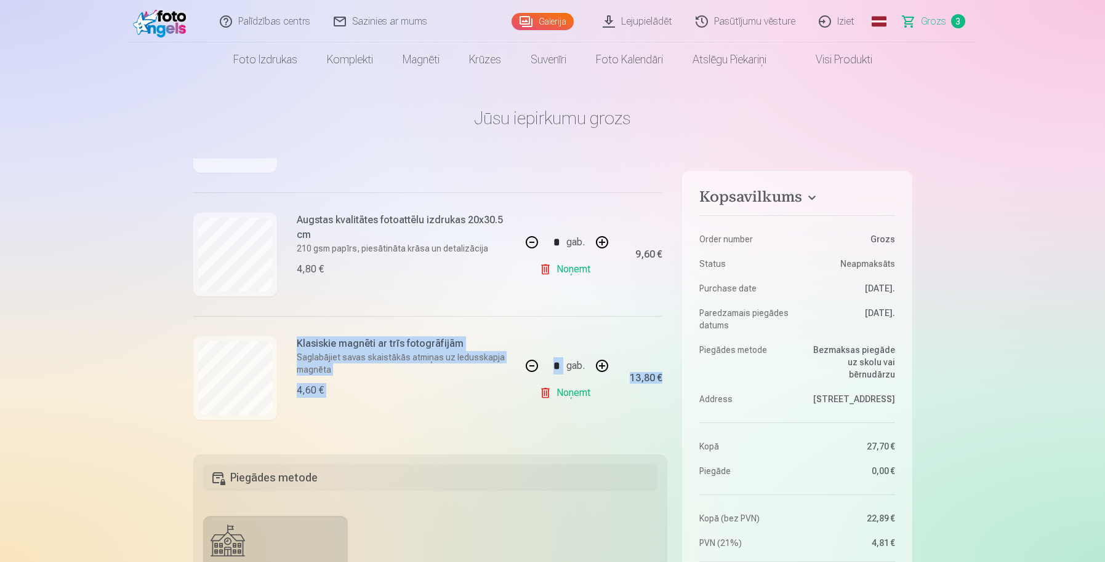
scroll to position [242, 30]
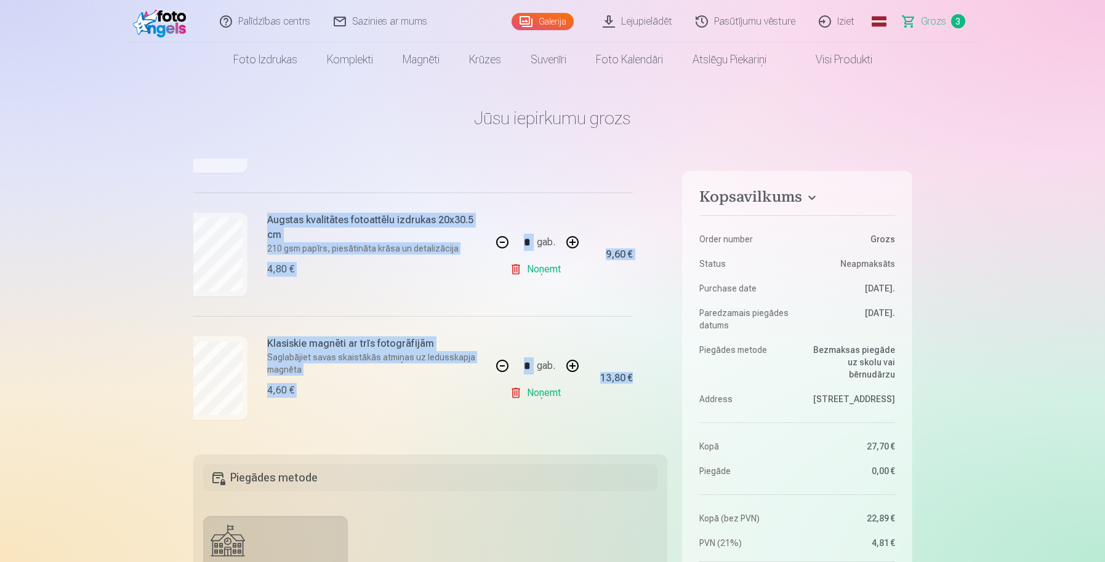
drag, startPoint x: 663, startPoint y: 321, endPoint x: 654, endPoint y: 189, distance: 132.0
click at [654, 189] on div "Ja pievienosiet grozam papildus preces uz 1,30 € , tad saņemsiet dāvanā visas b…" at bounding box center [430, 299] width 474 height 281
click at [657, 315] on div "Ja pievienosiet grozam papildus preces uz 1,30 € , tad saņemsiet dāvanā visas b…" at bounding box center [430, 299] width 474 height 281
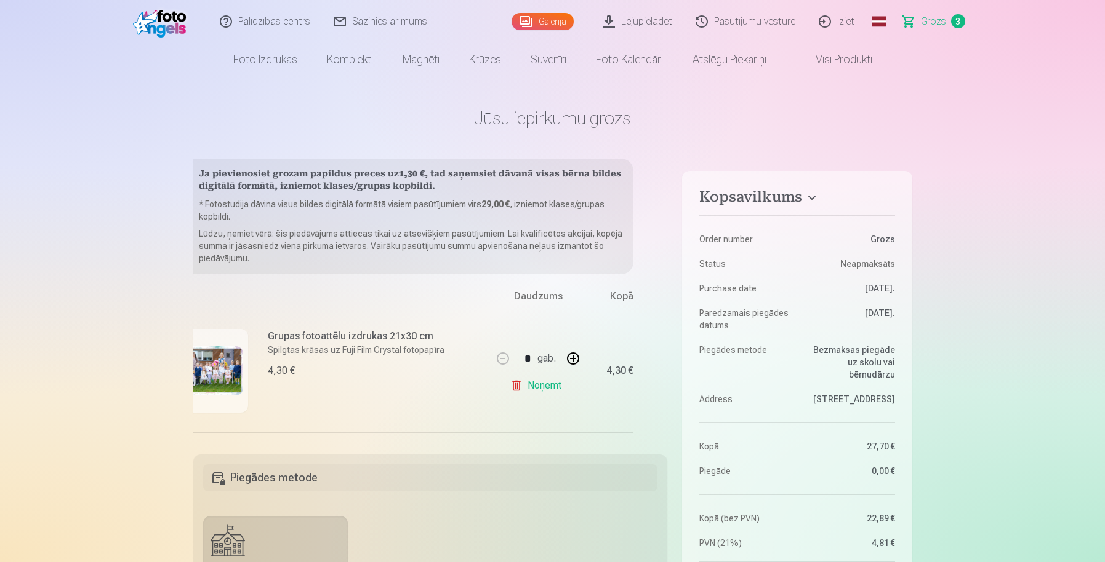
scroll to position [0, 0]
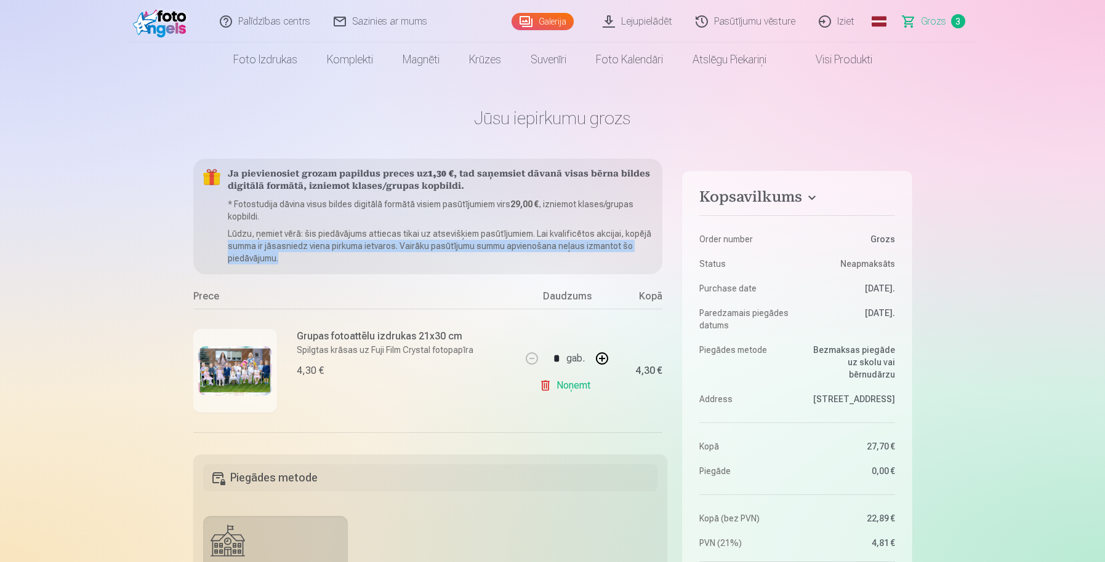
drag, startPoint x: 668, startPoint y: 228, endPoint x: 674, endPoint y: 260, distance: 32.6
click at [674, 260] on div "Kopsavilkums Order number Grozs Status Neapmaksāts Purchase date [DATE]. Paredz…" at bounding box center [552, 565] width 719 height 813
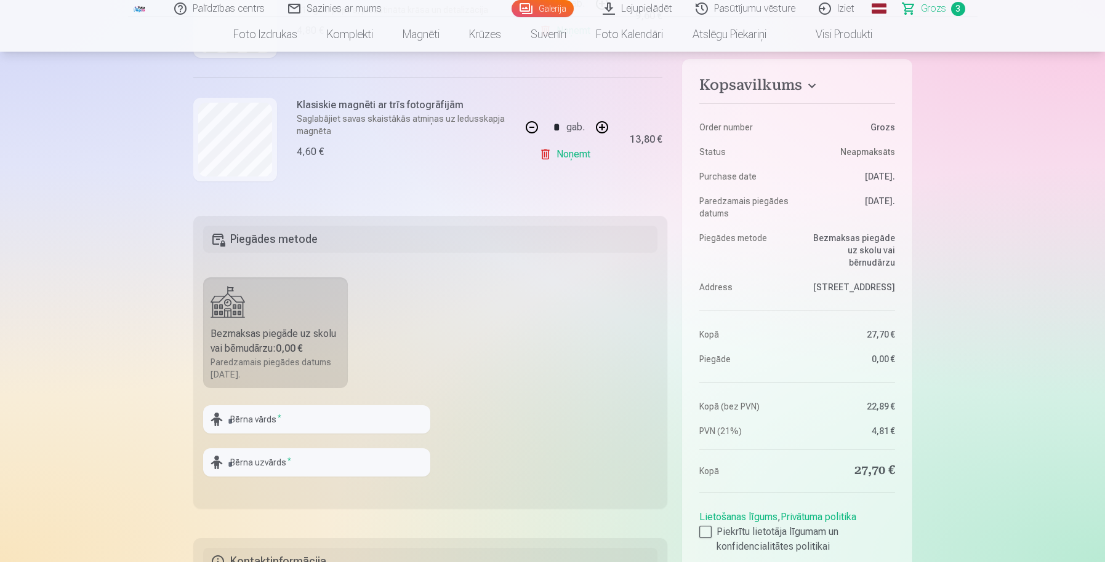
scroll to position [284, 0]
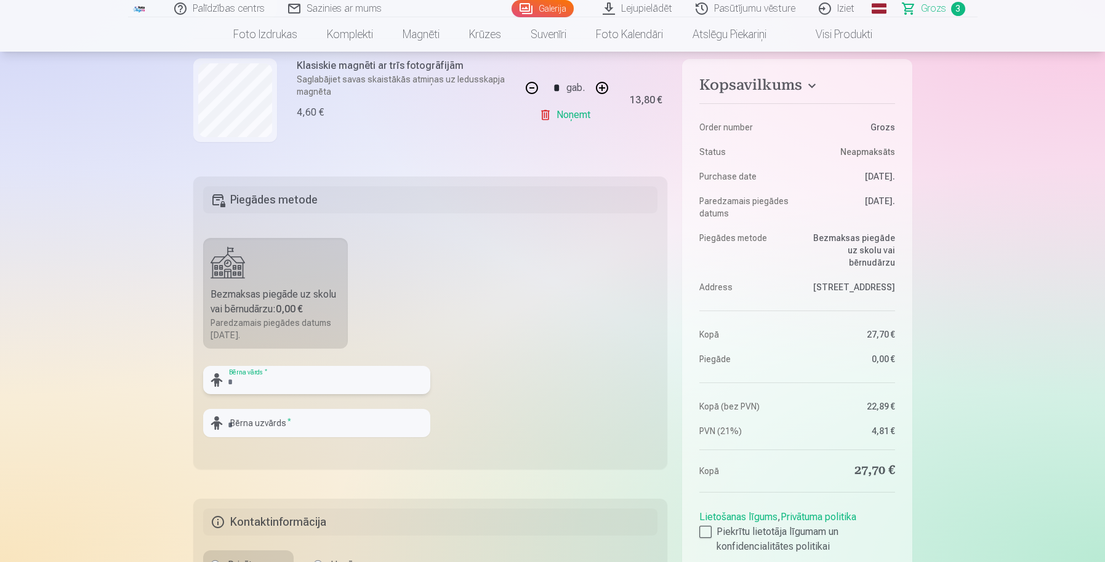
click at [289, 392] on input "text" at bounding box center [316, 380] width 227 height 28
type input "******"
click at [264, 425] on input "text" at bounding box center [316, 423] width 227 height 28
type input "*****"
click at [491, 411] on fieldset "Piegādes metode Bezmaksas piegāde uz skolu vai bērnudārzu : 0,00 € Paredzamais …" at bounding box center [430, 323] width 474 height 293
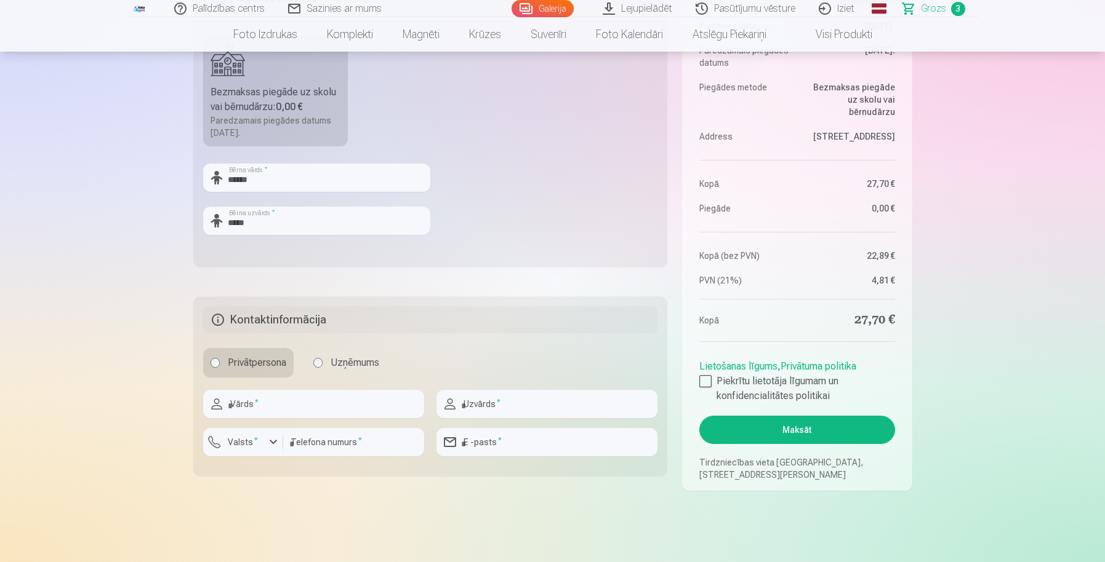
scroll to position [494, 0]
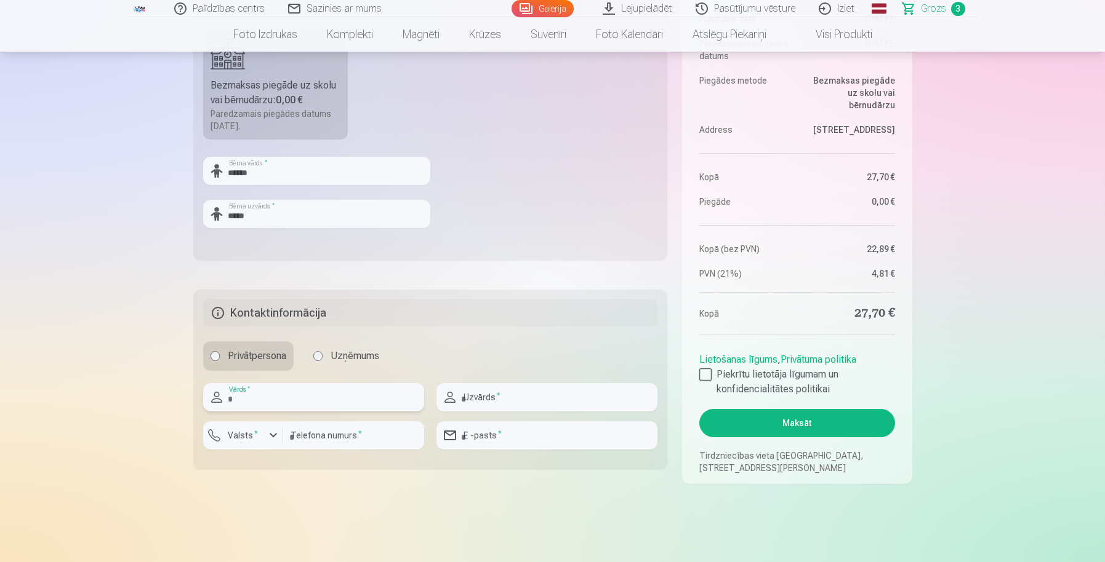
click at [354, 406] on input "text" at bounding box center [313, 397] width 221 height 28
type input "******"
click at [504, 409] on input "text" at bounding box center [546, 397] width 221 height 28
type input "*********"
click at [251, 436] on label "Valsts *" at bounding box center [243, 436] width 40 height 12
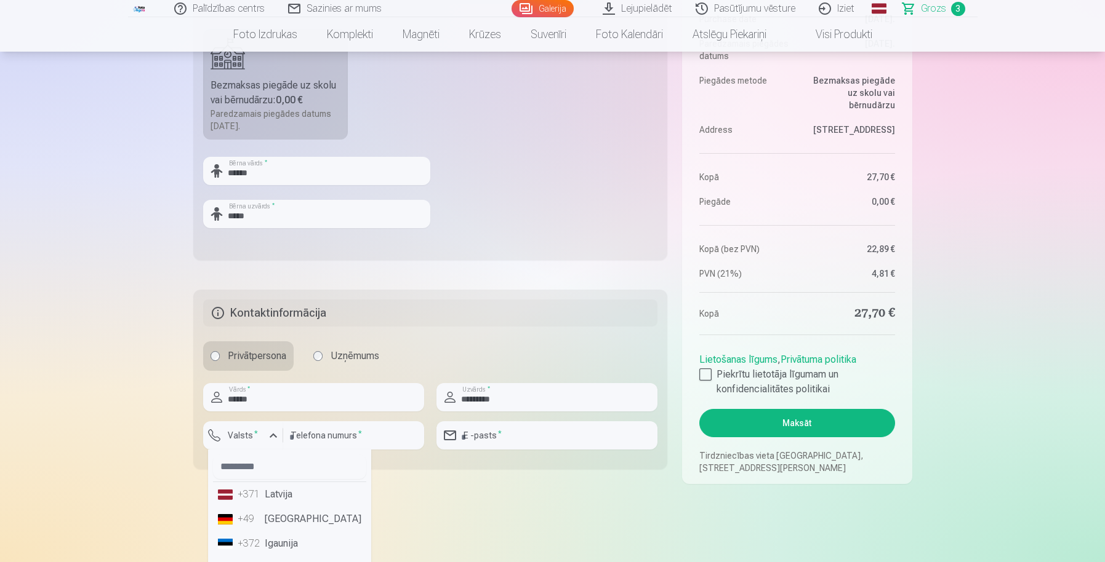
click at [278, 501] on li "+371 Latvija" at bounding box center [289, 494] width 153 height 25
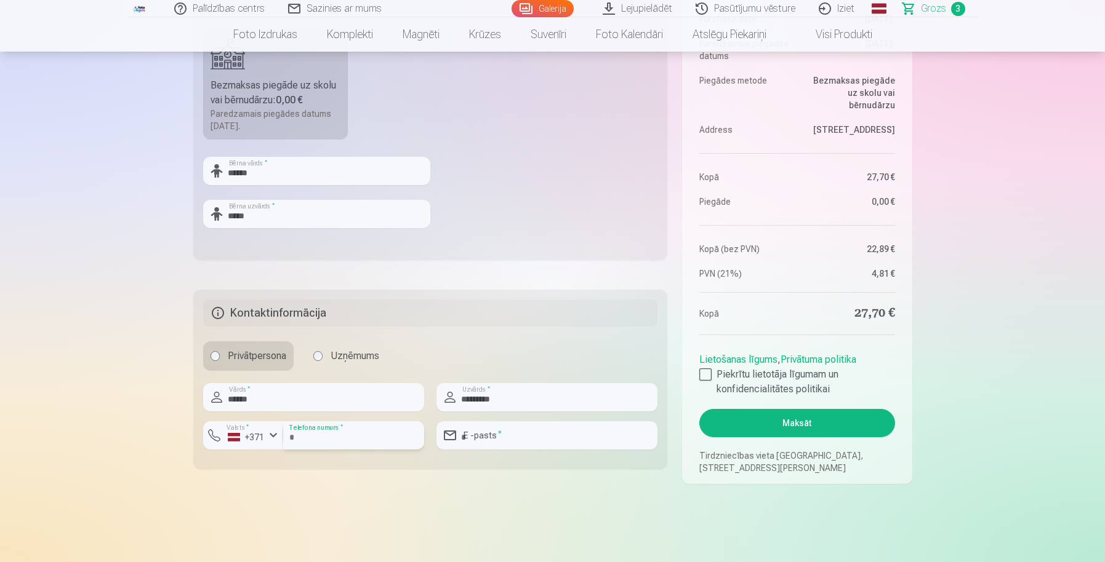
click at [343, 434] on input "number" at bounding box center [353, 436] width 141 height 28
type input "********"
click at [516, 439] on input "email" at bounding box center [546, 436] width 221 height 28
type input "**********"
click at [546, 484] on main "Jūsu iepirkumu grozs Kopsavilkums Order number Grozs Status Neapmaksāts Purchas…" at bounding box center [552, 66] width 719 height 953
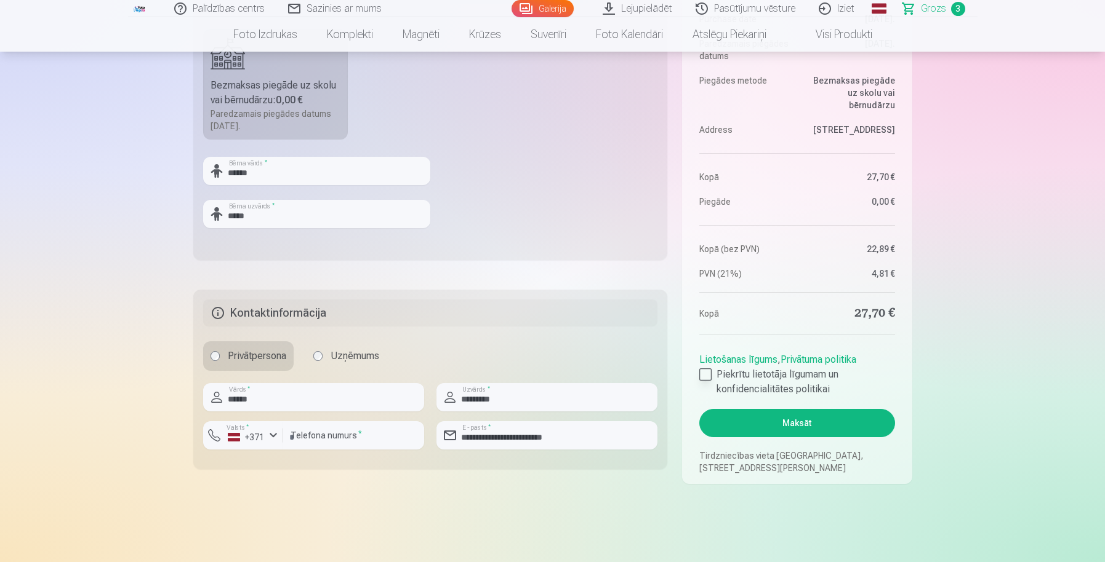
click at [706, 378] on div at bounding box center [705, 375] width 12 height 12
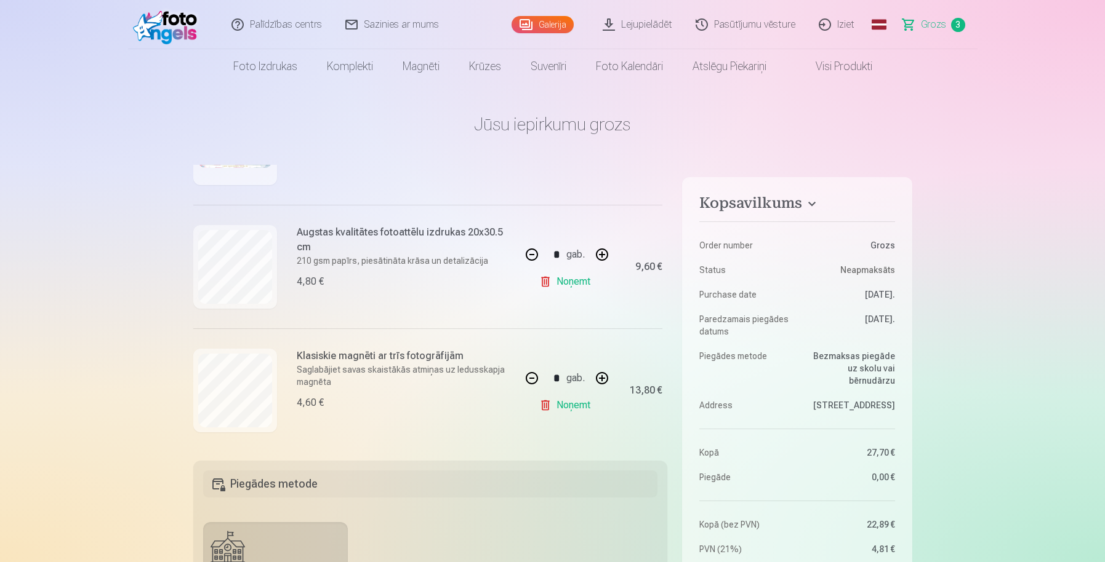
scroll to position [242, 0]
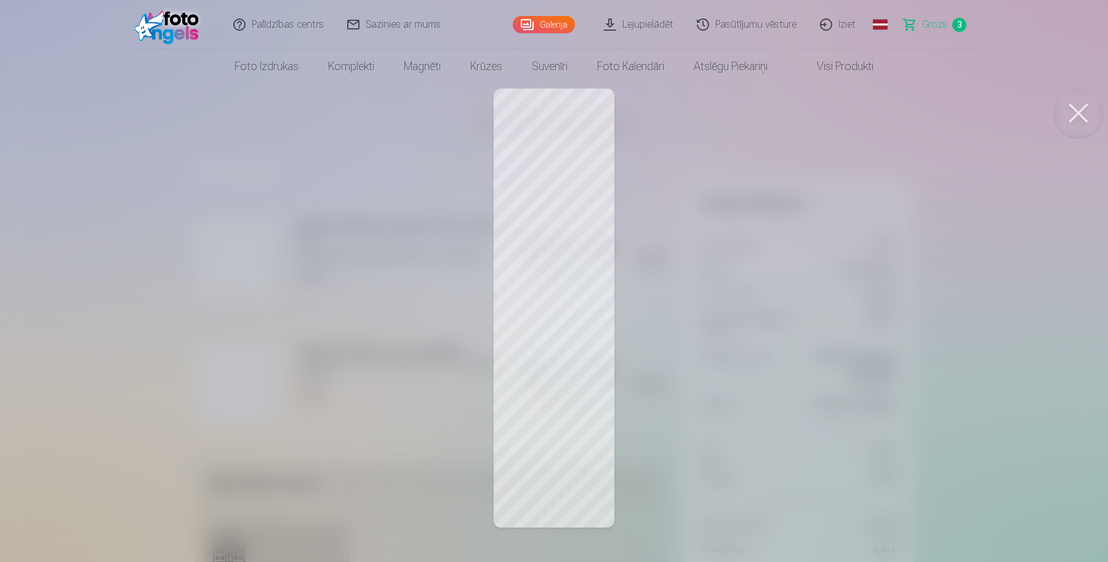
click at [1085, 113] on button at bounding box center [1078, 113] width 49 height 49
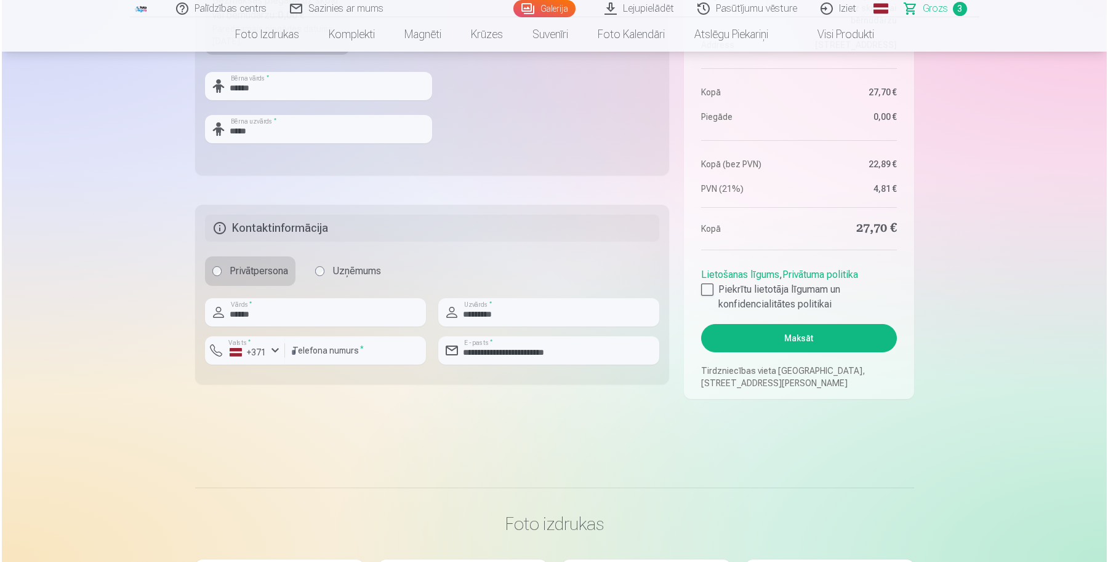
scroll to position [594, 0]
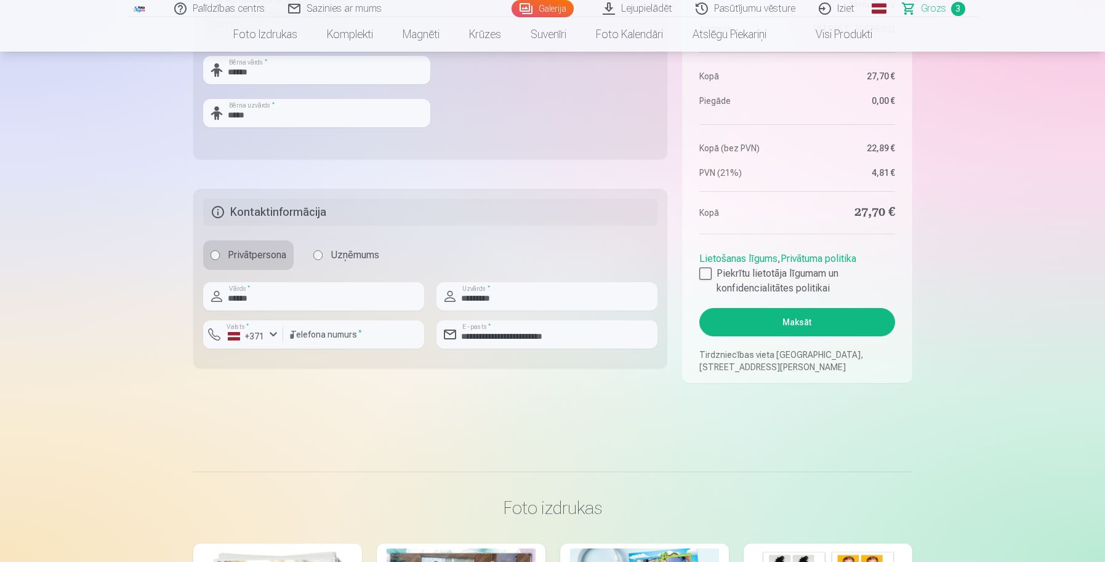
click at [759, 325] on button "Maksāt" at bounding box center [796, 322] width 195 height 28
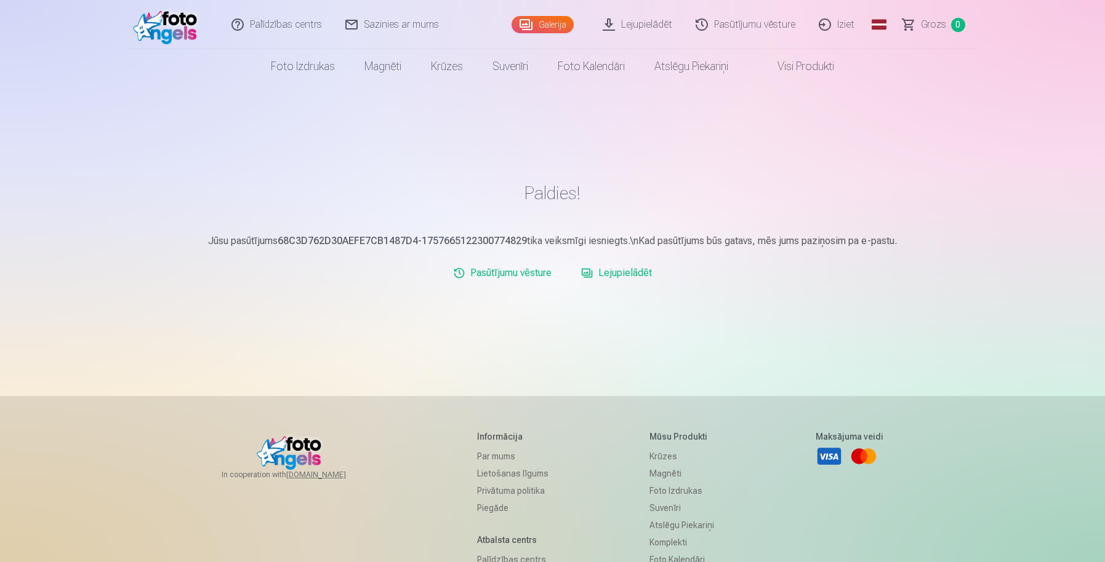
click at [625, 277] on link "Lejupielādēt" at bounding box center [616, 273] width 81 height 25
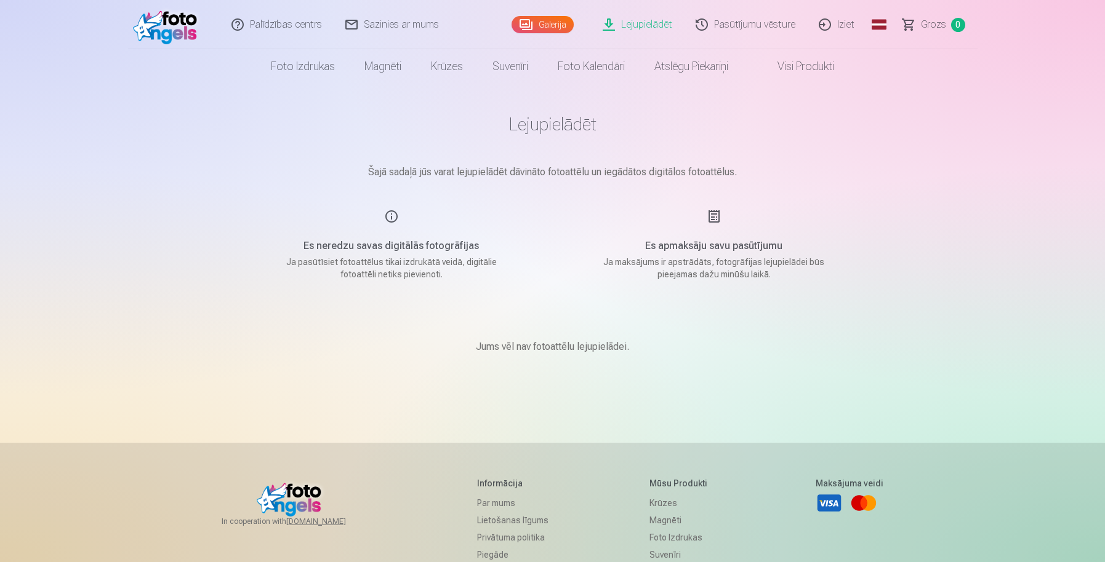
click at [769, 25] on link "Pasūtījumu vēsture" at bounding box center [745, 24] width 123 height 49
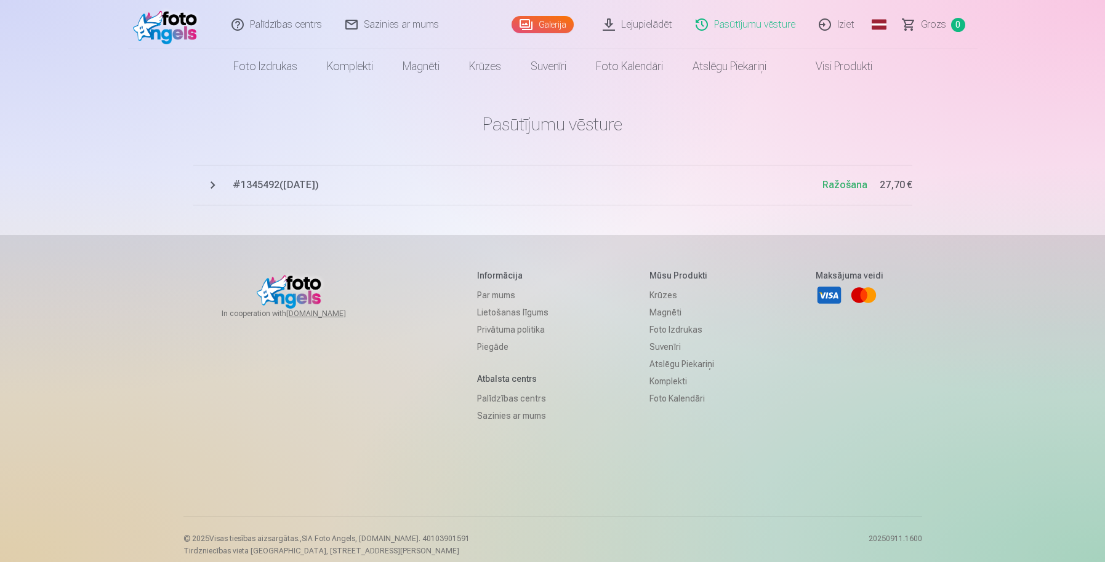
click at [274, 185] on span "# 1345492 ( 12.09.2025 )" at bounding box center [528, 185] width 590 height 15
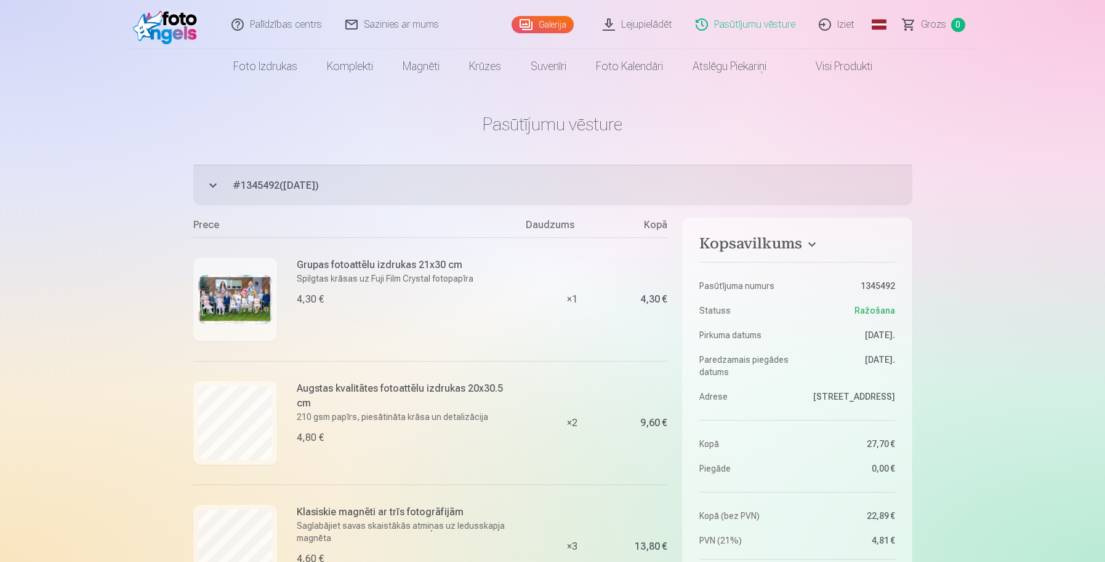
click at [985, 225] on div "Palīdzības centrs Sazinies ar mums Galerija Lejupielādēt Pasūtījumu vēsture Izi…" at bounding box center [552, 568] width 1105 height 1137
